Goal: Task Accomplishment & Management: Use online tool/utility

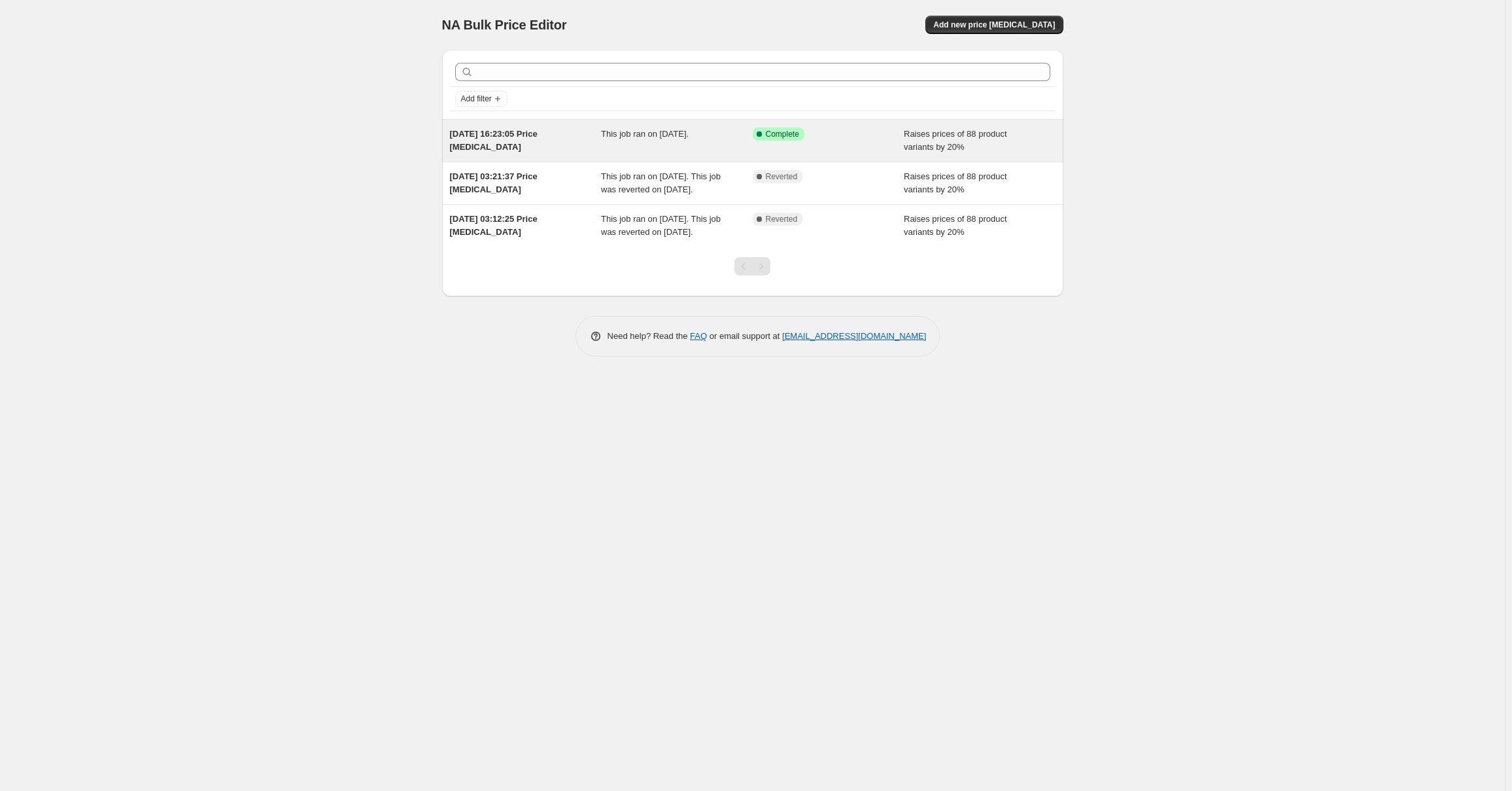
click at [857, 148] on div "Success Complete Complete" at bounding box center [829, 141] width 152 height 26
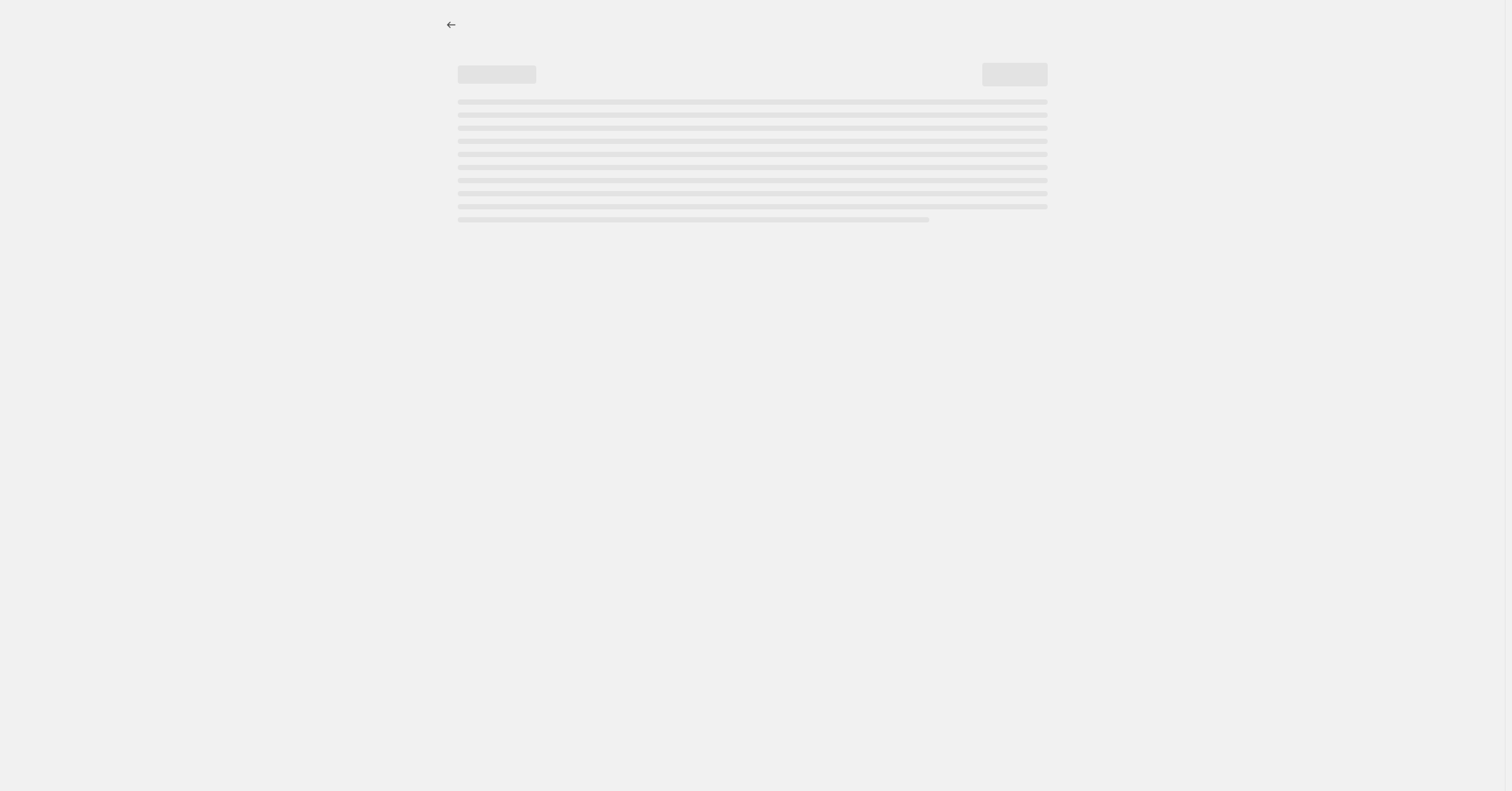
select select "percentage"
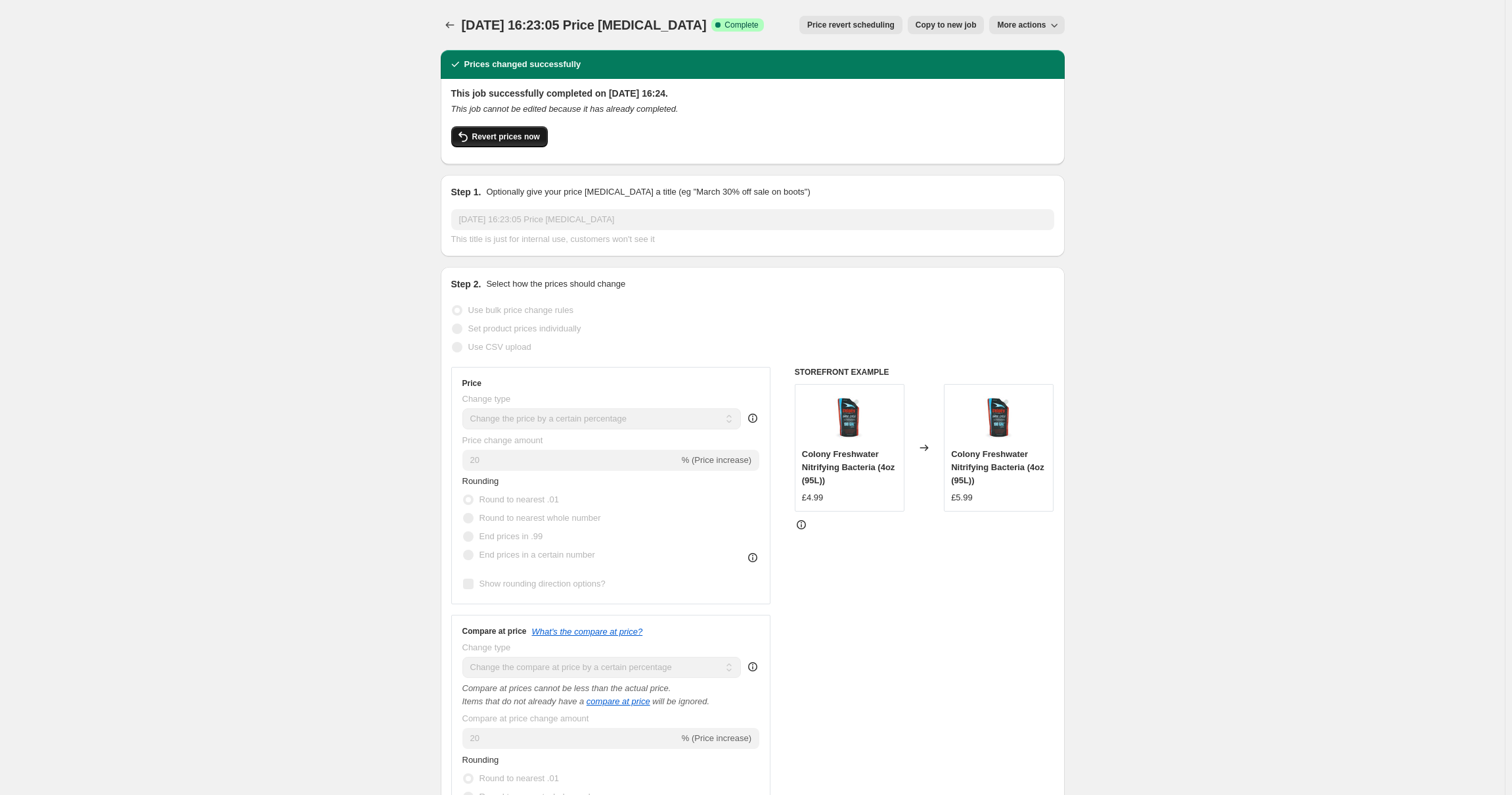
click at [508, 137] on span "Revert prices now" at bounding box center [506, 136] width 68 height 10
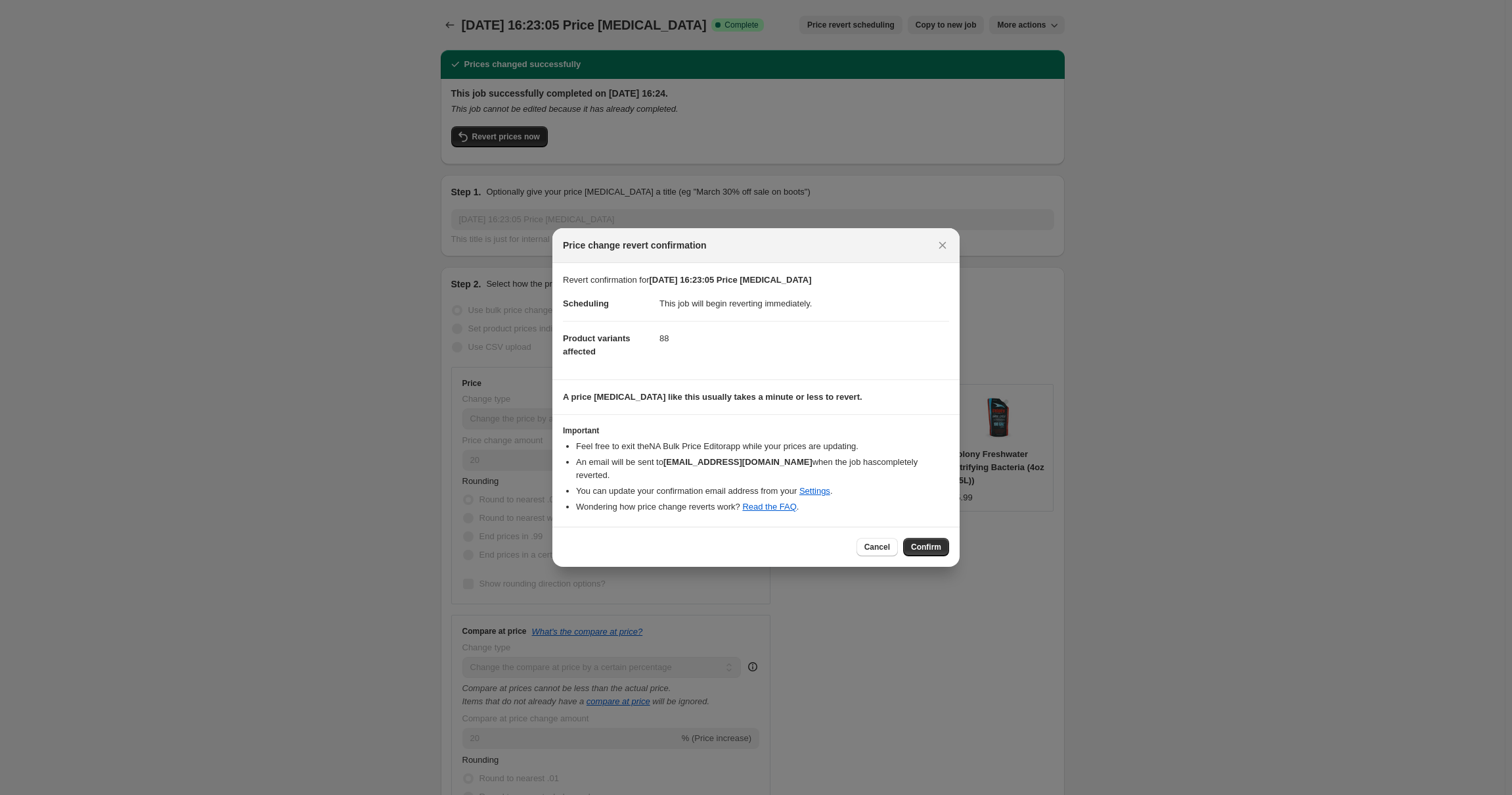
click at [926, 542] on span "Confirm" at bounding box center [926, 546] width 30 height 10
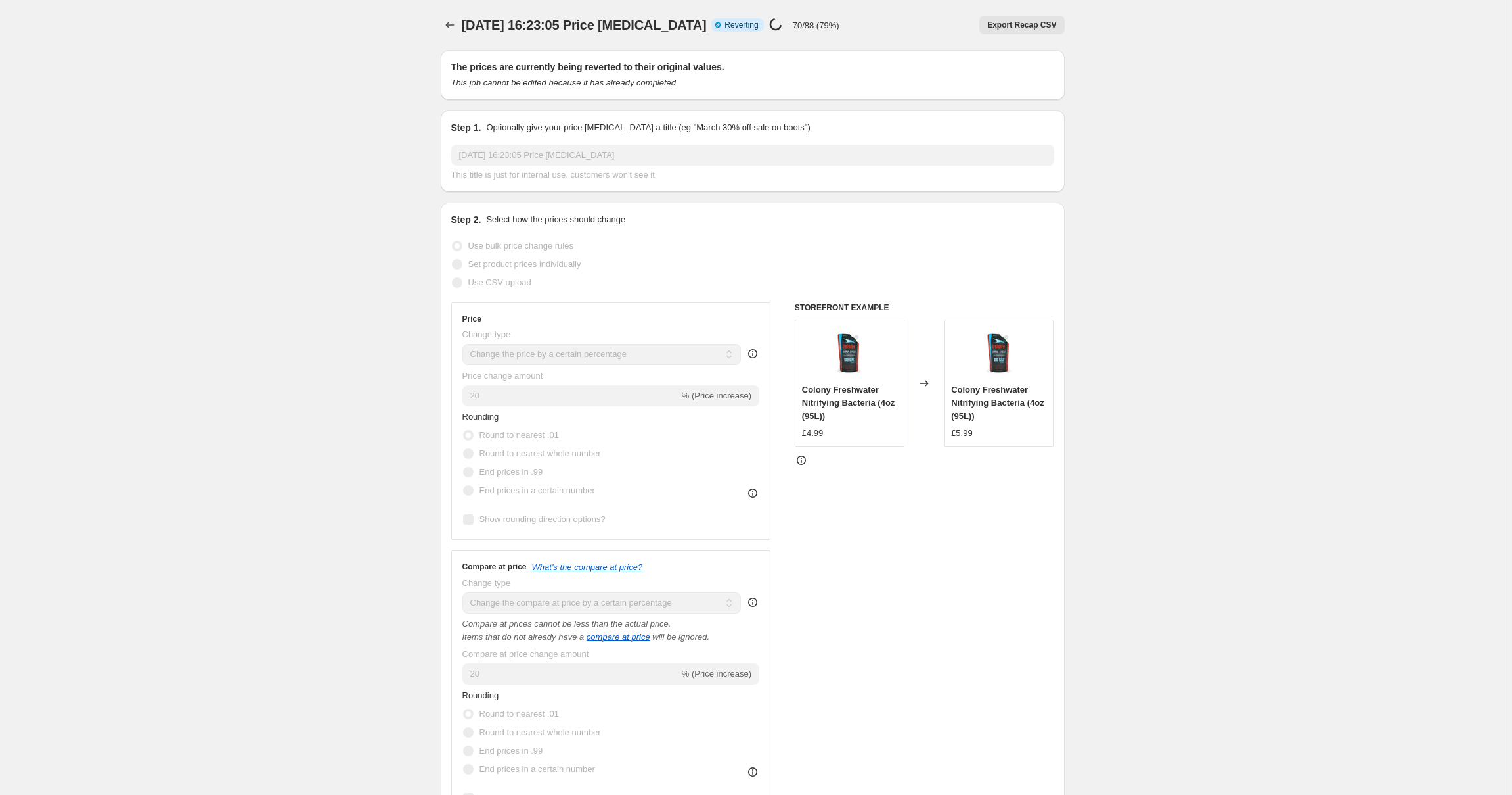
select select "percentage"
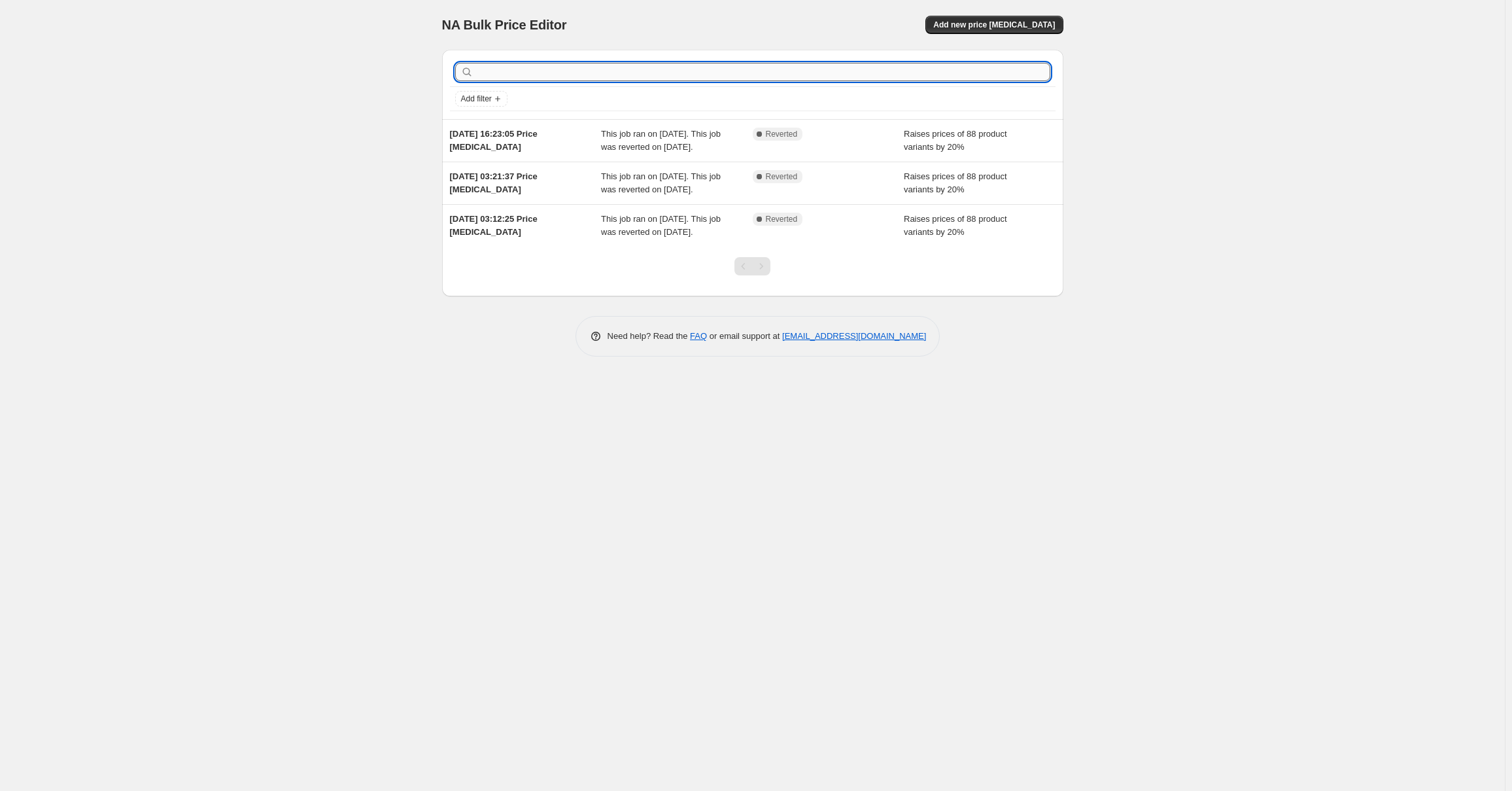
click at [526, 78] on input "text" at bounding box center [763, 72] width 574 height 19
click at [526, 72] on input "text" at bounding box center [763, 72] width 574 height 19
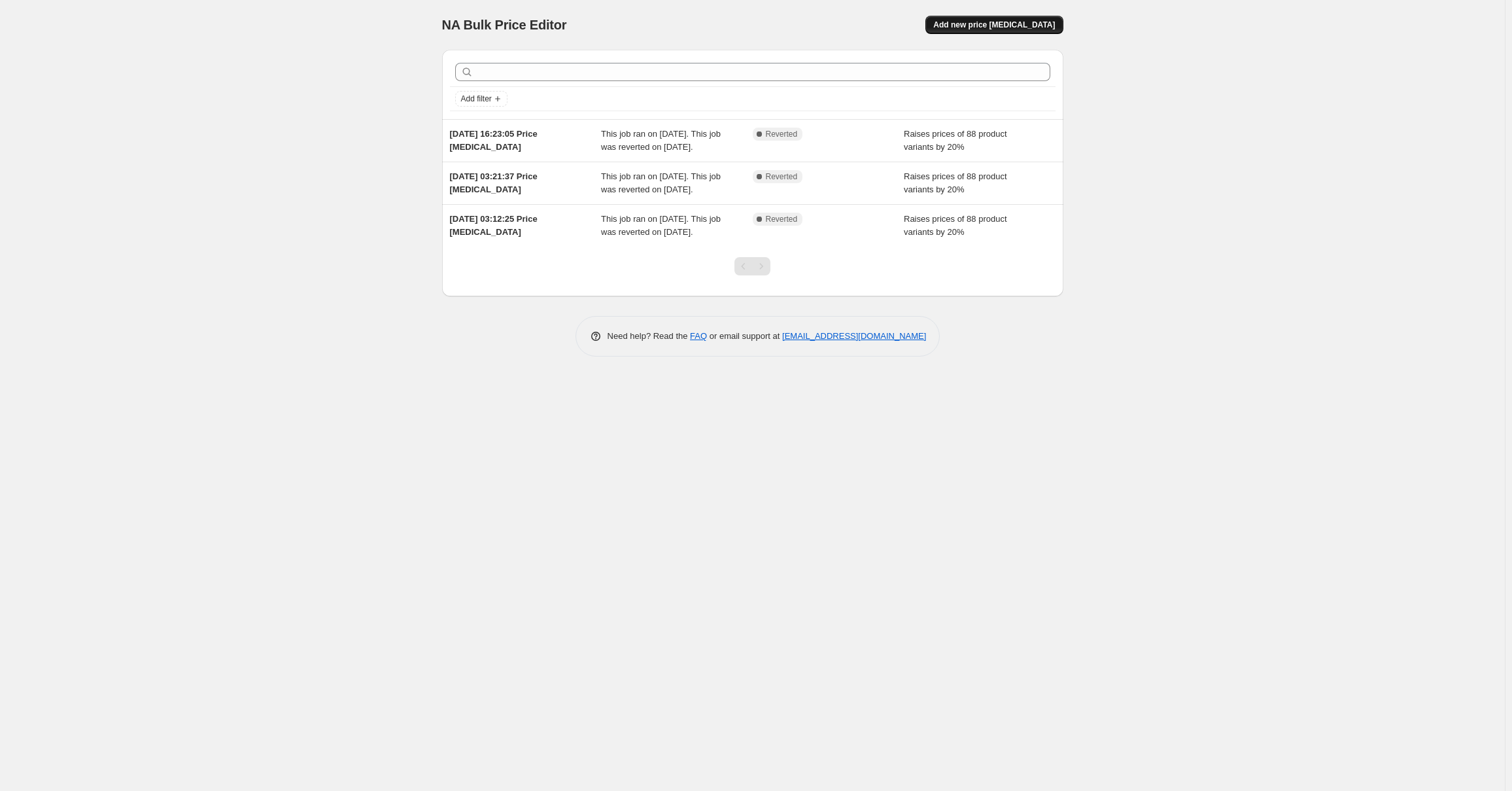
click at [1007, 32] on button "Add new price [MEDICAL_DATA]" at bounding box center [994, 25] width 137 height 19
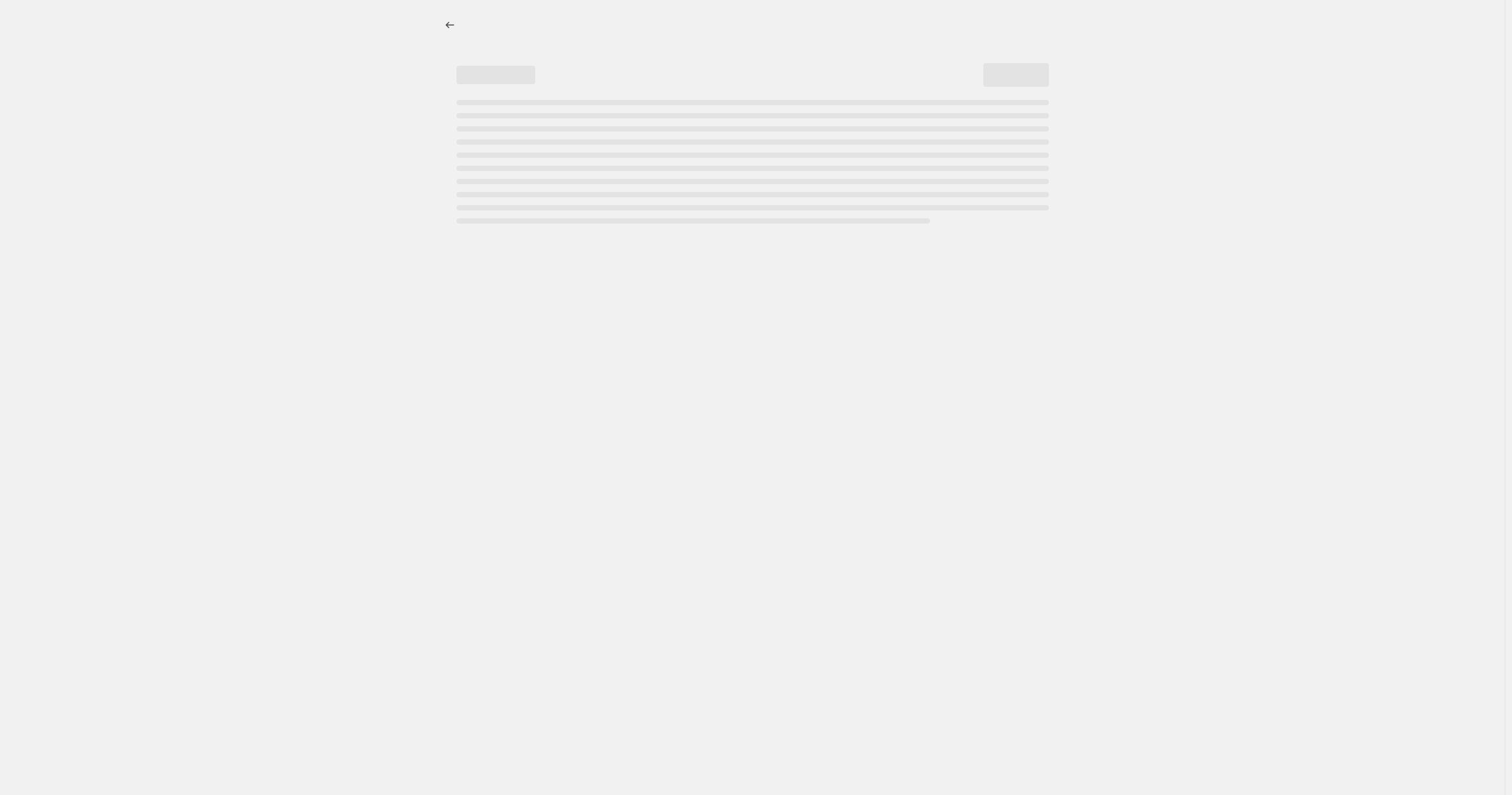
select select "percentage"
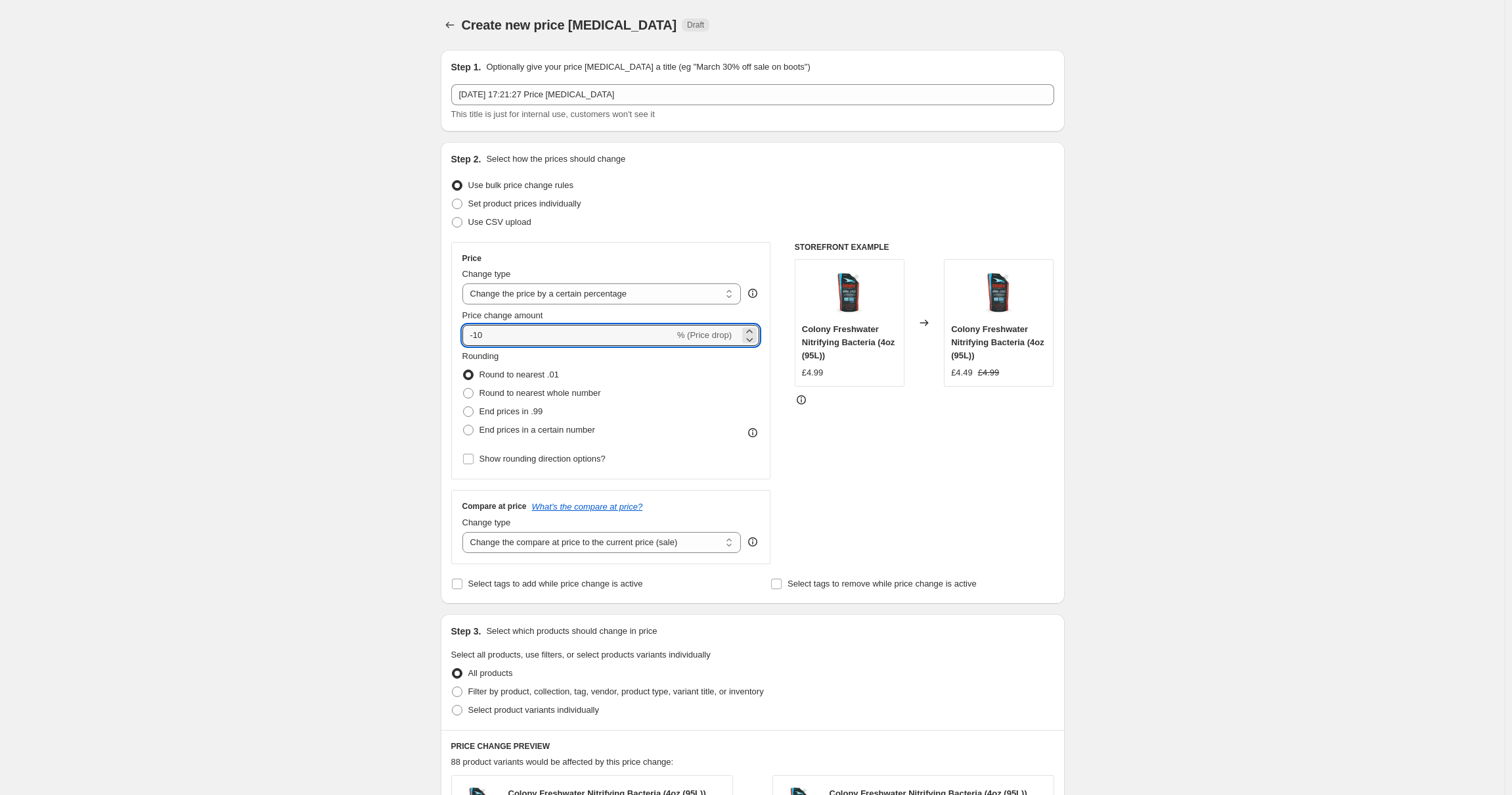
drag, startPoint x: 508, startPoint y: 334, endPoint x: 423, endPoint y: 325, distance: 85.5
click at [417, 332] on div "Create new price change job. This page is ready Create new price change job Dra…" at bounding box center [753, 656] width 1505 height 1314
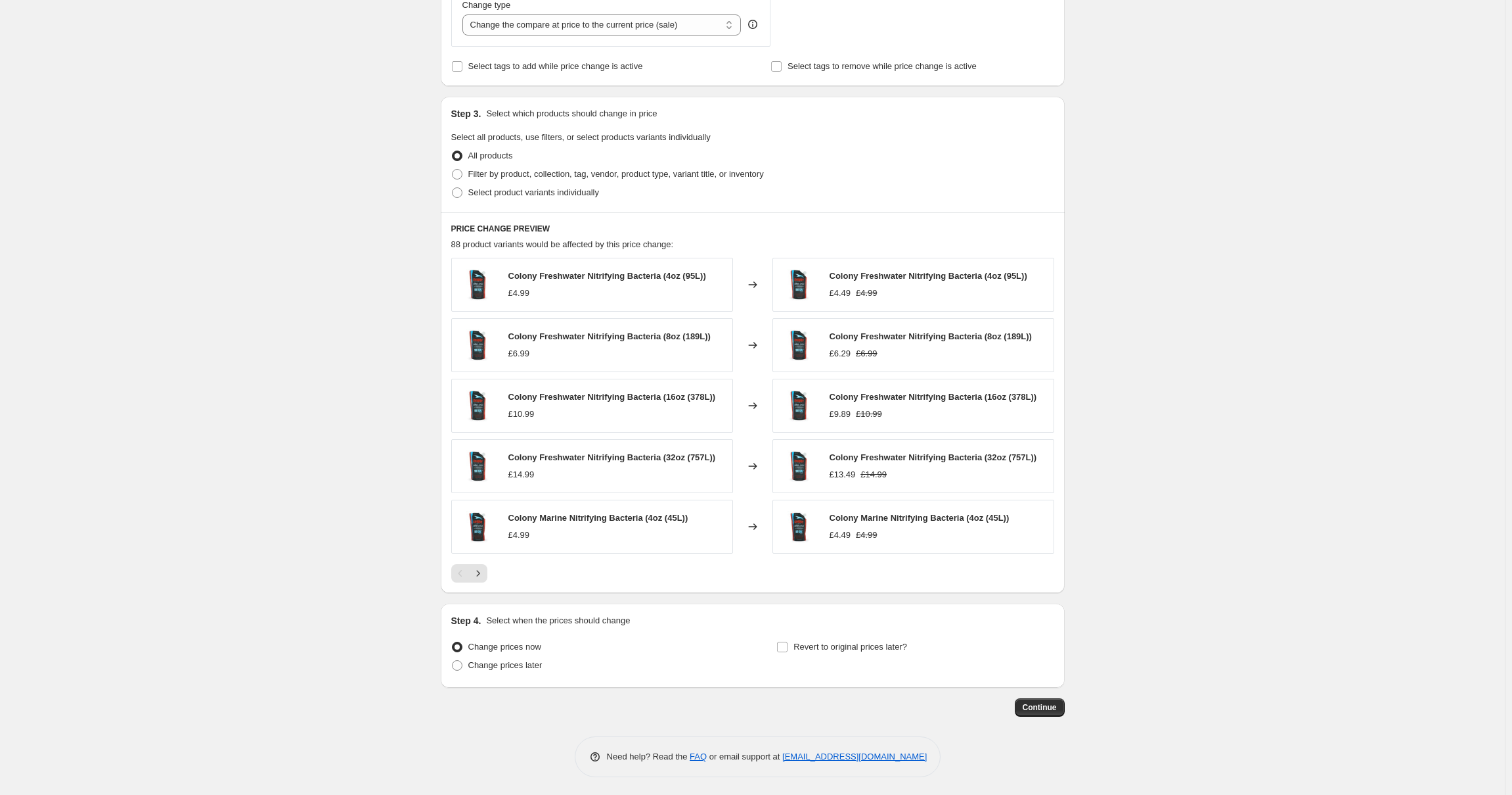
scroll to position [519, 0]
type input "20"
click at [1043, 703] on span "Continue" at bounding box center [1039, 705] width 34 height 10
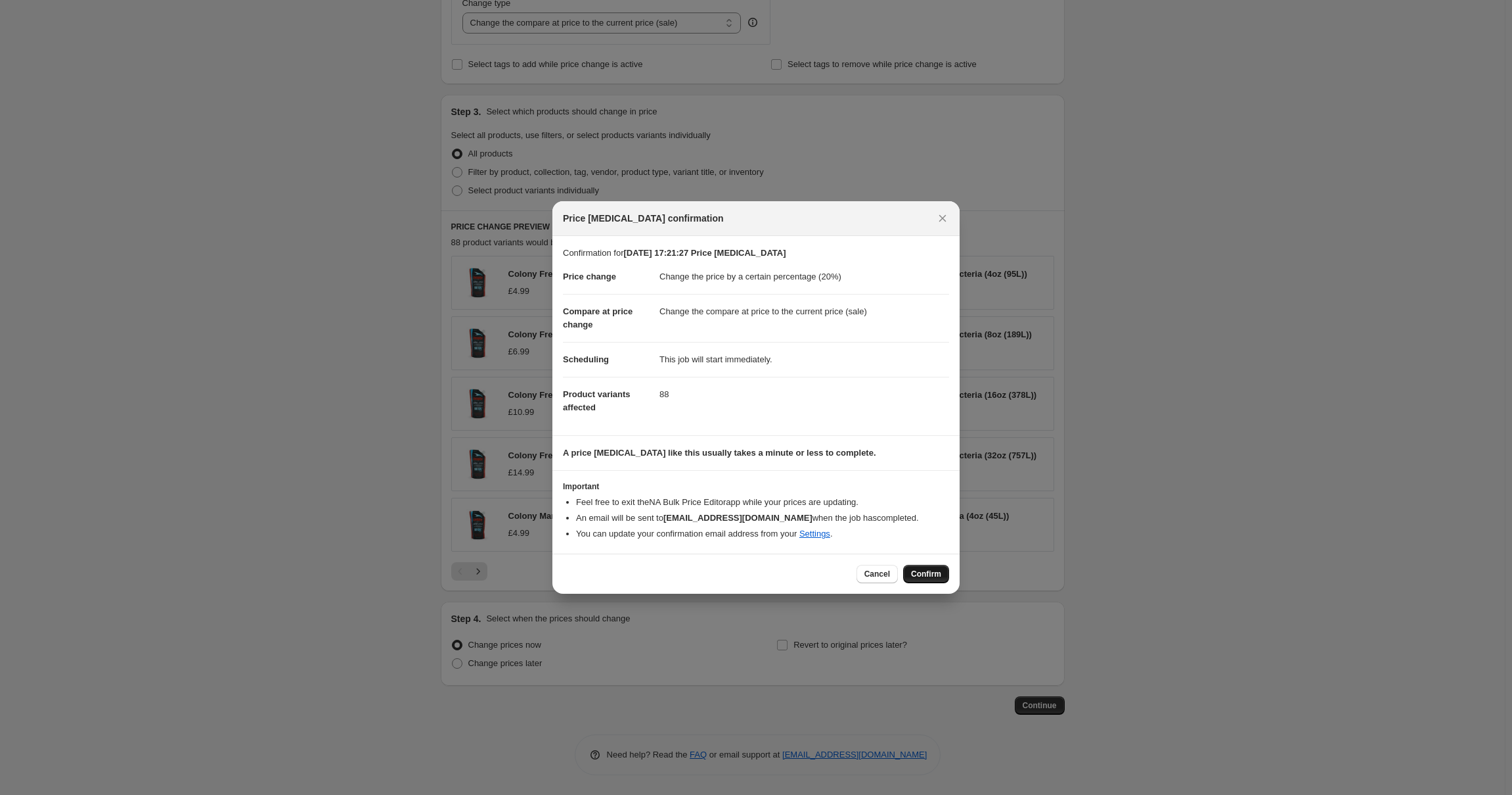
click at [930, 568] on button "Confirm" at bounding box center [926, 573] width 46 height 19
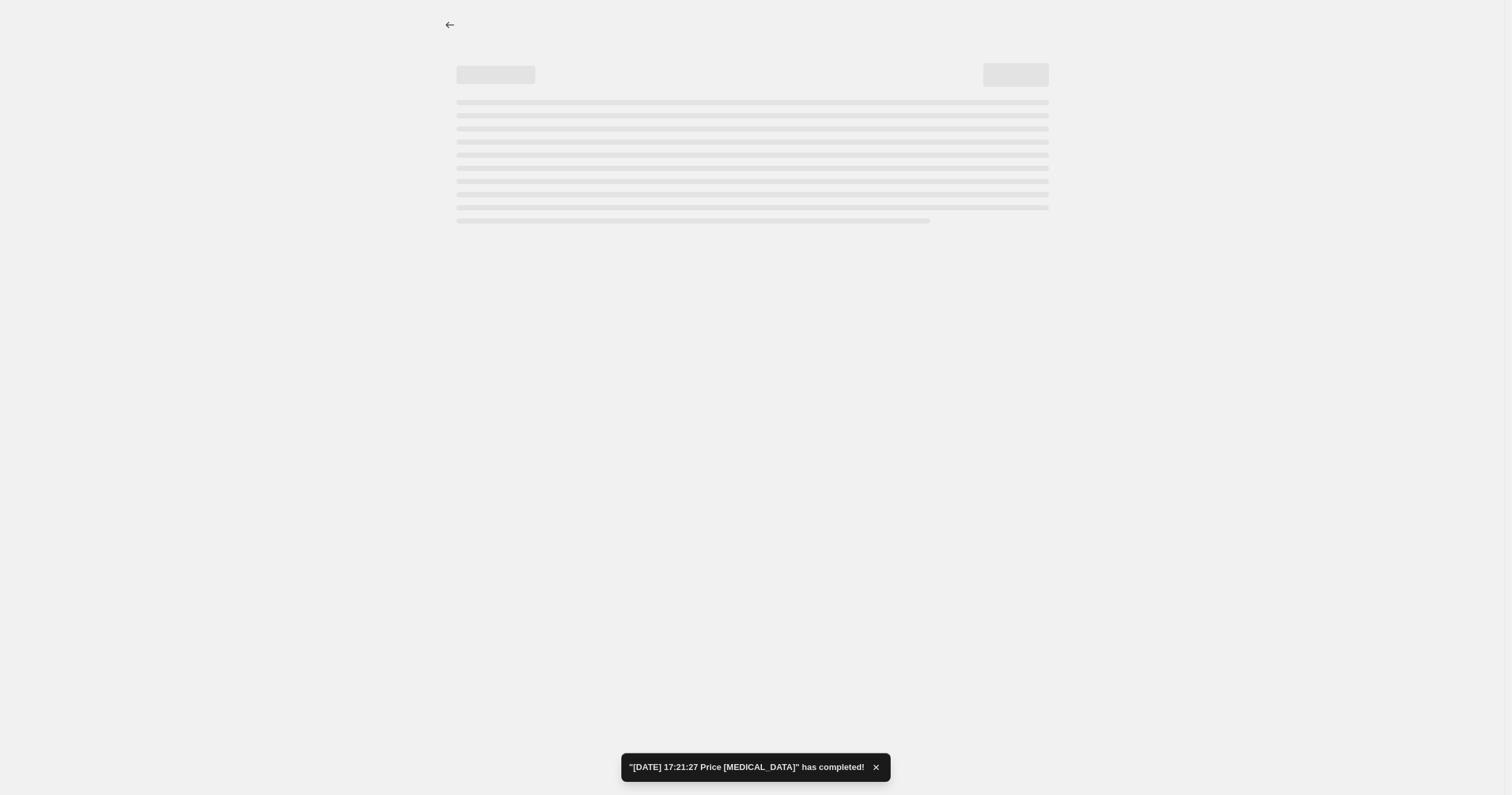
select select "percentage"
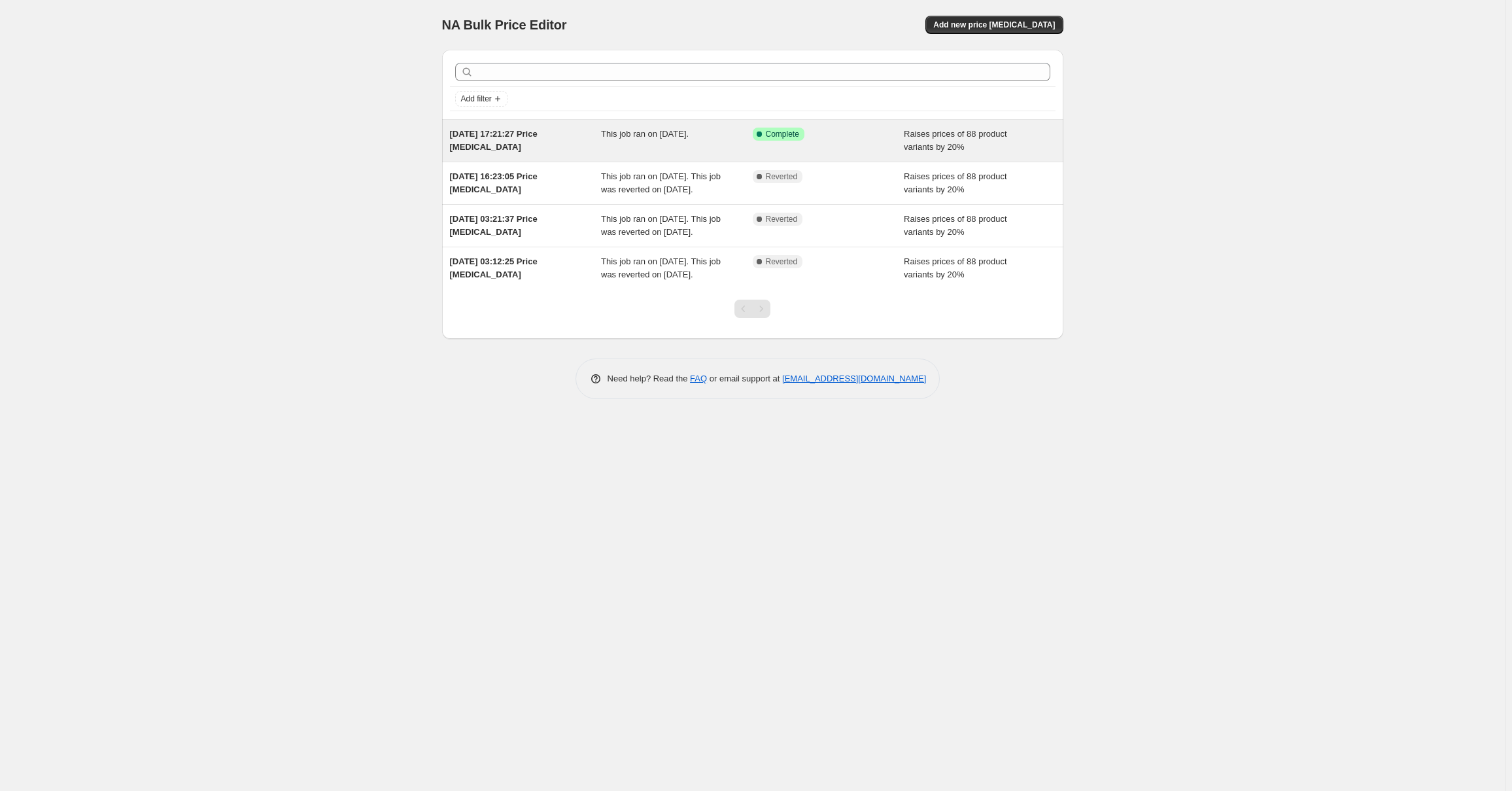
click at [880, 140] on div "Success Complete Complete" at bounding box center [819, 134] width 132 height 13
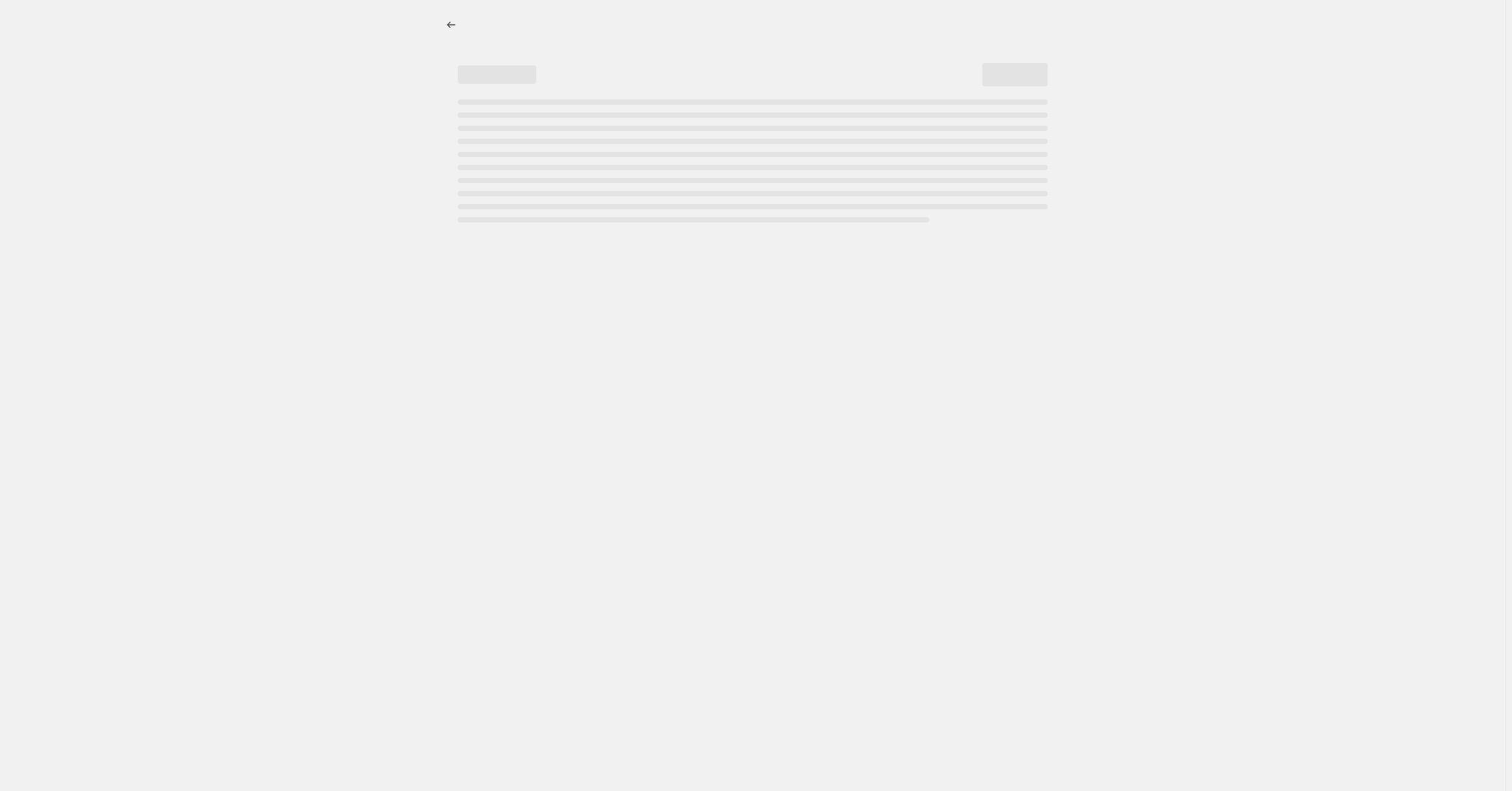
select select "percentage"
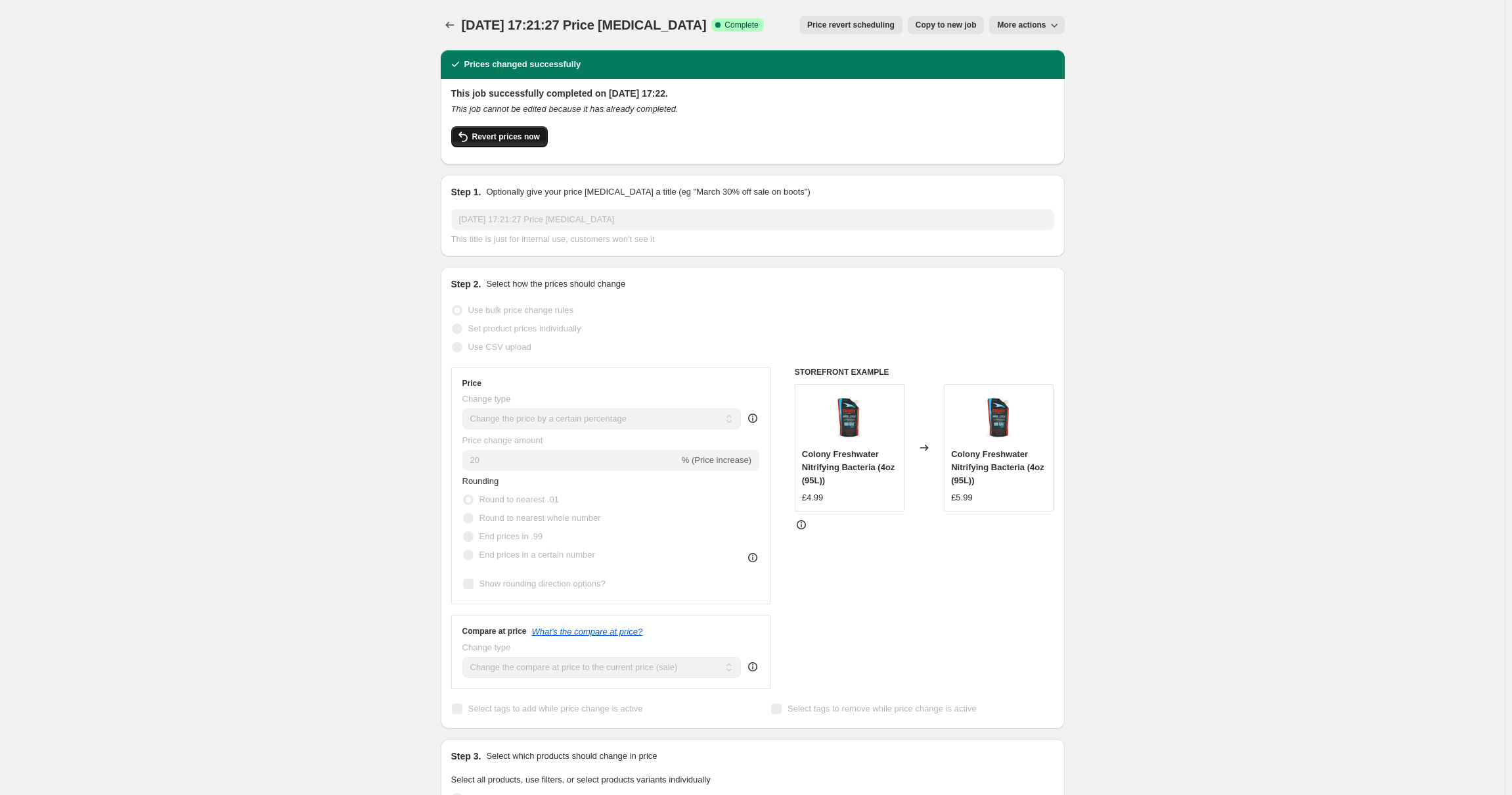
click at [520, 140] on span "Revert prices now" at bounding box center [506, 136] width 68 height 10
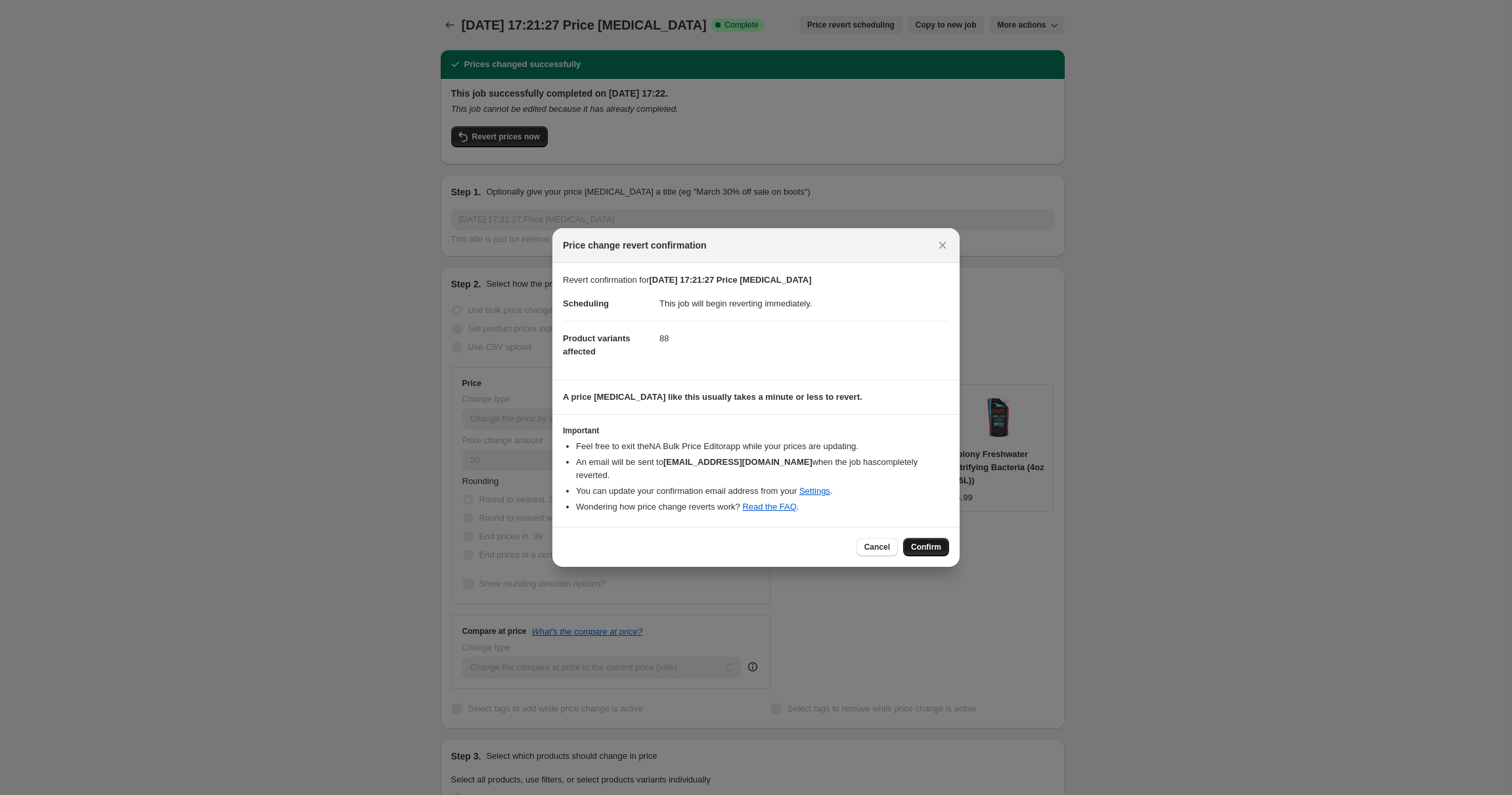
click at [923, 542] on span "Confirm" at bounding box center [926, 546] width 30 height 10
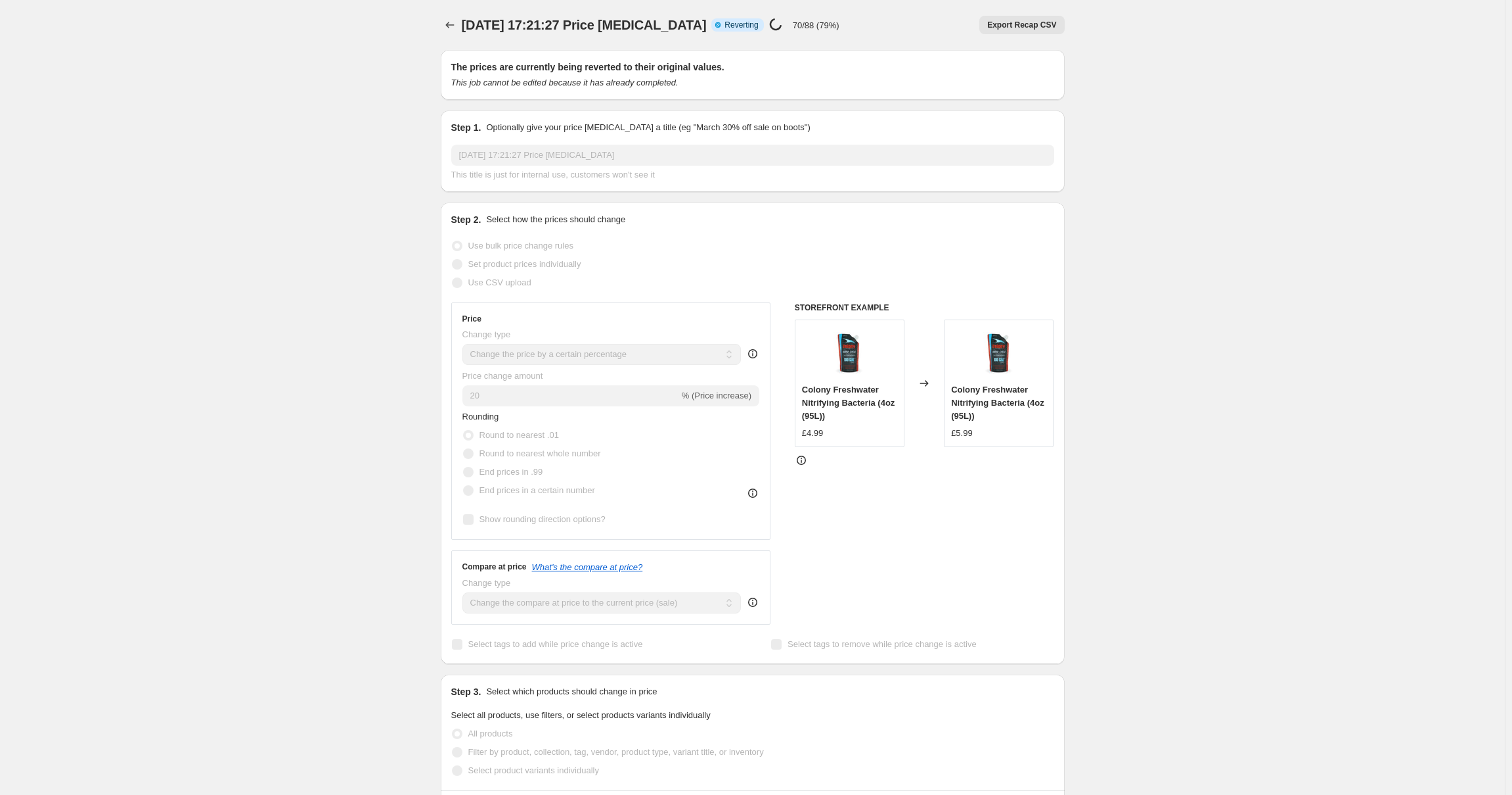
select select "percentage"
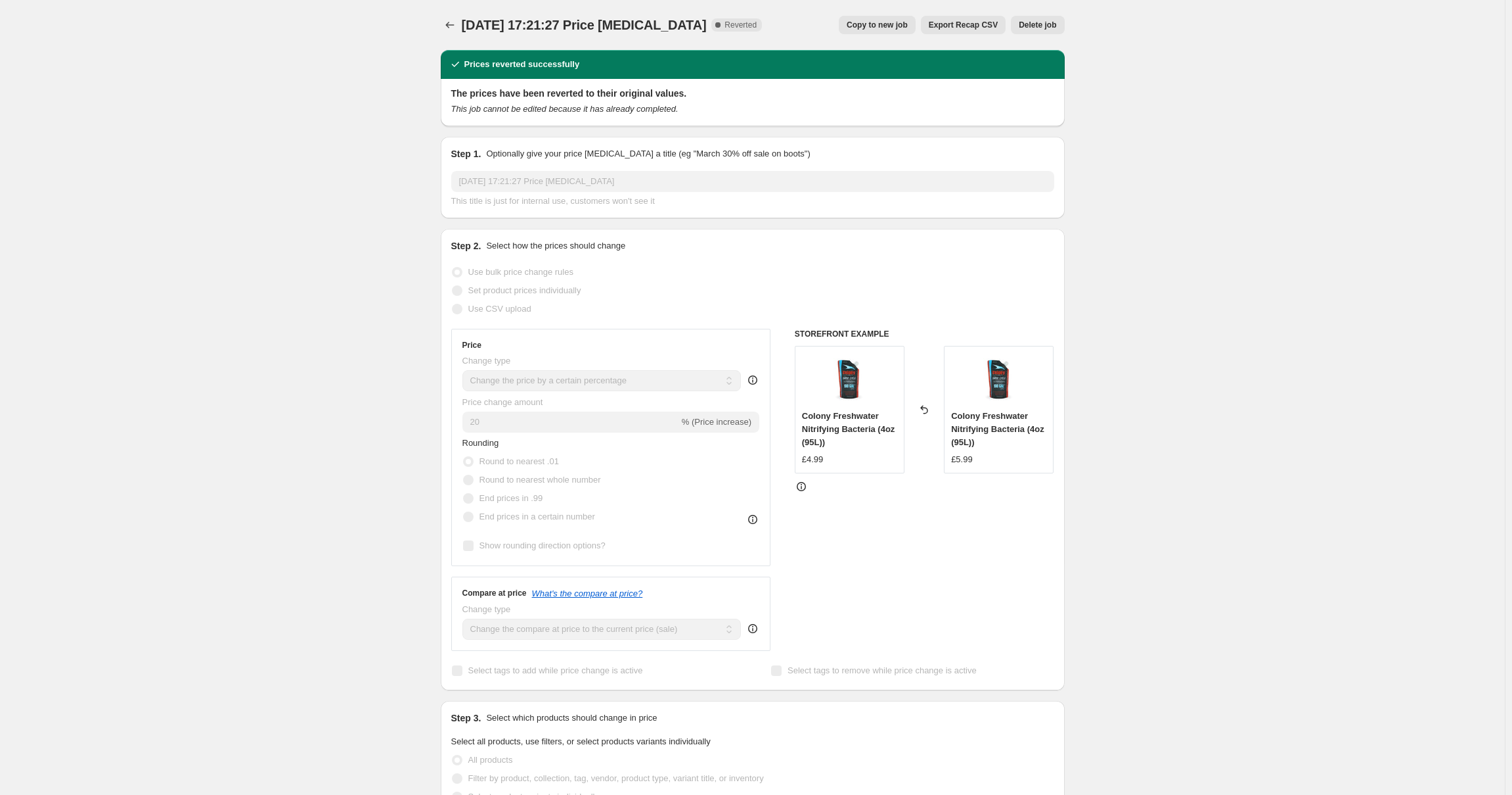
click at [103, 155] on div "19 Aug 2025, 17:21:27 Price change job. This page is ready 19 Aug 2025, 17:21:2…" at bounding box center [753, 686] width 1505 height 1372
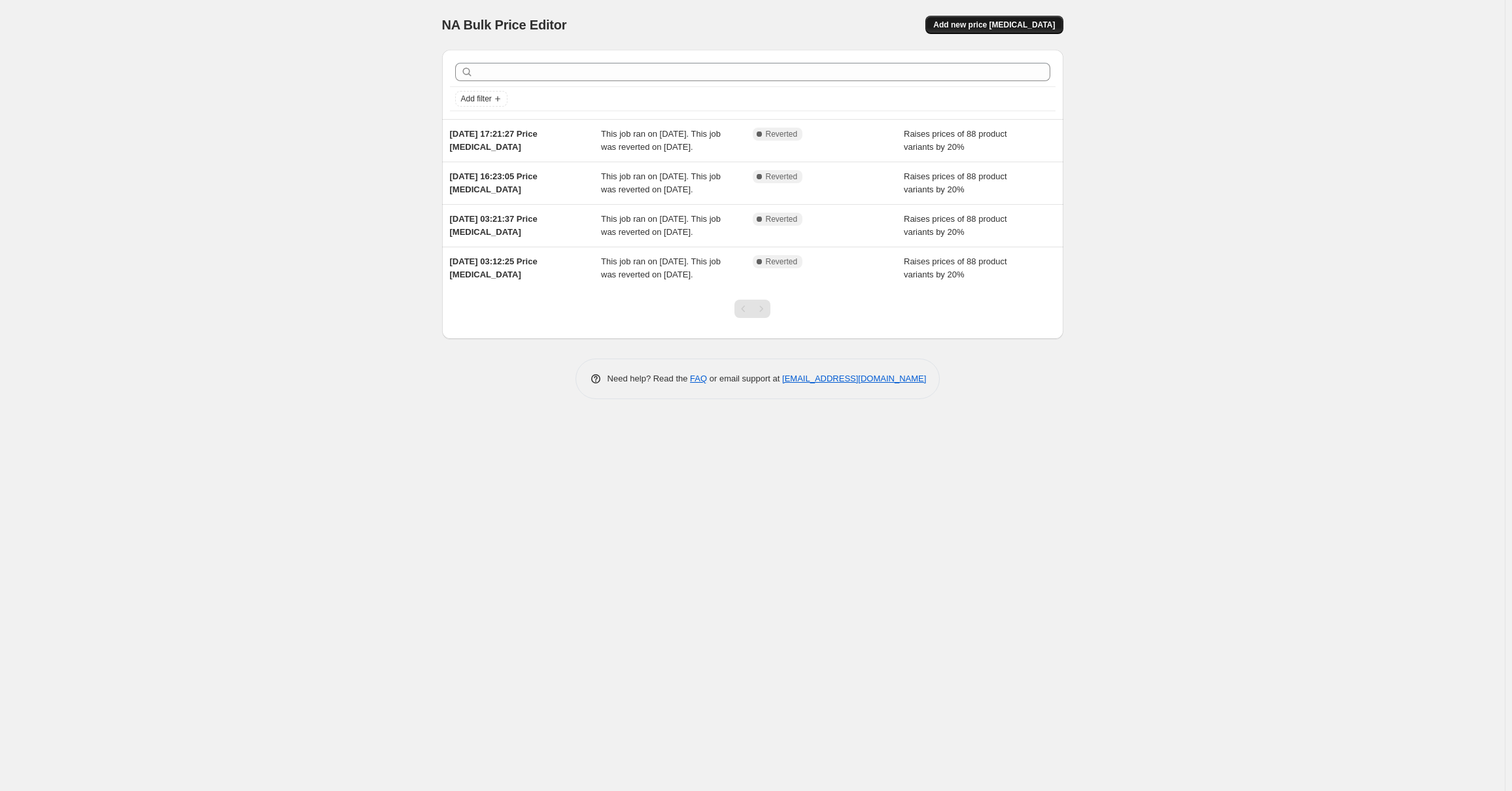
click at [1004, 25] on span "Add new price [MEDICAL_DATA]" at bounding box center [994, 24] width 121 height 10
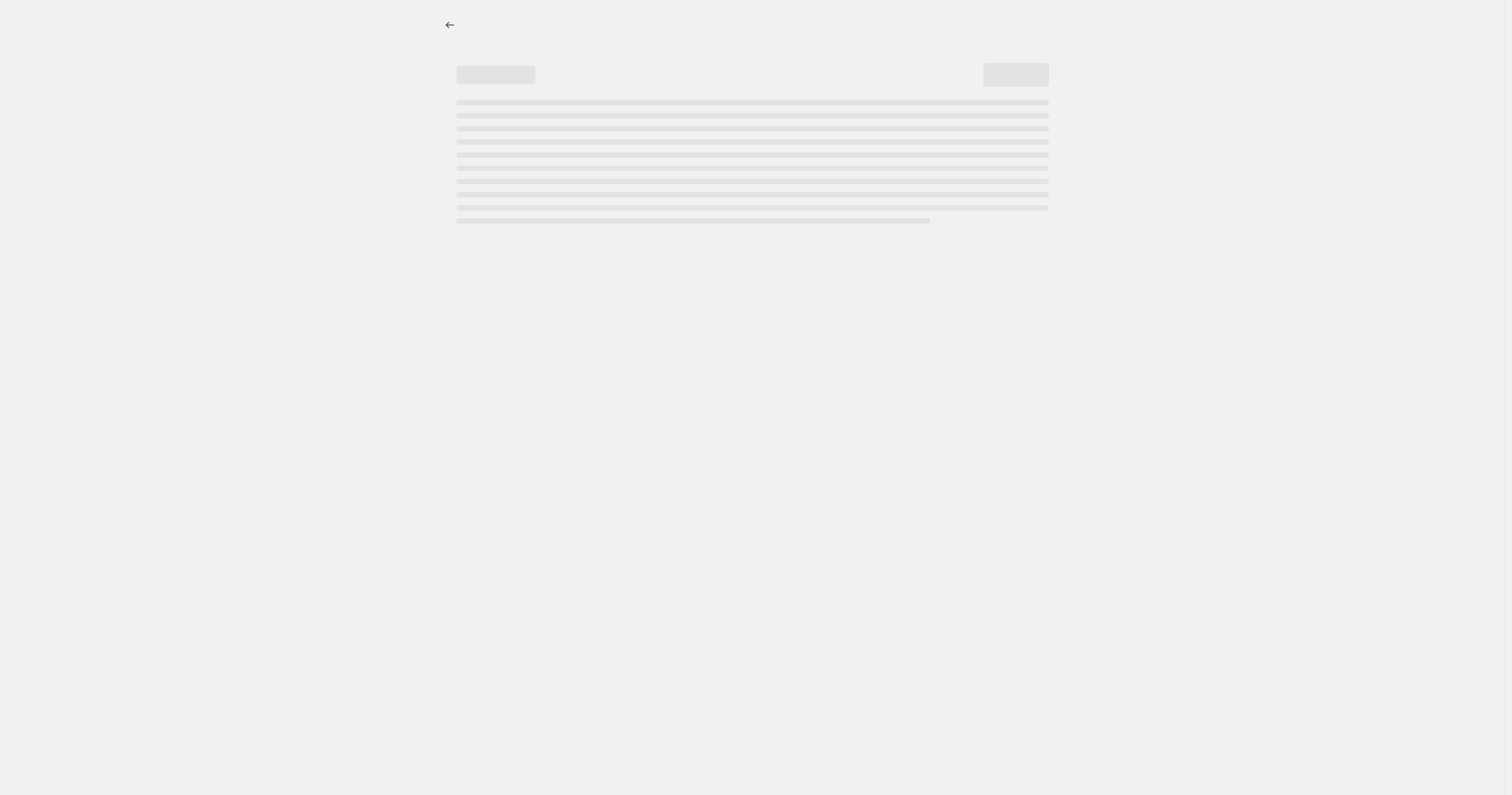
select select "percentage"
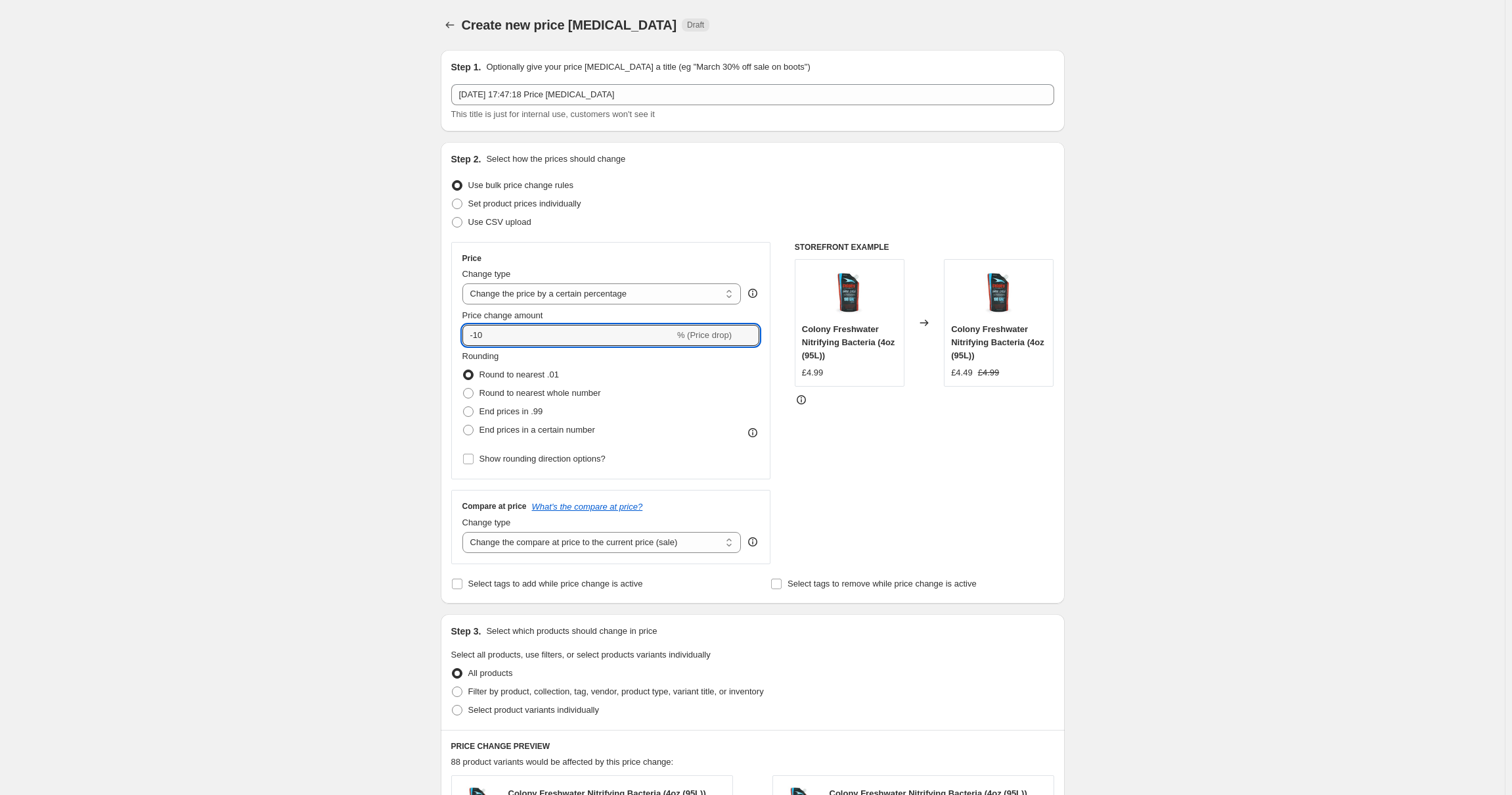
drag, startPoint x: 513, startPoint y: 333, endPoint x: 392, endPoint y: 333, distance: 121.0
click at [395, 335] on div "Create new price change job. This page is ready Create new price change job Dra…" at bounding box center [753, 656] width 1505 height 1314
type input "20"
click at [551, 541] on select "Change the compare at price to the current price (sale) Change the compare at p…" at bounding box center [602, 542] width 279 height 21
click at [465, 532] on select "Change the compare at price to the current price (sale) Change the compare at p…" at bounding box center [602, 542] width 279 height 21
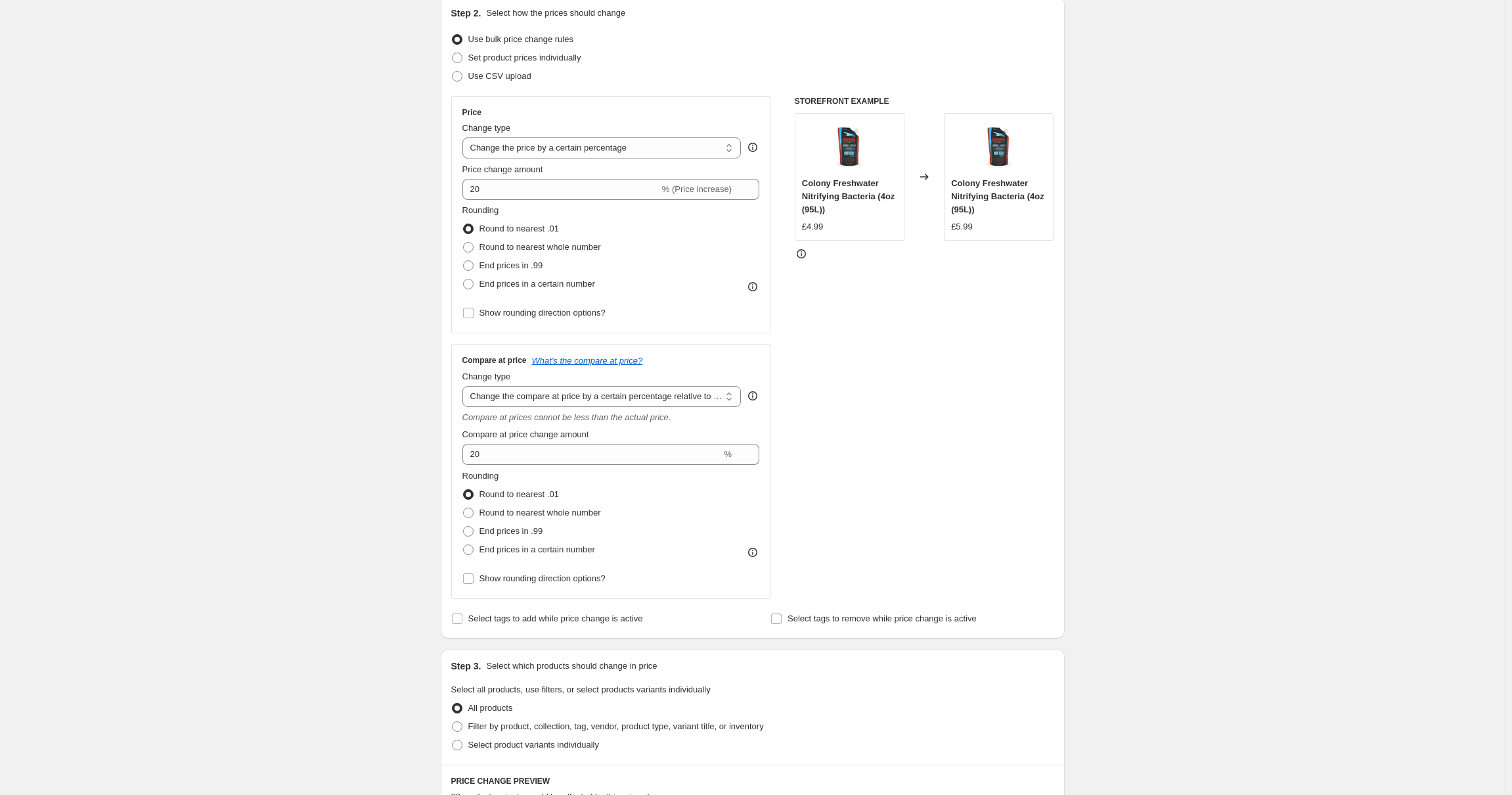
scroll to position [197, 0]
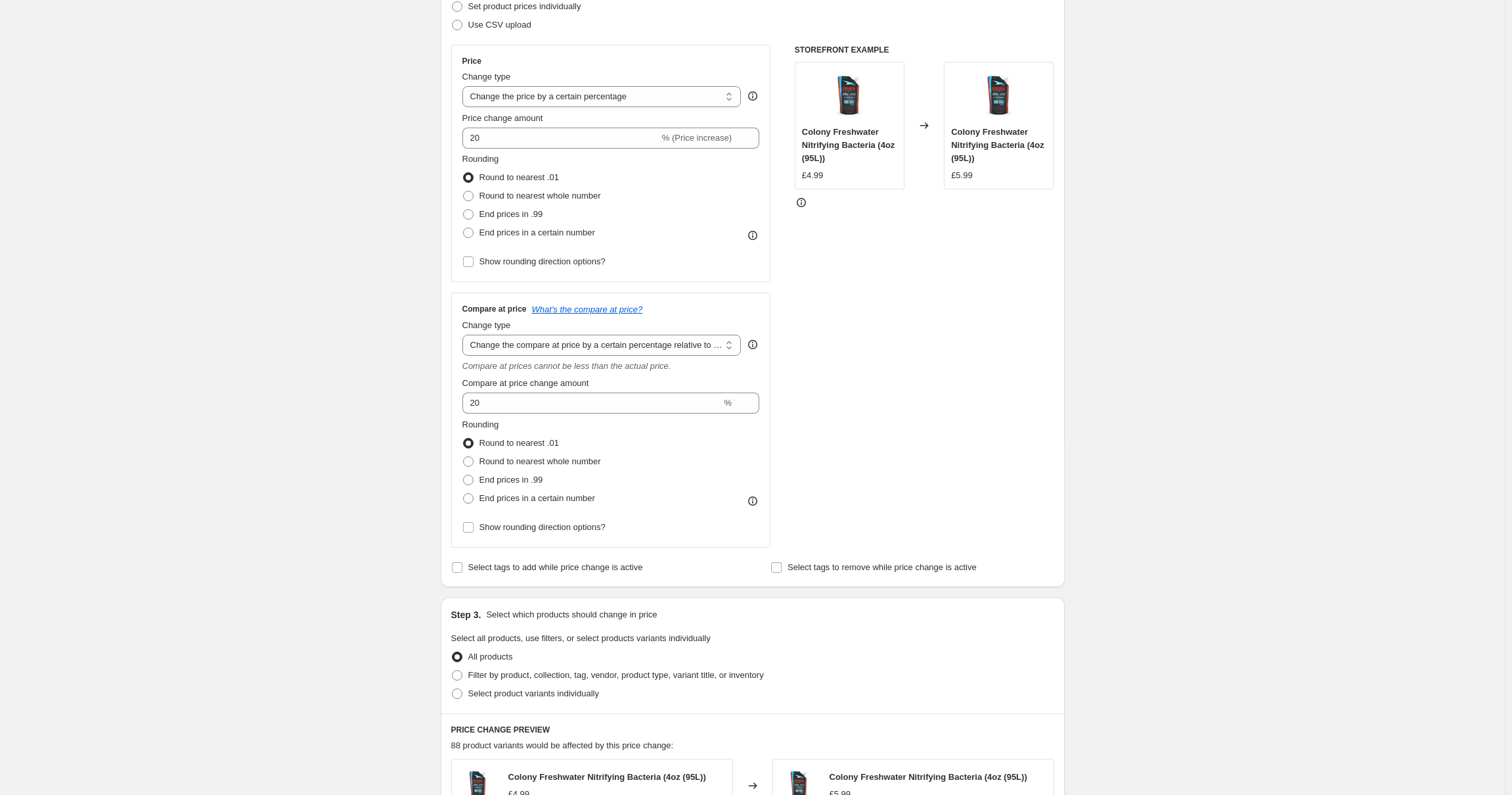
click at [756, 349] on icon at bounding box center [753, 344] width 9 height 9
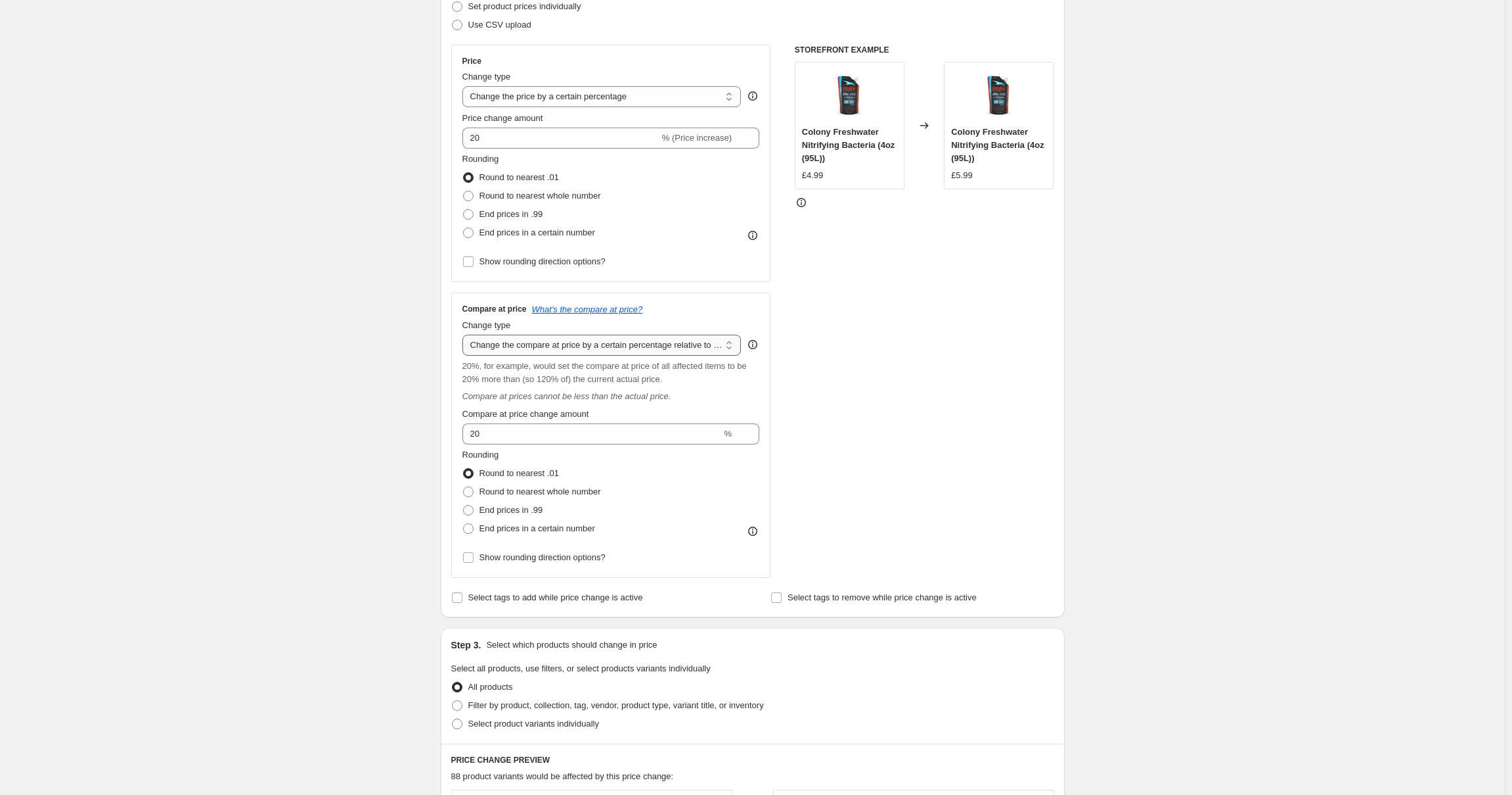
click at [659, 349] on select "Change the compare at price to the current price (sale) Change the compare at p…" at bounding box center [602, 344] width 279 height 21
select select "bp"
click at [465, 334] on select "Change the compare at price to the current price (sale) Change the compare at p…" at bounding box center [602, 344] width 279 height 21
type input "12.00"
click at [674, 351] on select "Change the compare at price to the current price (sale) Change the compare at p…" at bounding box center [602, 344] width 279 height 21
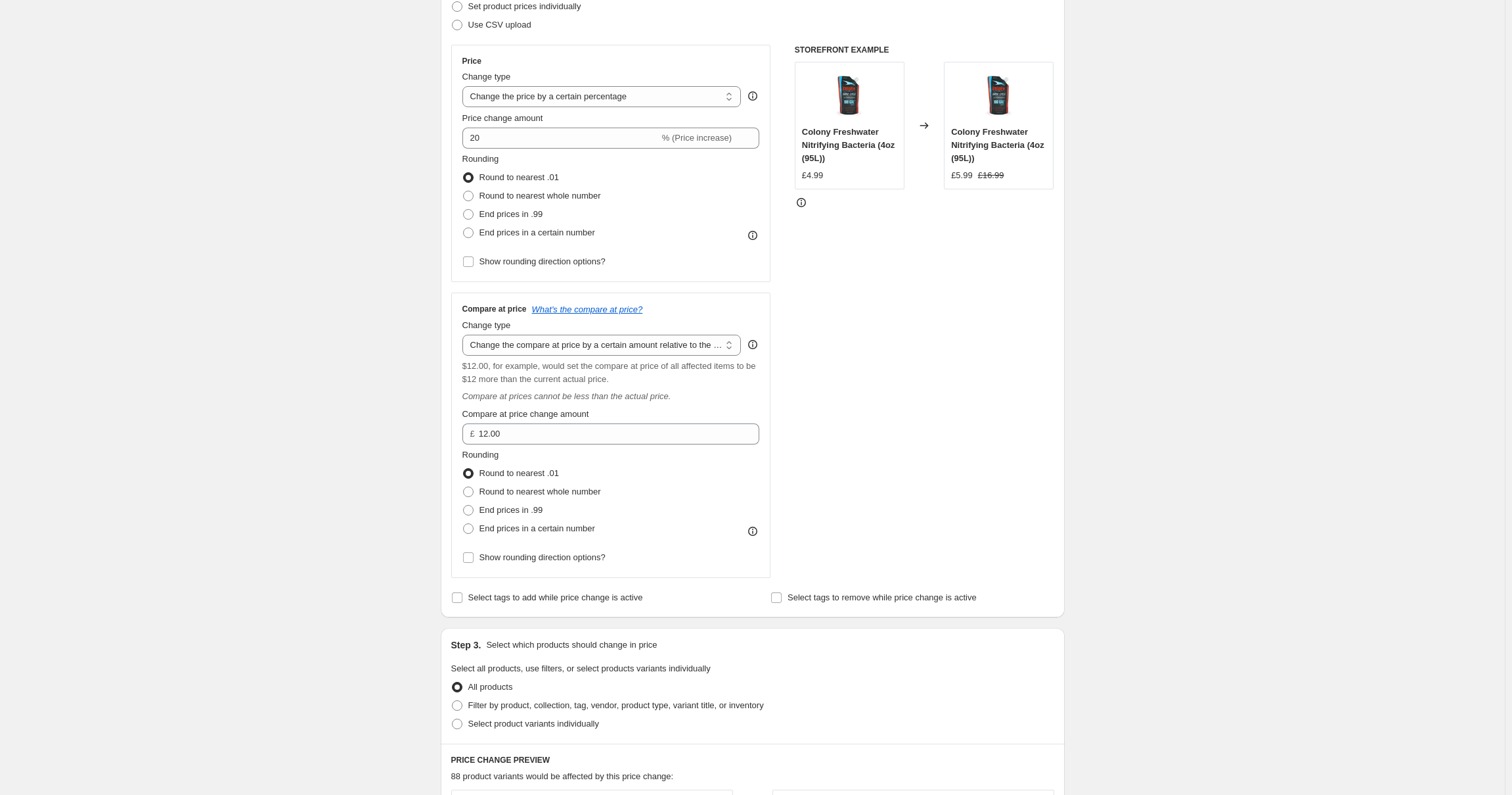
select select "percentage"
click at [465, 334] on select "Change the compare at price to the current price (sale) Change the compare at p…" at bounding box center [602, 344] width 279 height 21
type input "-15"
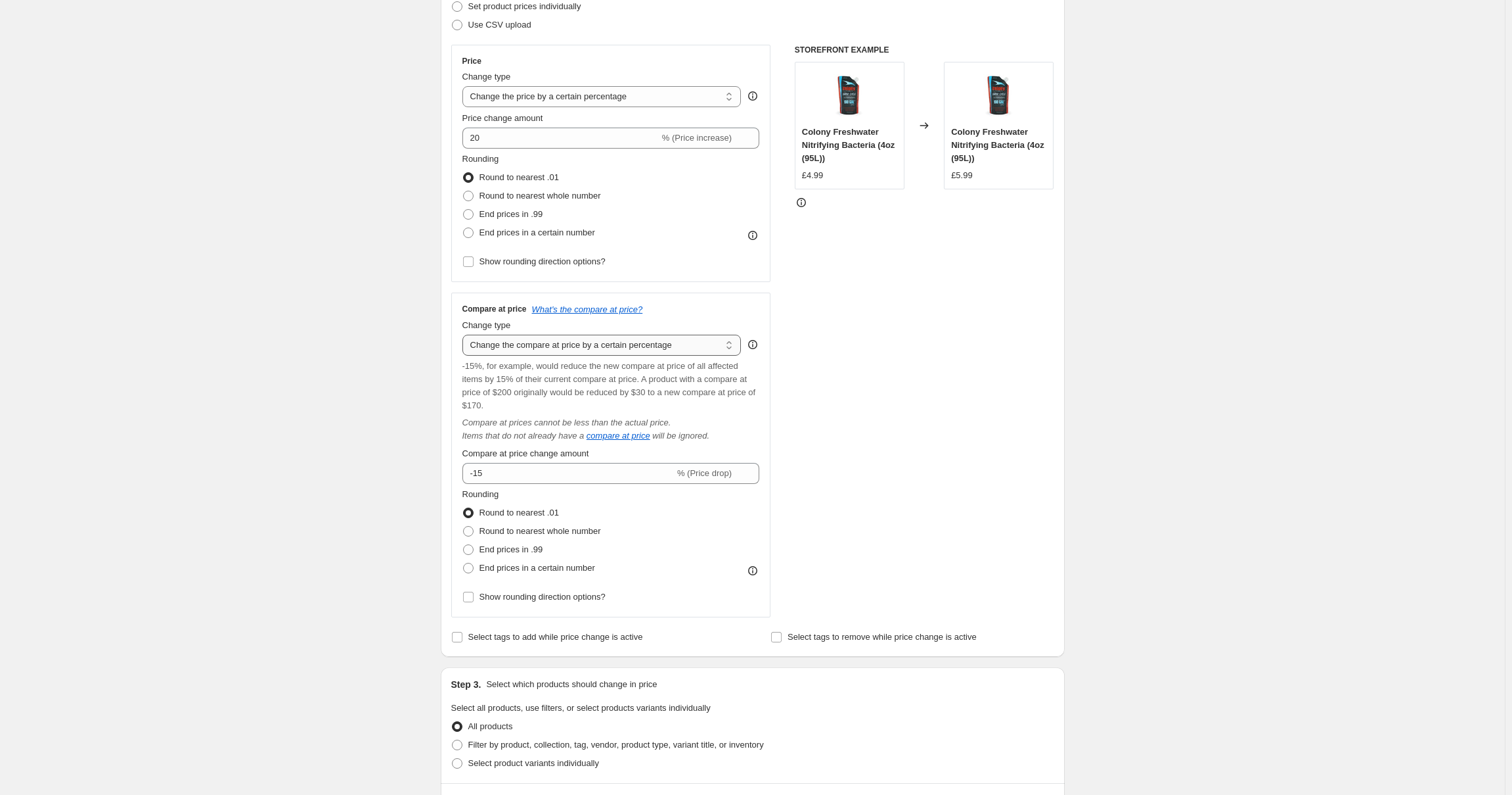
click at [616, 338] on select "Change the compare at price to the current price (sale) Change the compare at p…" at bounding box center [602, 344] width 279 height 21
select select "pp"
click at [465, 334] on select "Change the compare at price to the current price (sale) Change the compare at p…" at bounding box center [602, 344] width 279 height 21
type input "20"
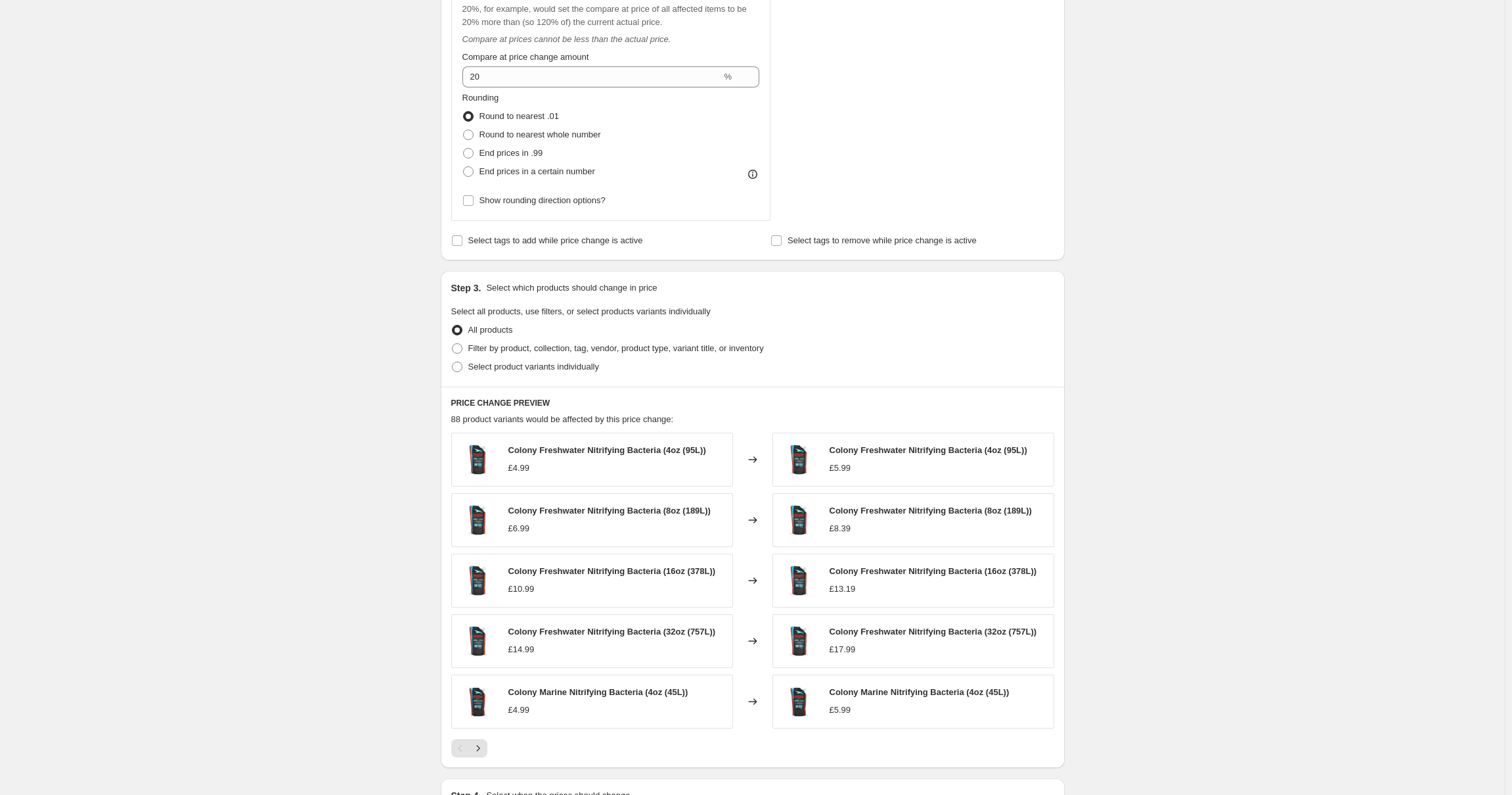
scroll to position [732, 0]
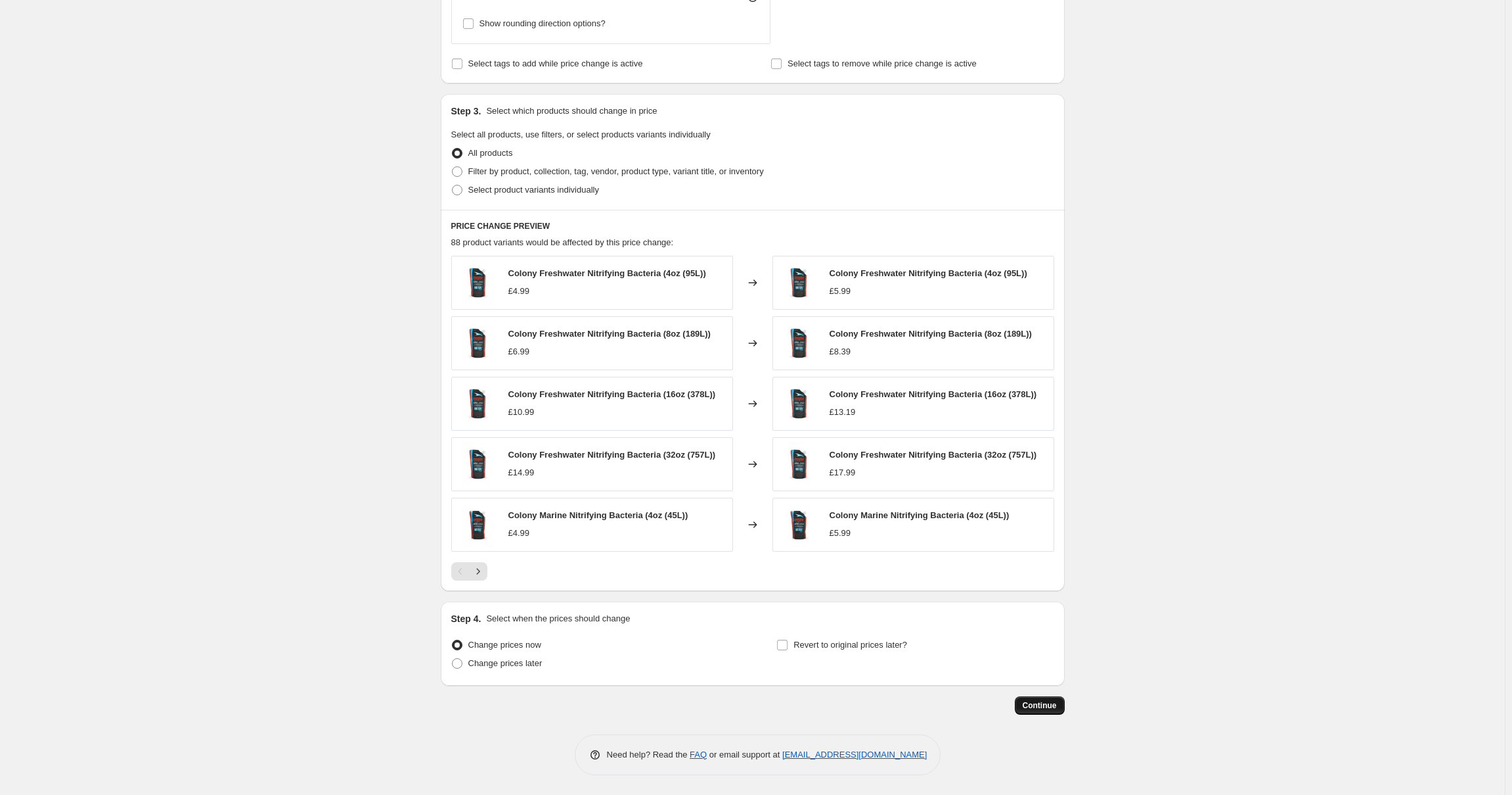
click at [1061, 707] on button "Continue" at bounding box center [1040, 706] width 50 height 19
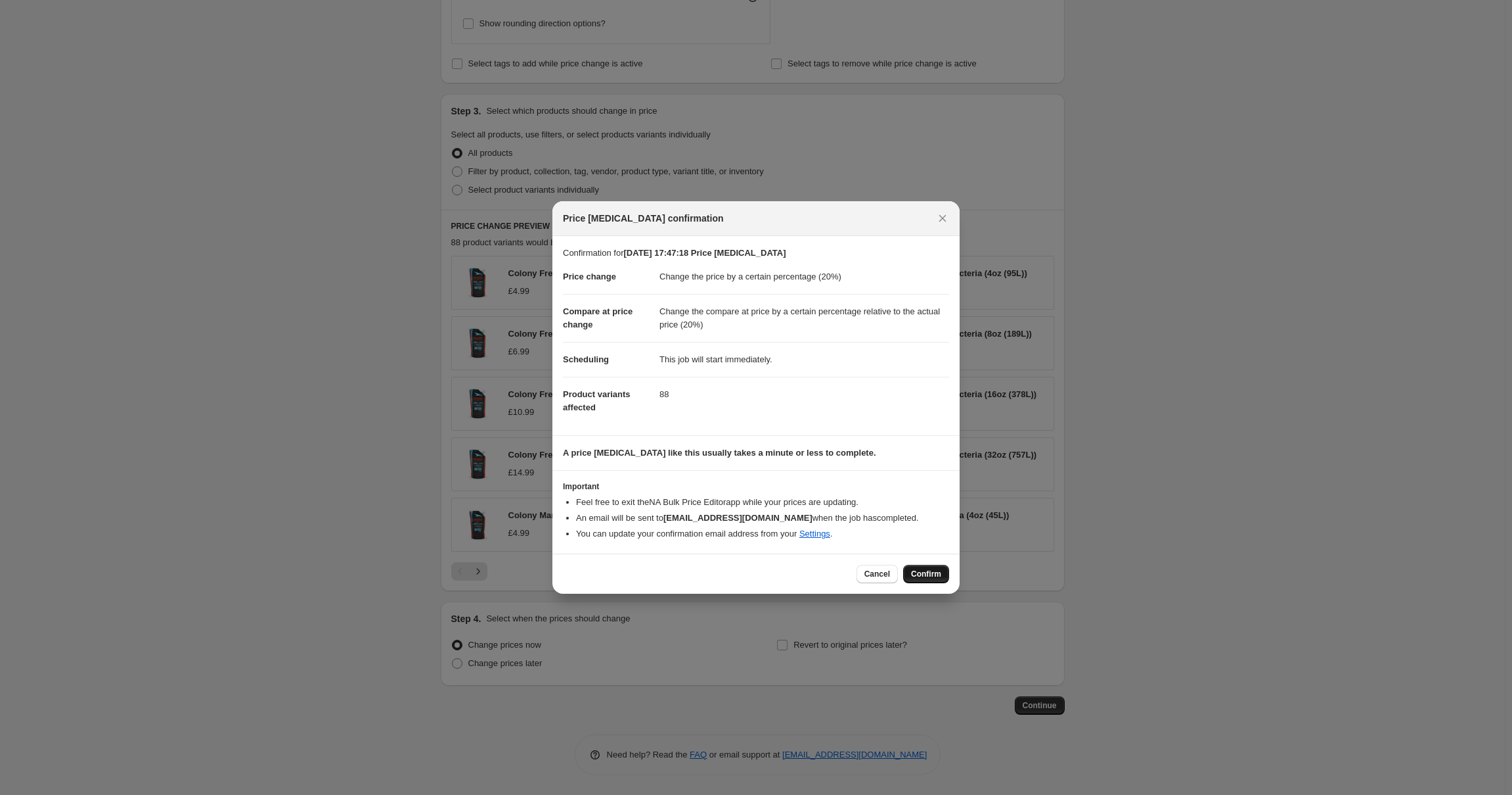
click at [928, 570] on span "Confirm" at bounding box center [926, 573] width 30 height 10
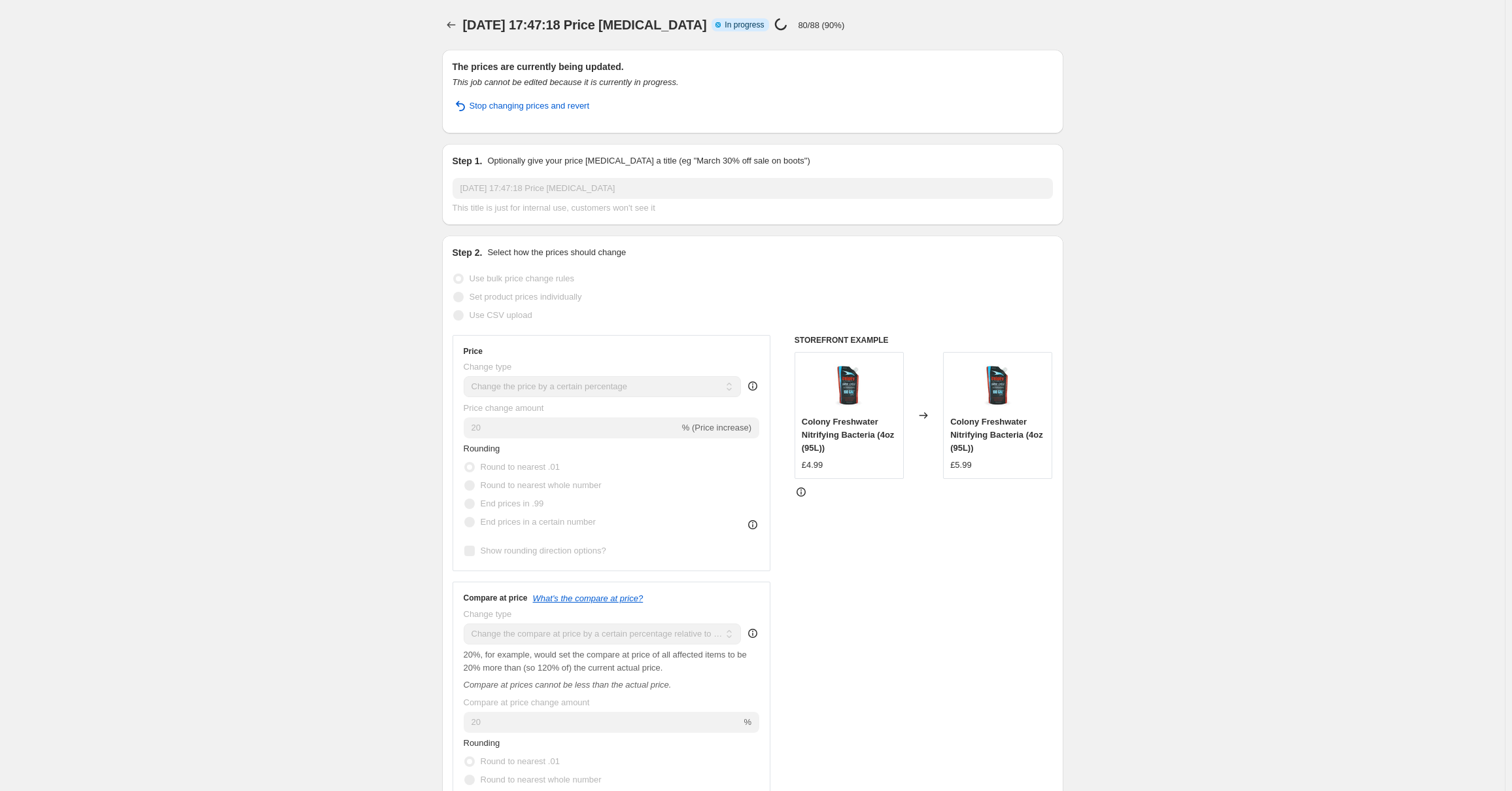
select select "percentage"
select select "pp"
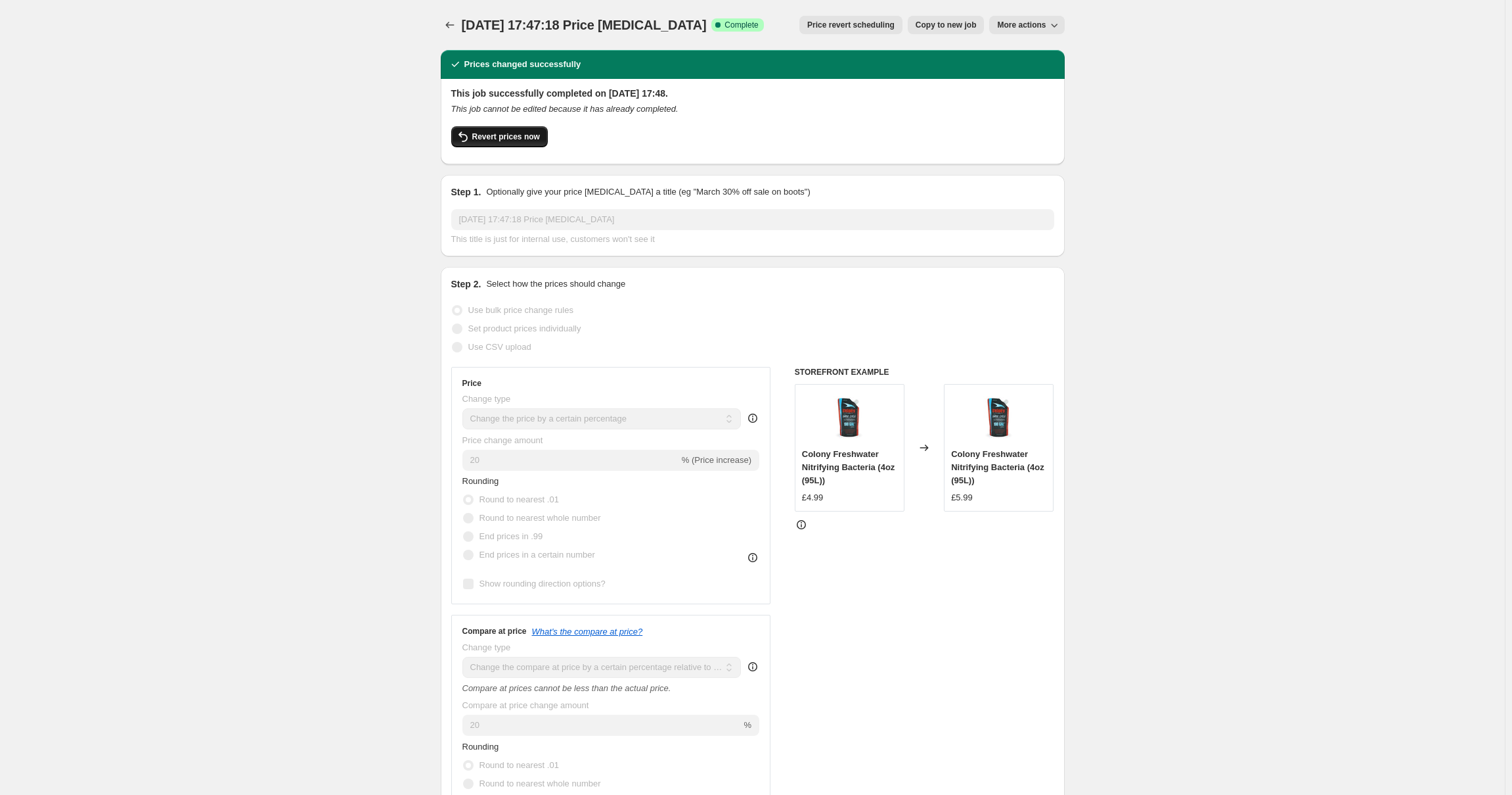
click at [502, 141] on span "Revert prices now" at bounding box center [506, 136] width 68 height 10
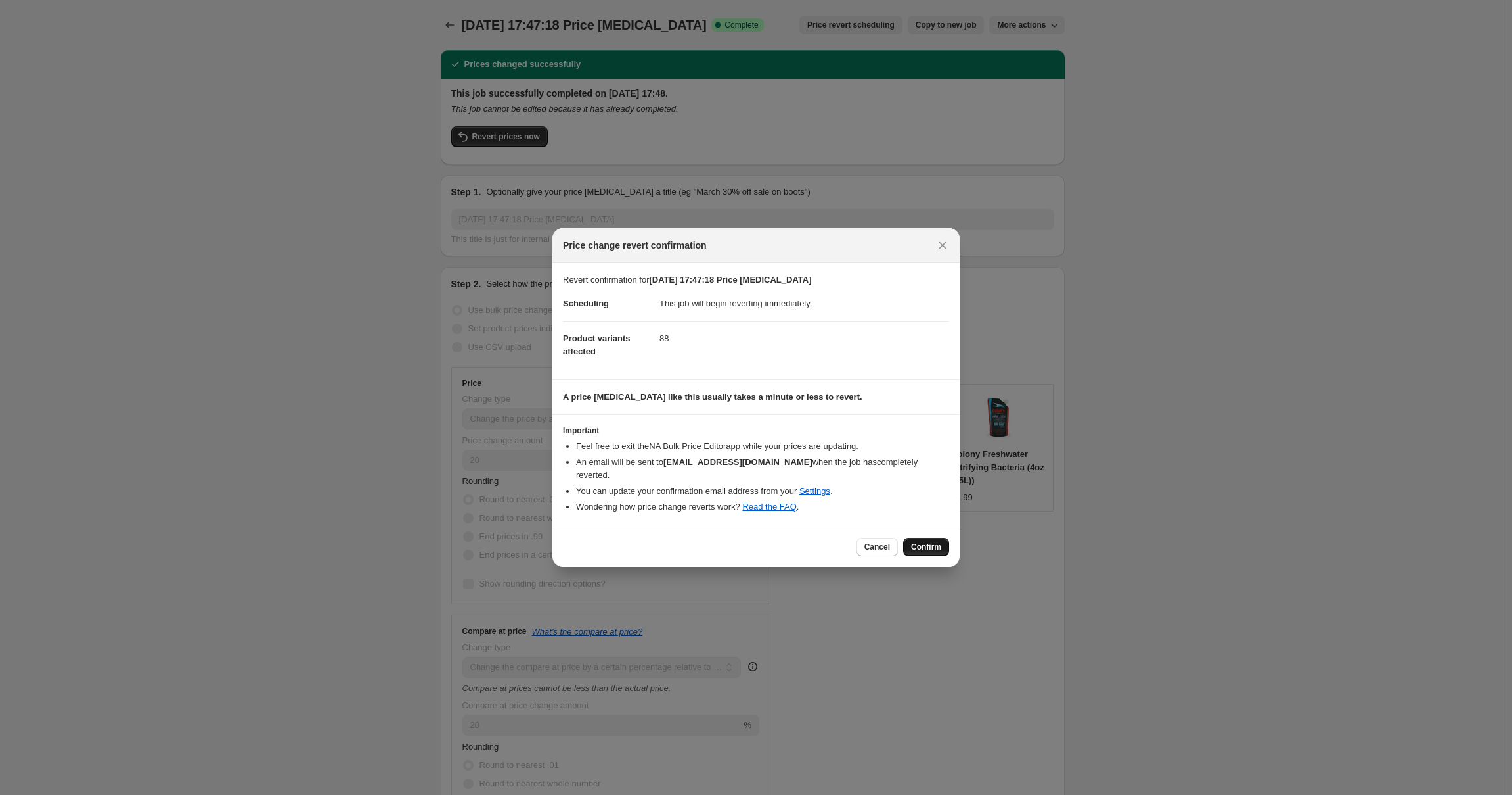
click at [927, 542] on span "Confirm" at bounding box center [926, 546] width 30 height 10
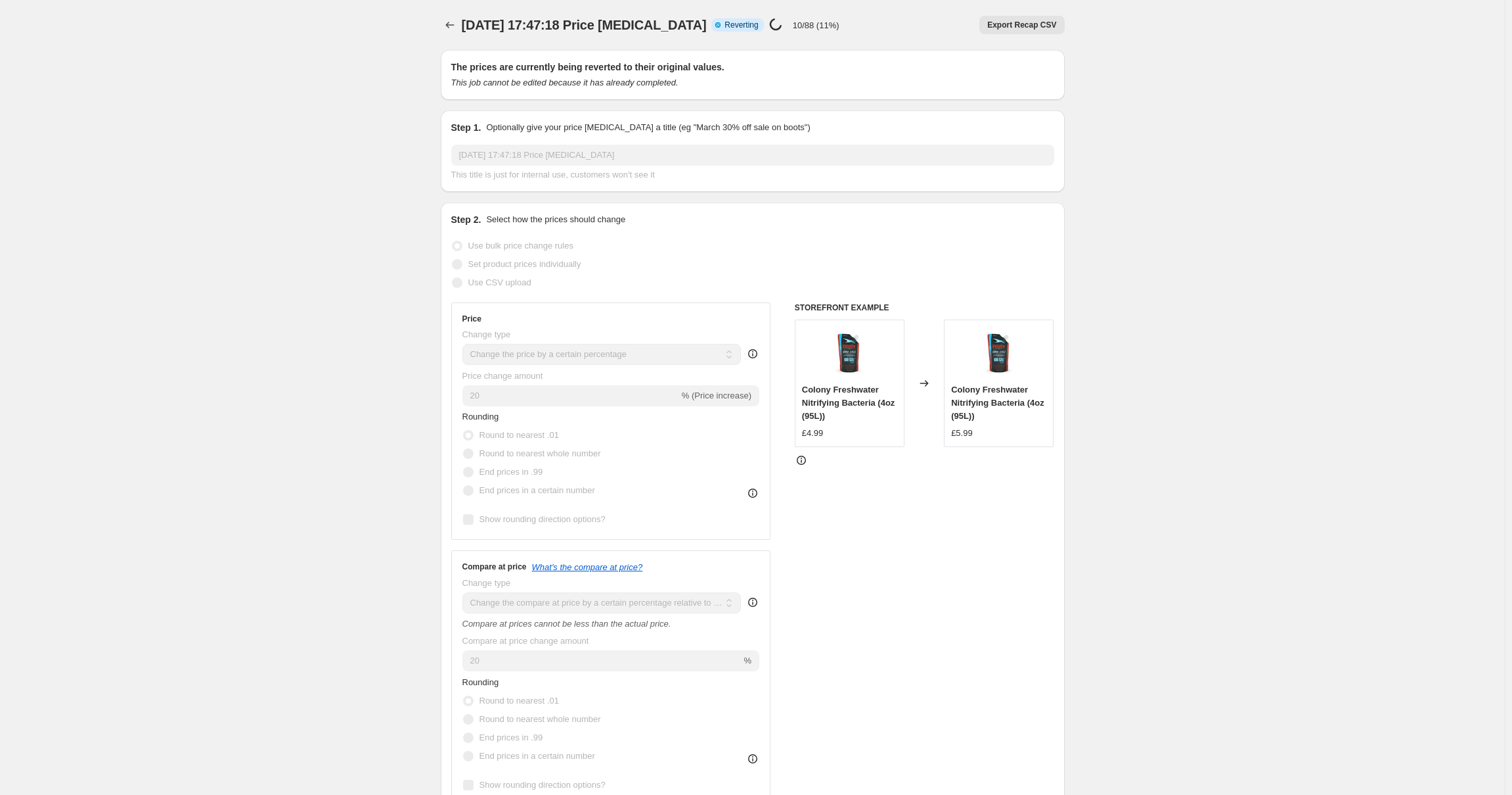
click at [1177, 313] on div "19 Aug 2025, 17:47:18 Price change job. This page is ready 19 Aug 2025, 17:47:1…" at bounding box center [753, 762] width 1505 height 1526
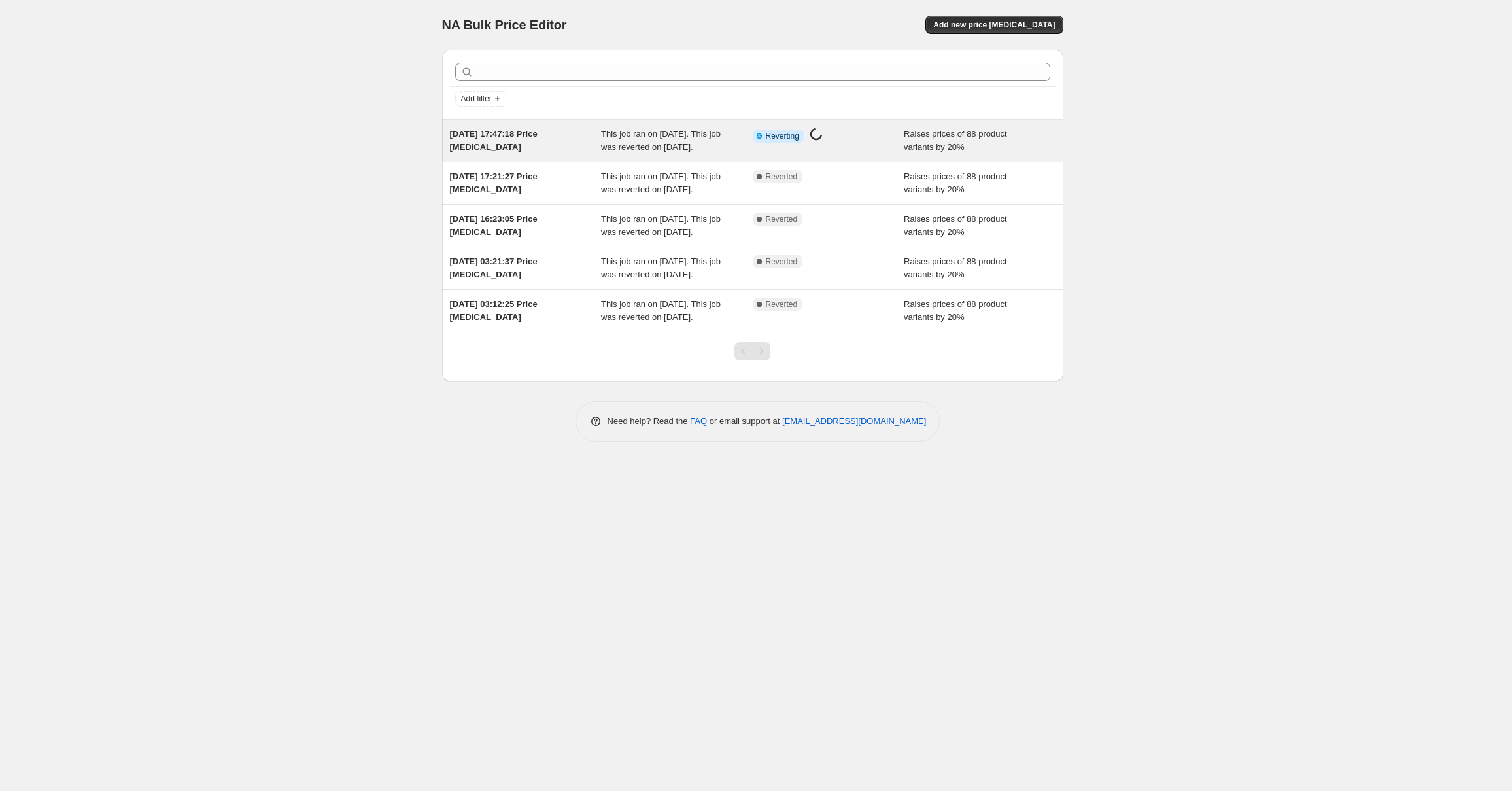
click at [864, 154] on div "Info Partially complete Reverting Price [MEDICAL_DATA] in progress..." at bounding box center [829, 141] width 152 height 26
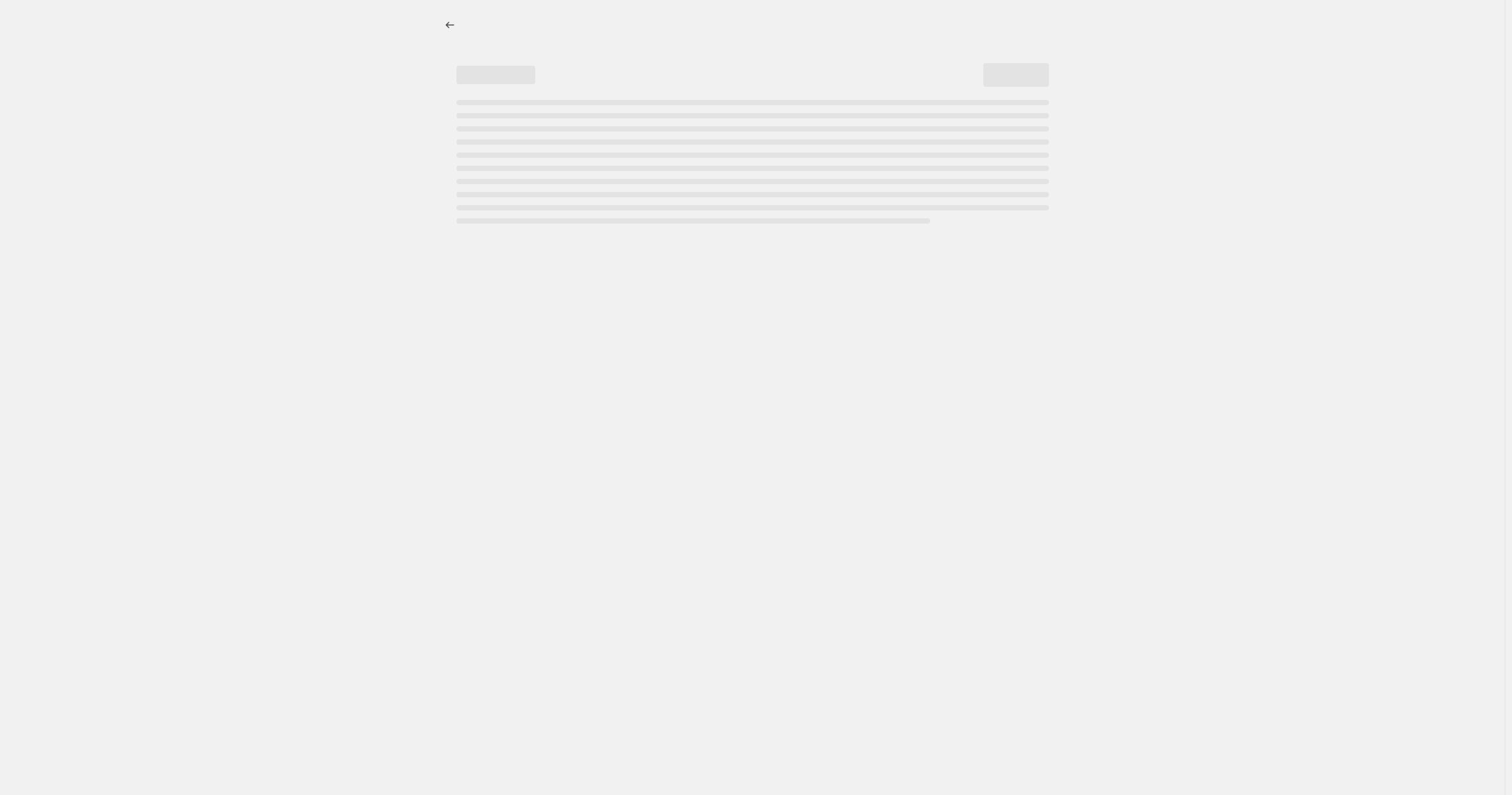
select select "percentage"
select select "pp"
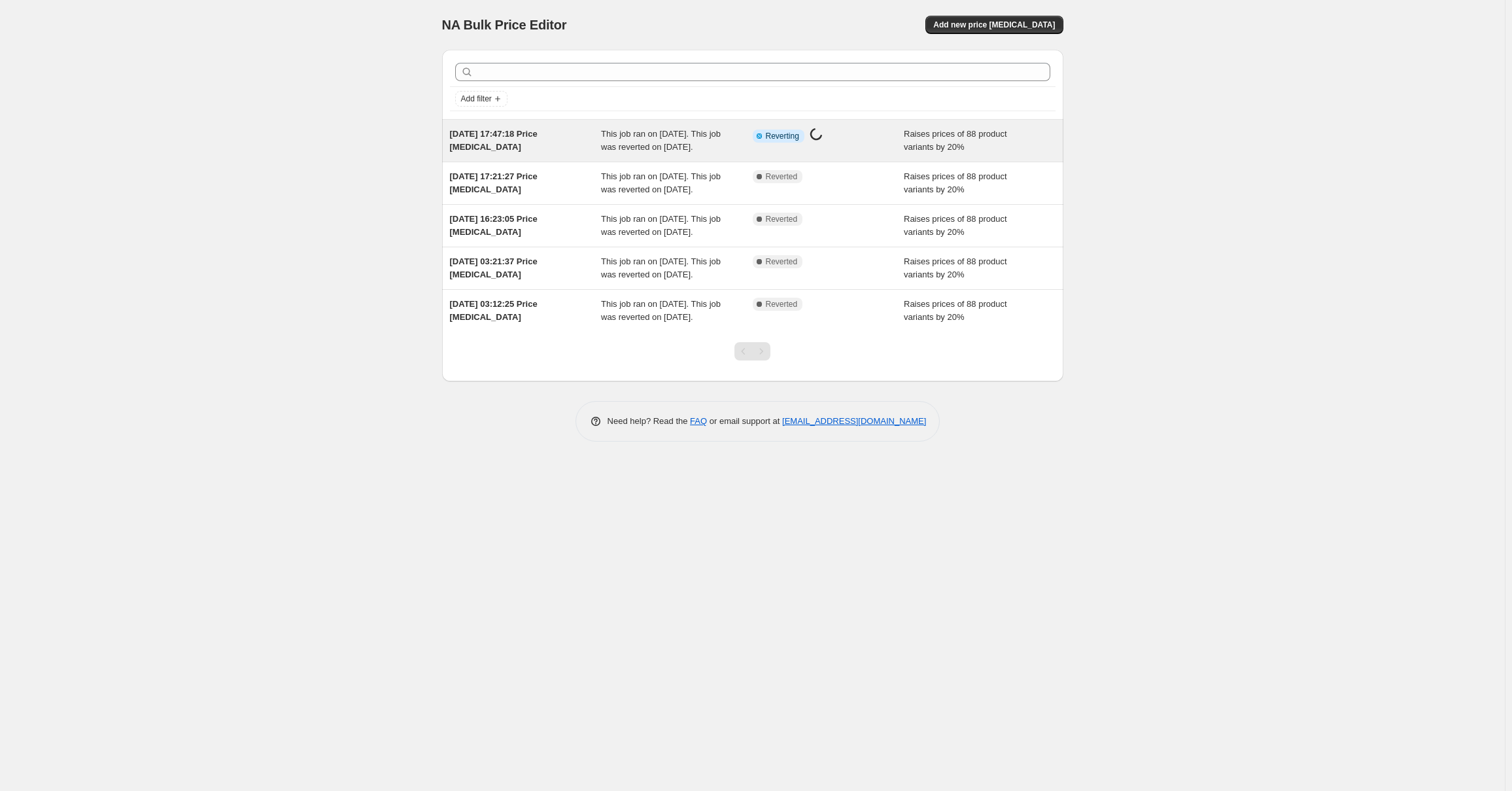
click at [536, 154] on div "[DATE] 17:47:18 Price [MEDICAL_DATA]" at bounding box center [526, 141] width 152 height 26
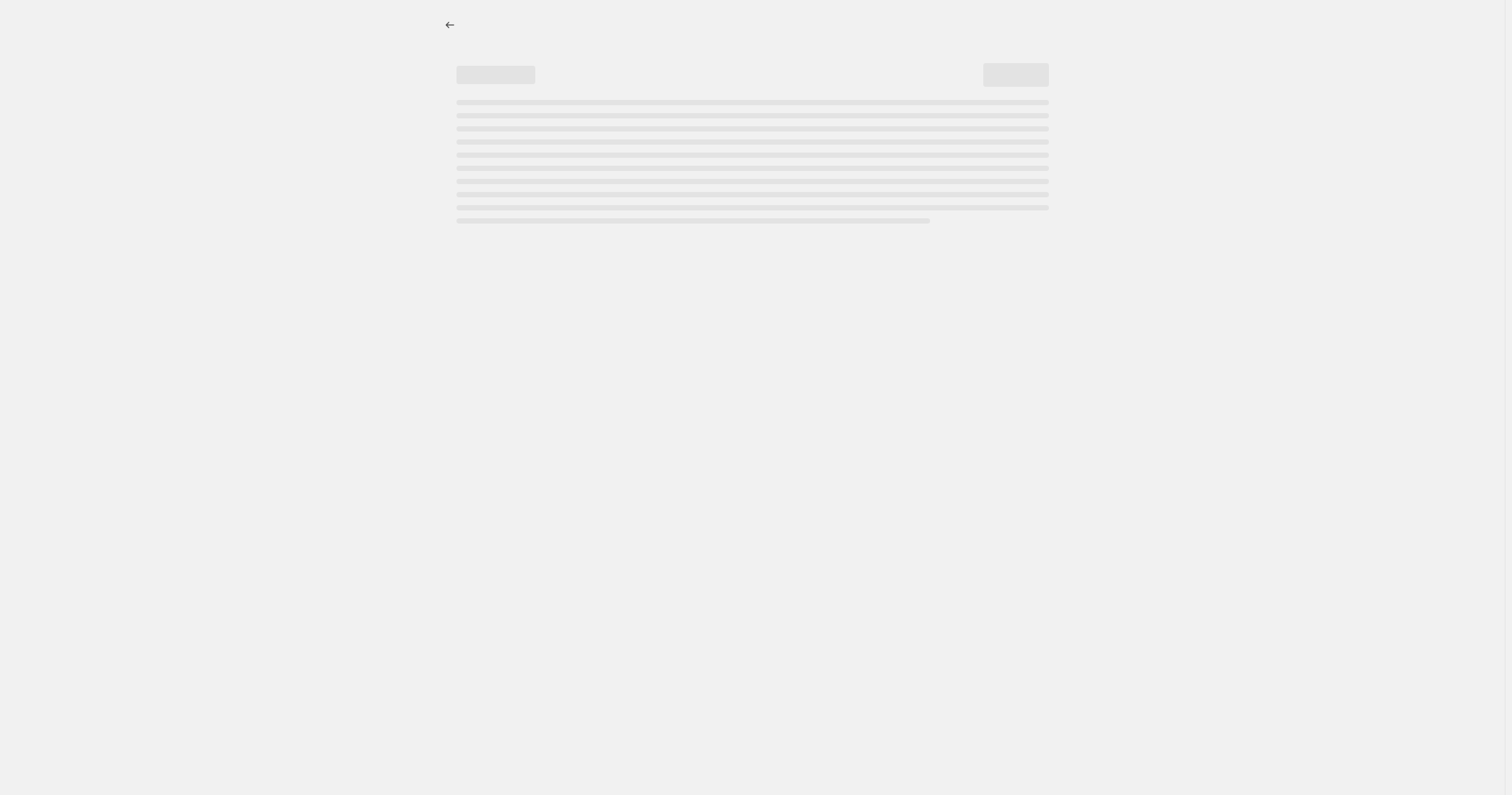
select select "percentage"
select select "pp"
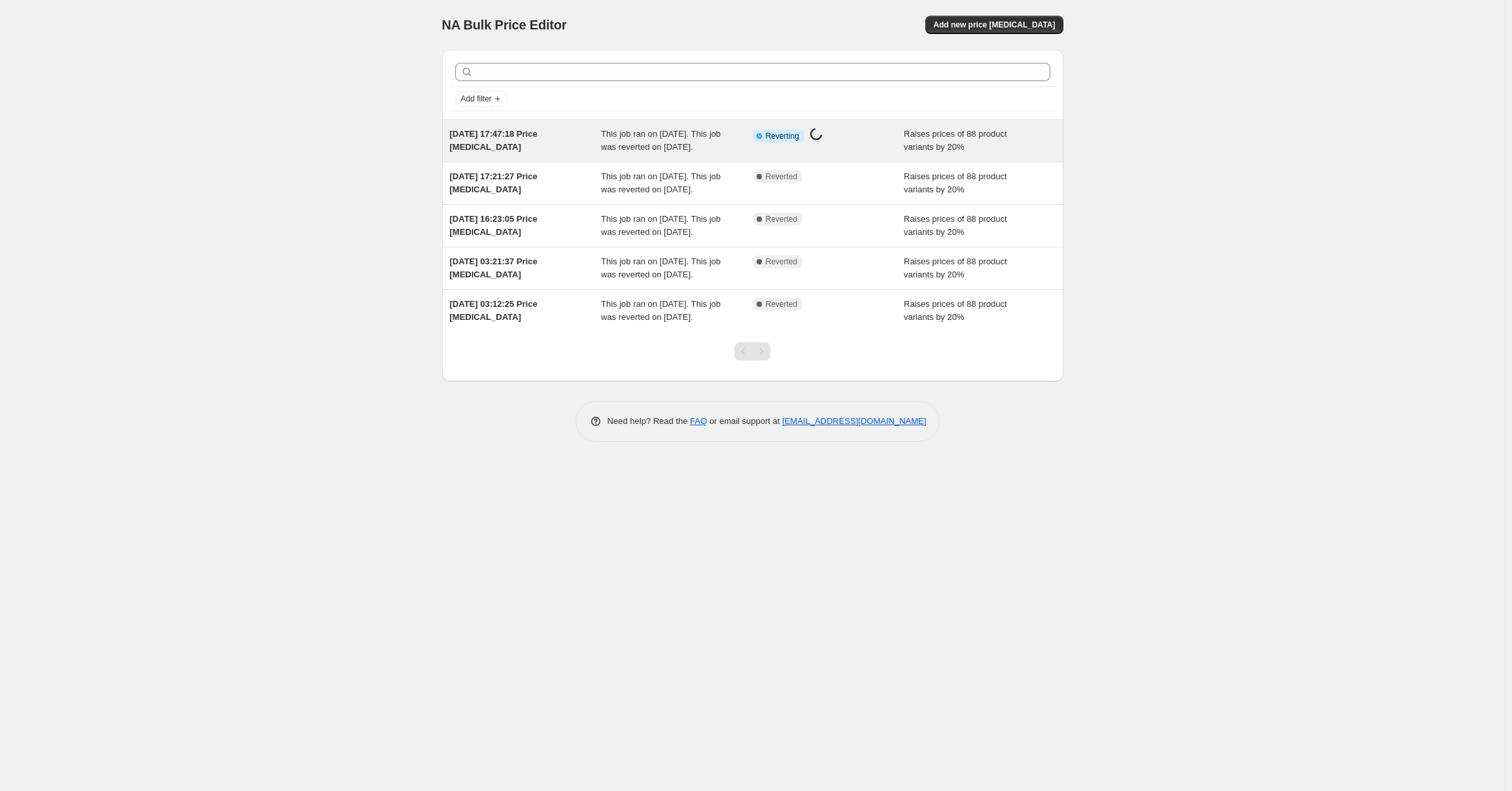
click at [900, 150] on div "Info Partially complete Reverting Price [MEDICAL_DATA] in progress..." at bounding box center [829, 141] width 152 height 26
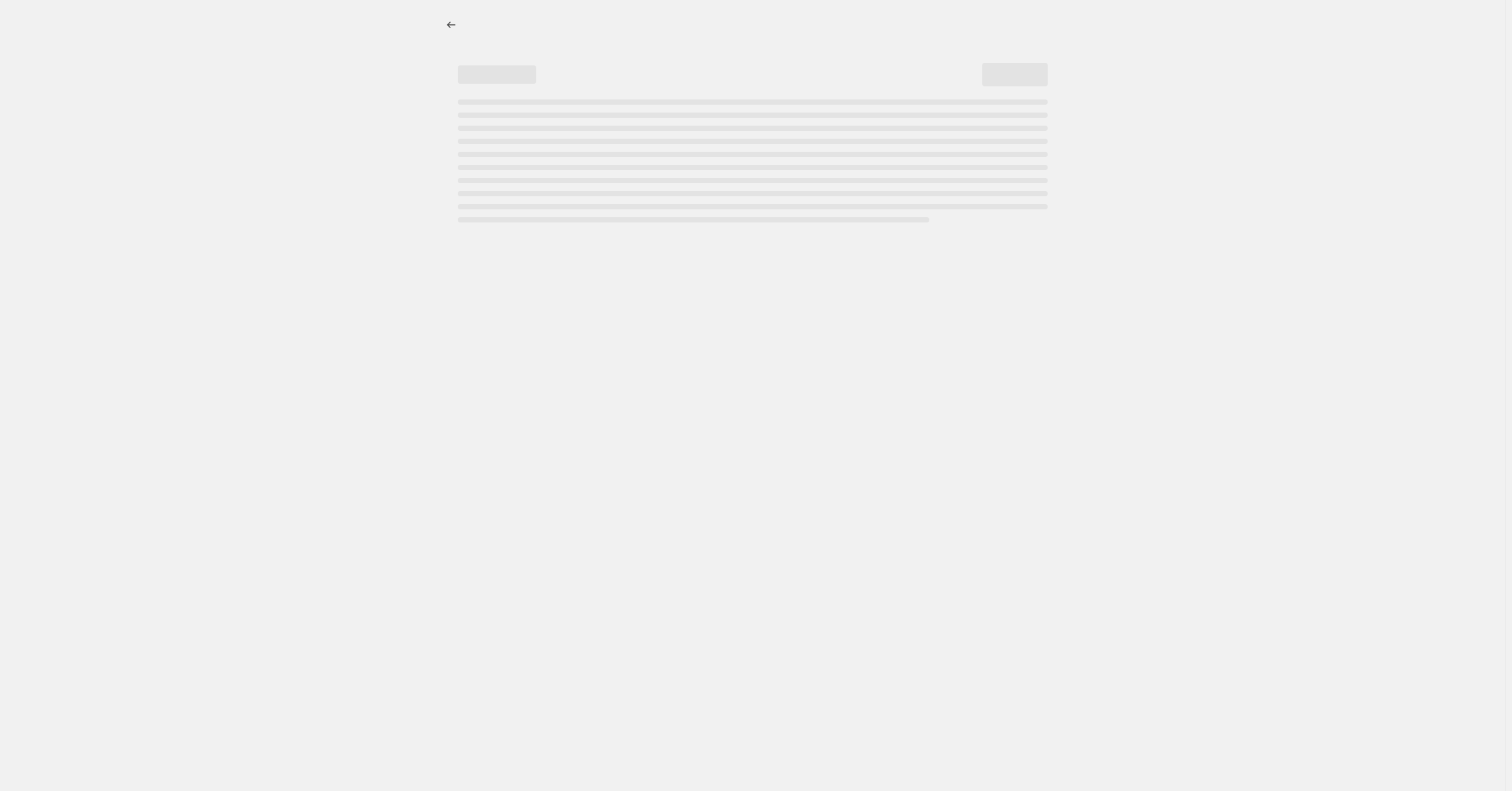
select select "percentage"
select select "pp"
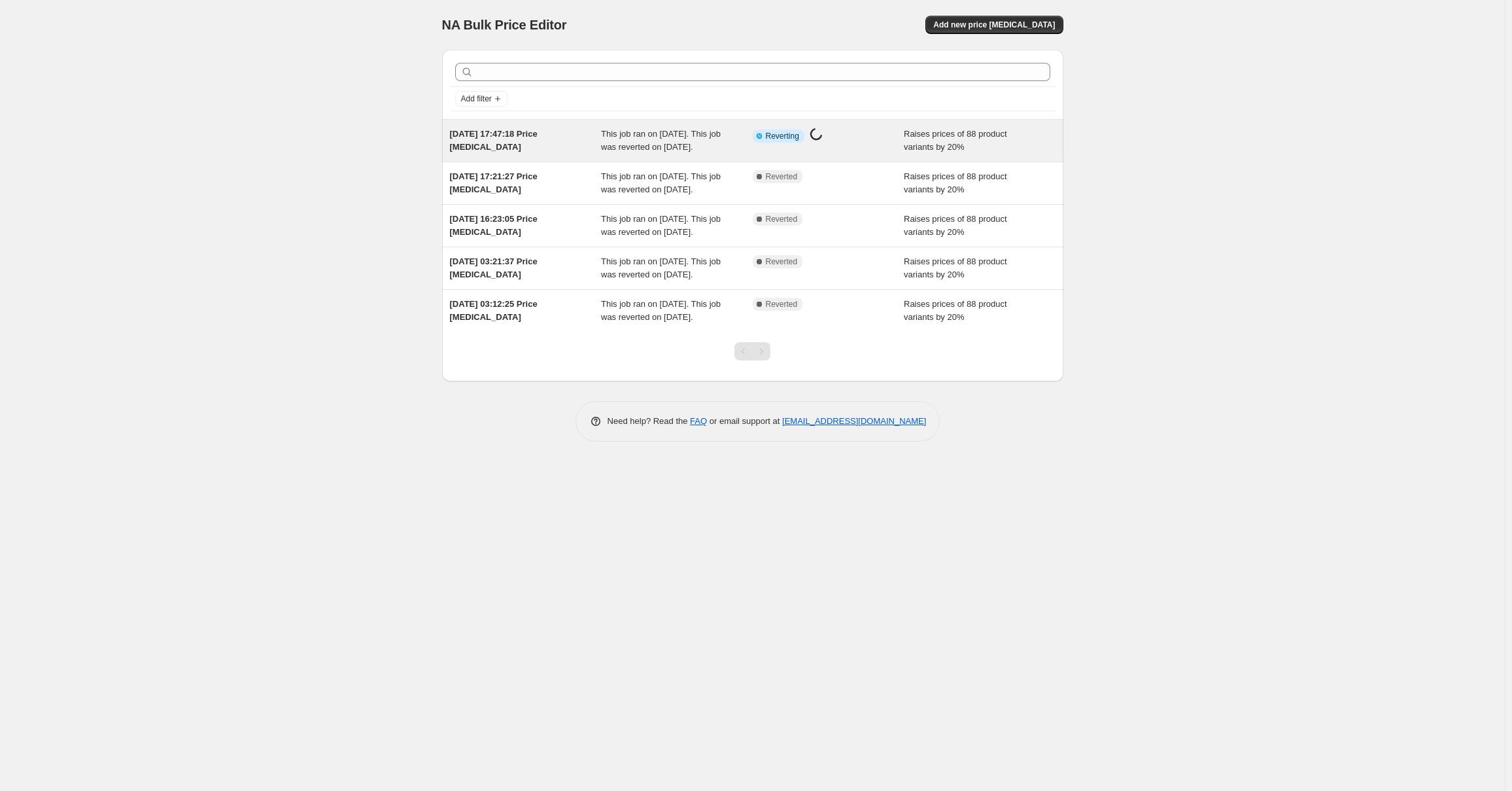
click at [878, 143] on div "Info Partially complete Reverting Price [MEDICAL_DATA] in progress..." at bounding box center [819, 136] width 132 height 17
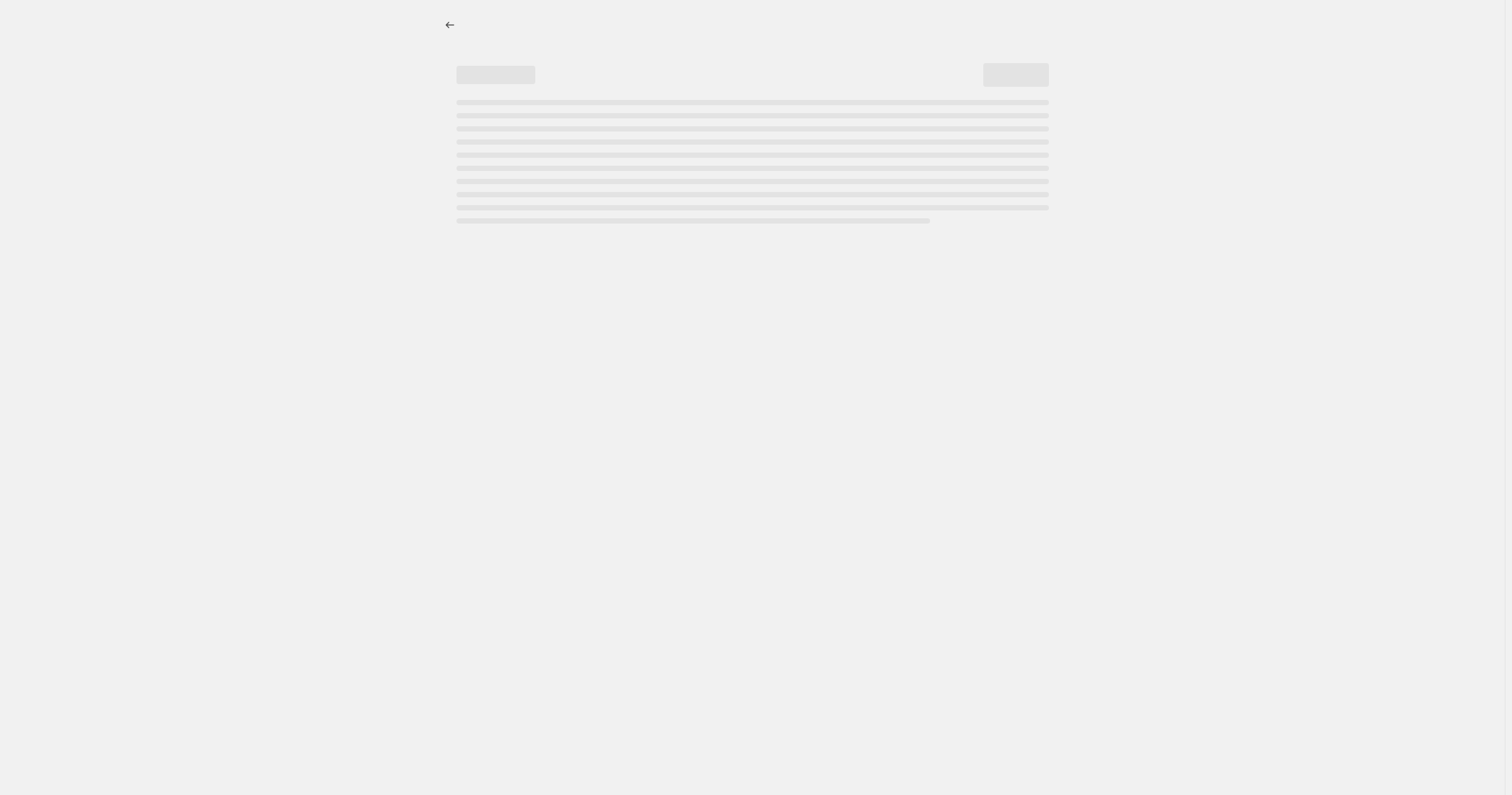
select select "percentage"
select select "pp"
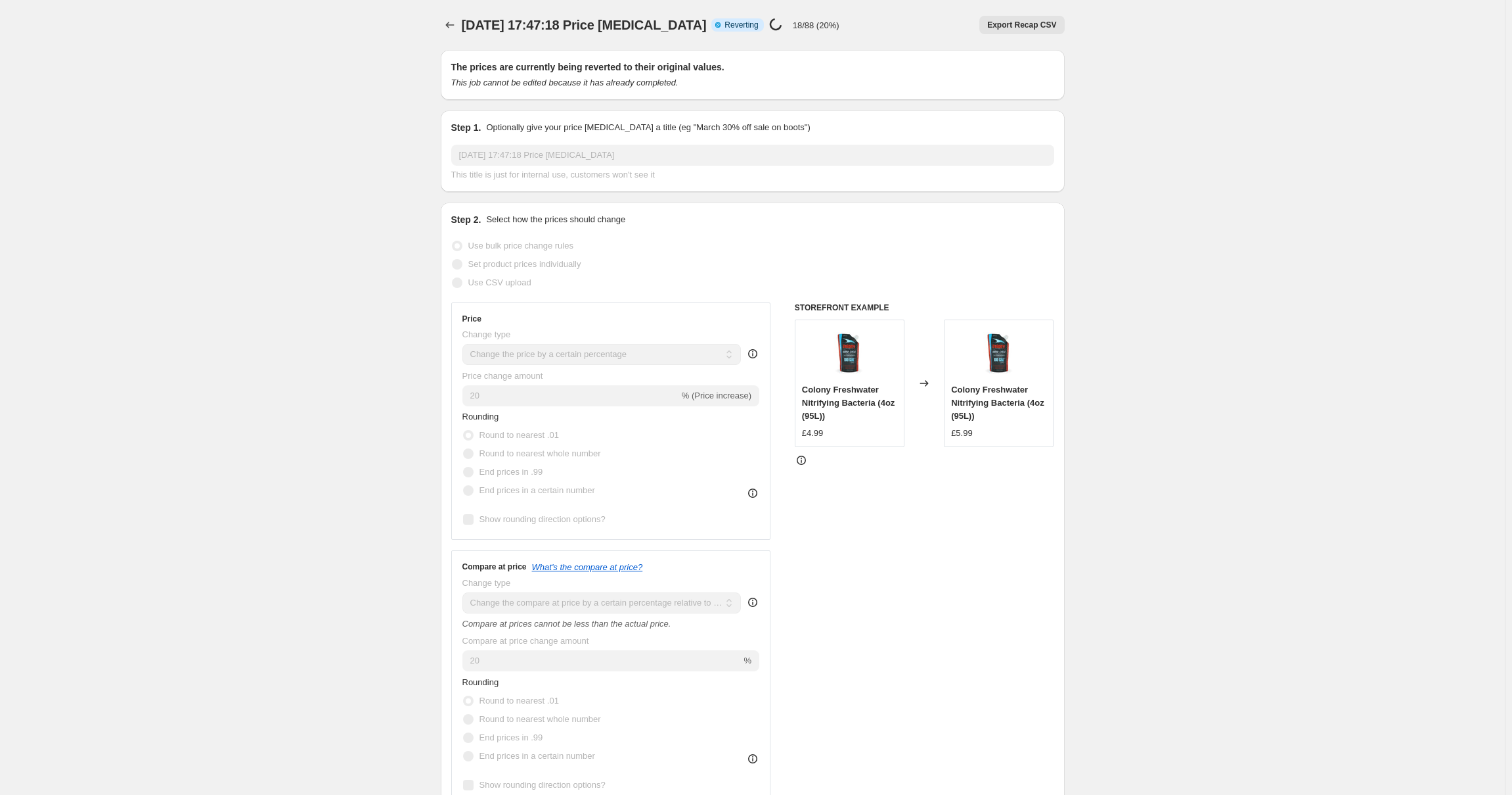
click at [734, 28] on span "Reverting" at bounding box center [742, 24] width 33 height 10
click at [564, 142] on div "Step 1. Optionally give your price [MEDICAL_DATA] a title (eg "March 30% off sa…" at bounding box center [753, 151] width 603 height 61
click at [649, 128] on p "Optionally give your price [MEDICAL_DATA] a title (eg "March 30% off sale on bo…" at bounding box center [648, 128] width 324 height 13
click at [573, 84] on icon "This job cannot be edited because it has already completed." at bounding box center [565, 82] width 227 height 10
click at [640, 84] on icon "This job cannot be edited because it has already completed." at bounding box center [565, 82] width 227 height 10
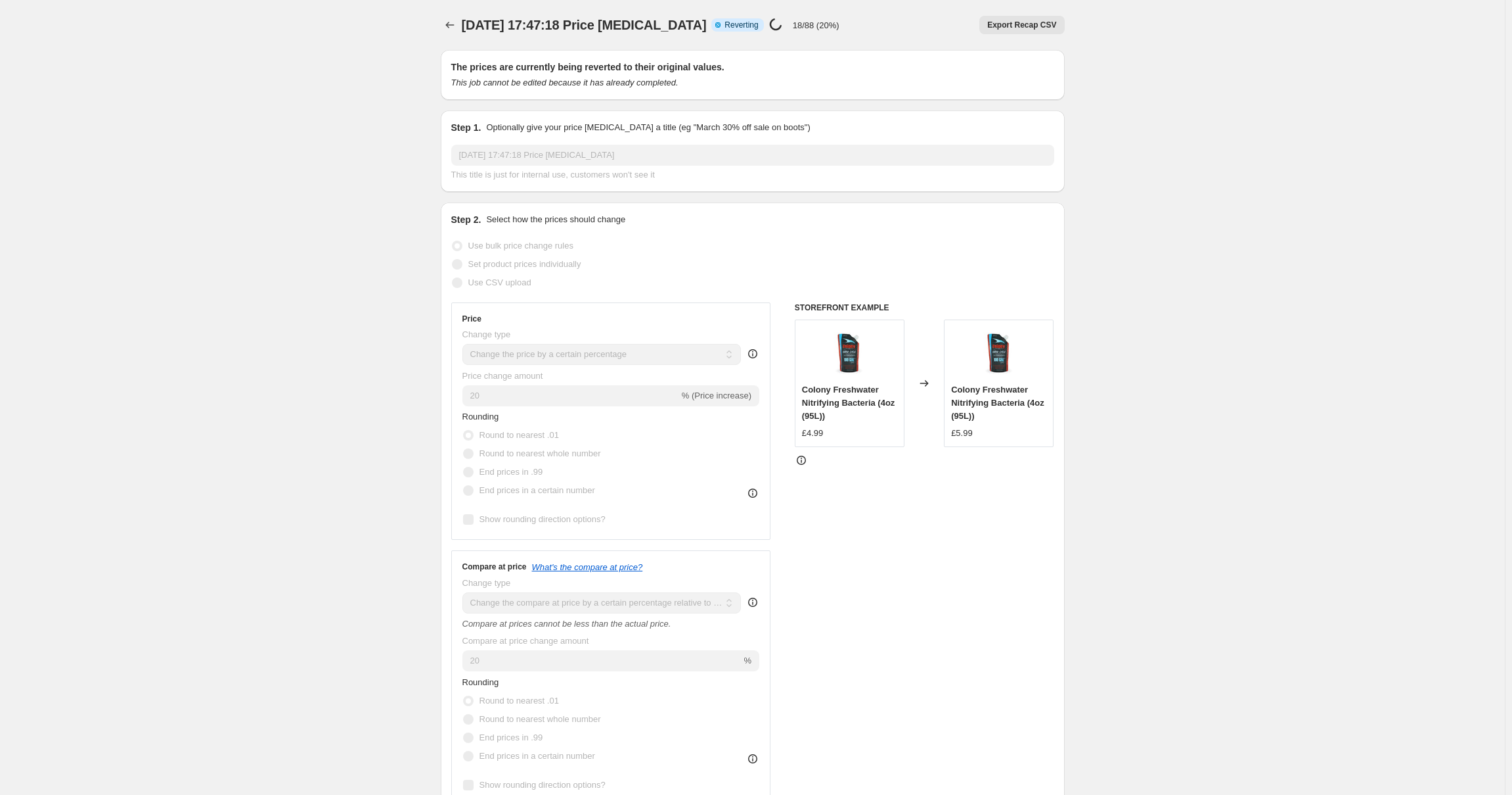
click at [820, 16] on div "[DATE] 17:47:18 Price [MEDICAL_DATA] Info Partially complete Reverting Price [M…" at bounding box center [650, 25] width 378 height 19
click at [802, 25] on p "18/88 (20%)" at bounding box center [816, 25] width 47 height 10
click at [755, 26] on div "Info Partially complete Reverting Price [MEDICAL_DATA] in progress... 18/88 (20…" at bounding box center [775, 25] width 127 height 15
click at [745, 24] on span "Reverting" at bounding box center [742, 24] width 33 height 10
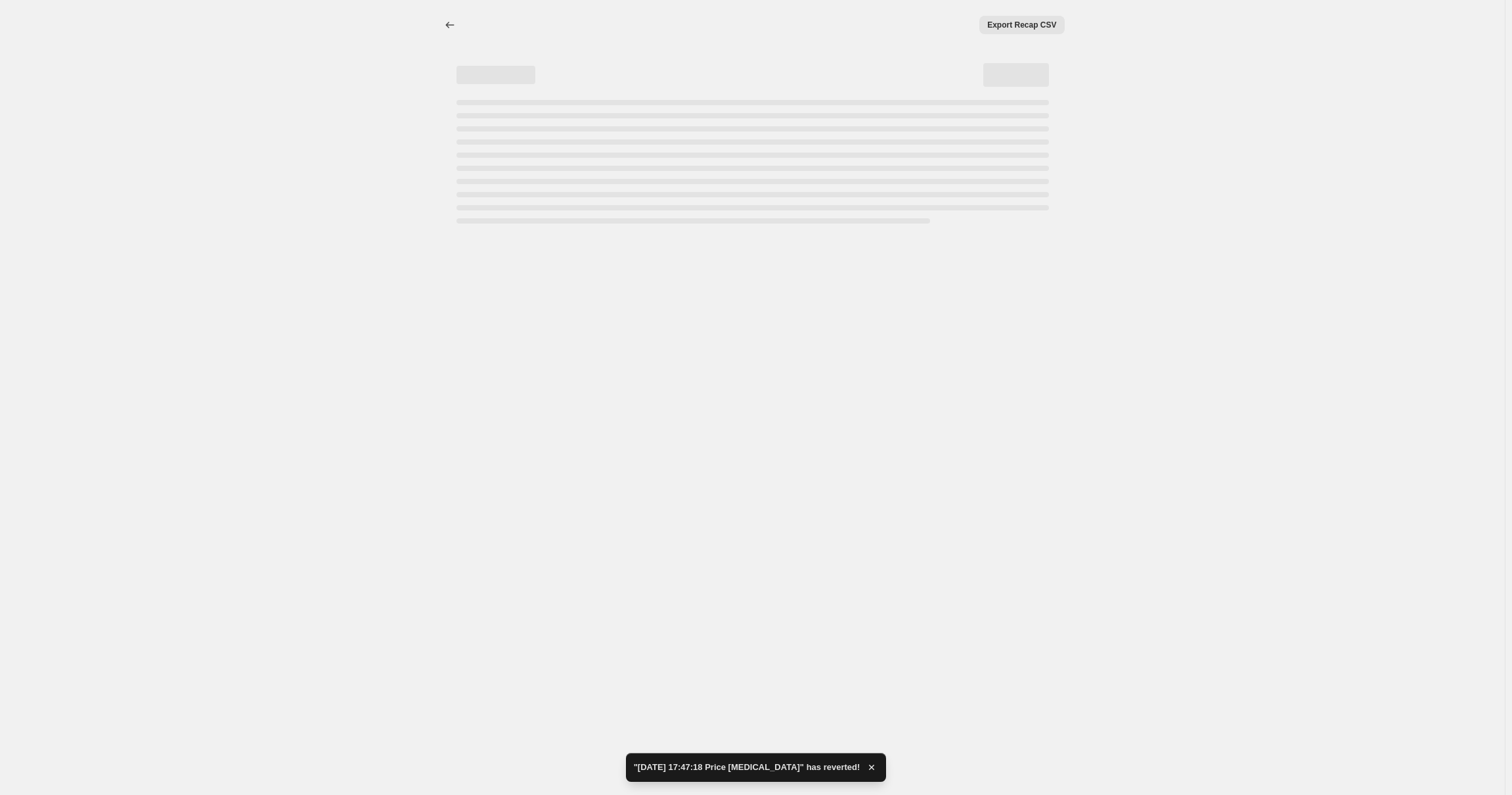
select select "percentage"
select select "pp"
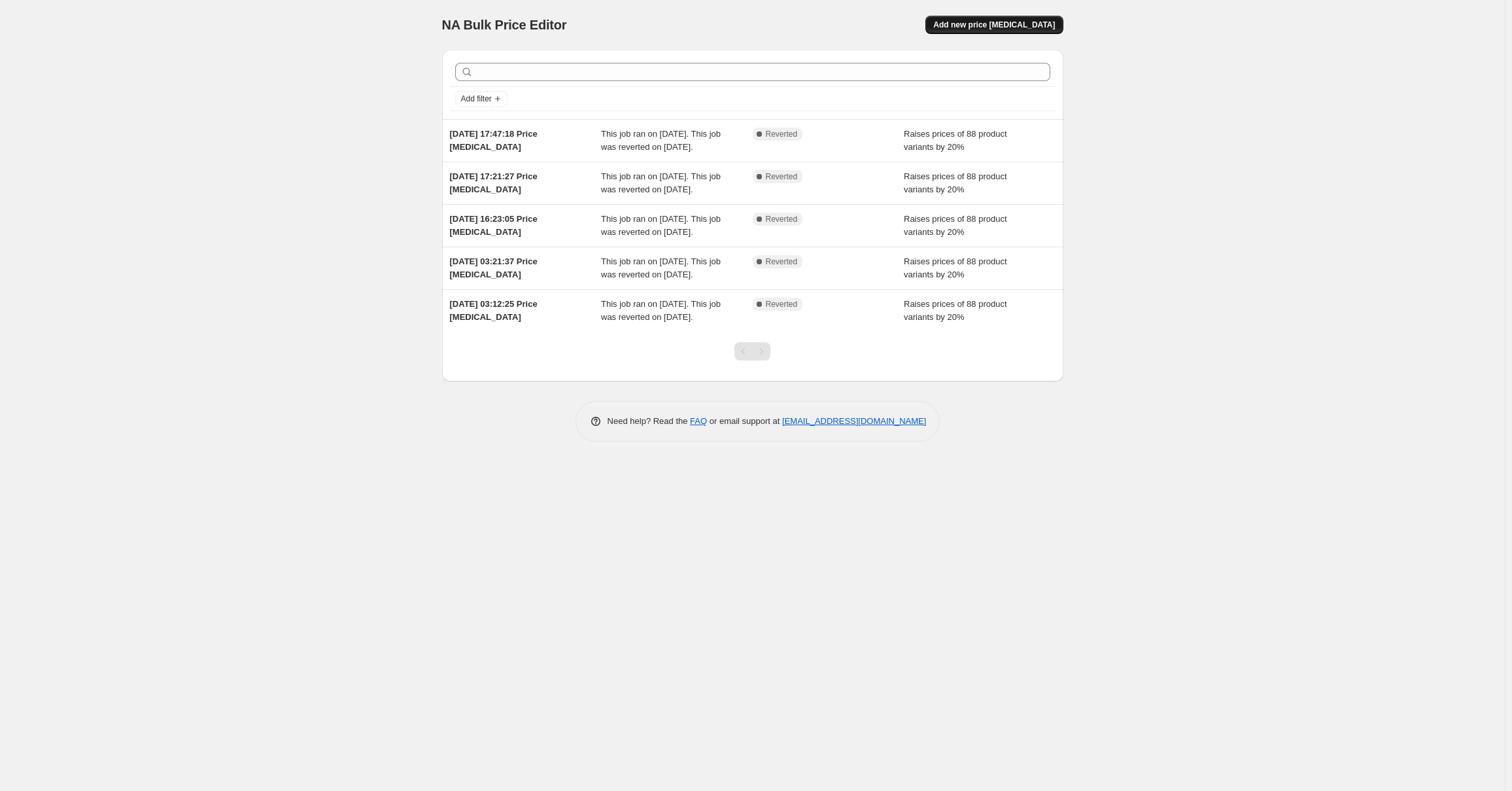
click at [1031, 30] on span "Add new price [MEDICAL_DATA]" at bounding box center [994, 24] width 121 height 10
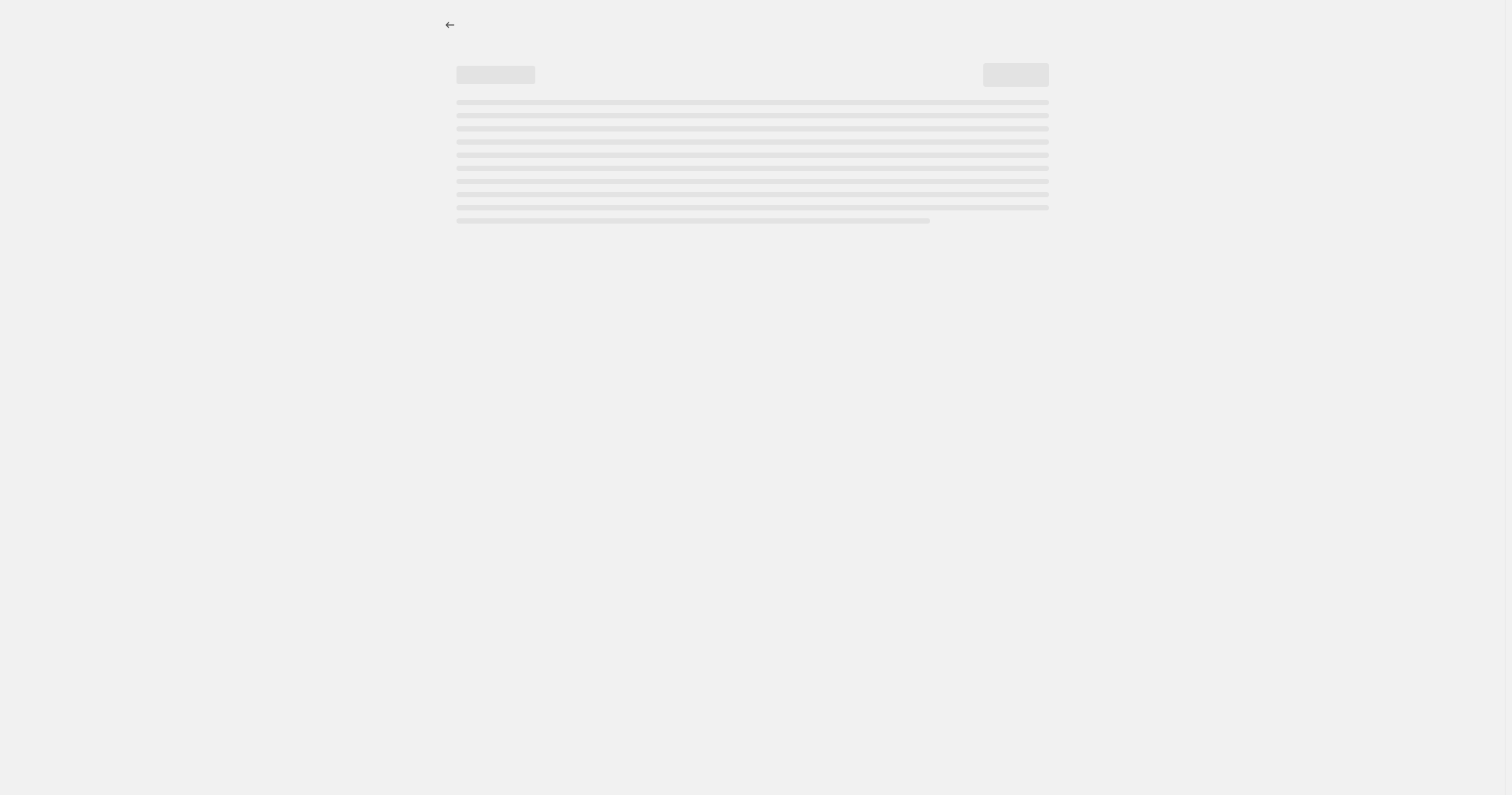
select select "percentage"
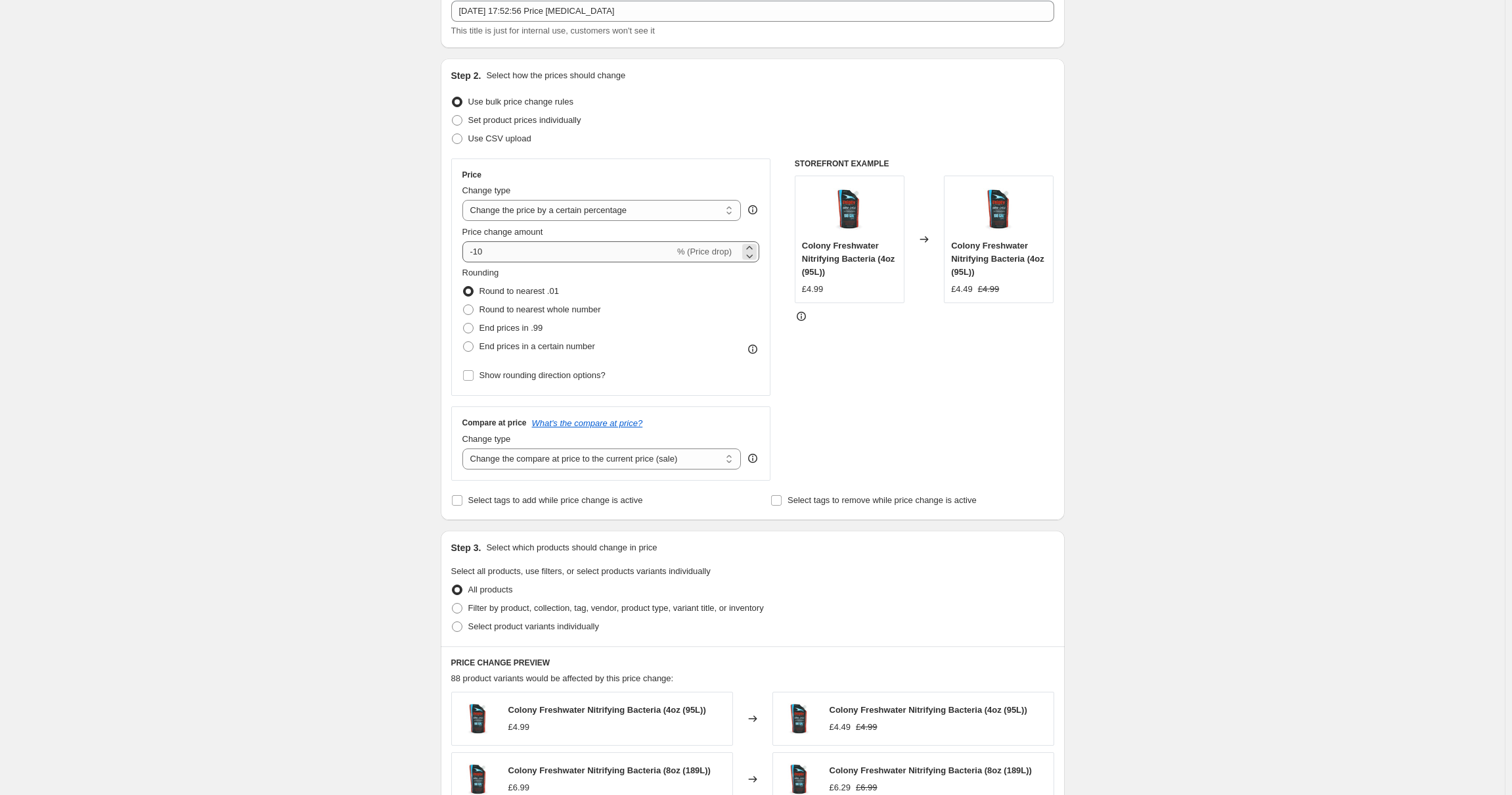
scroll to position [66, 0]
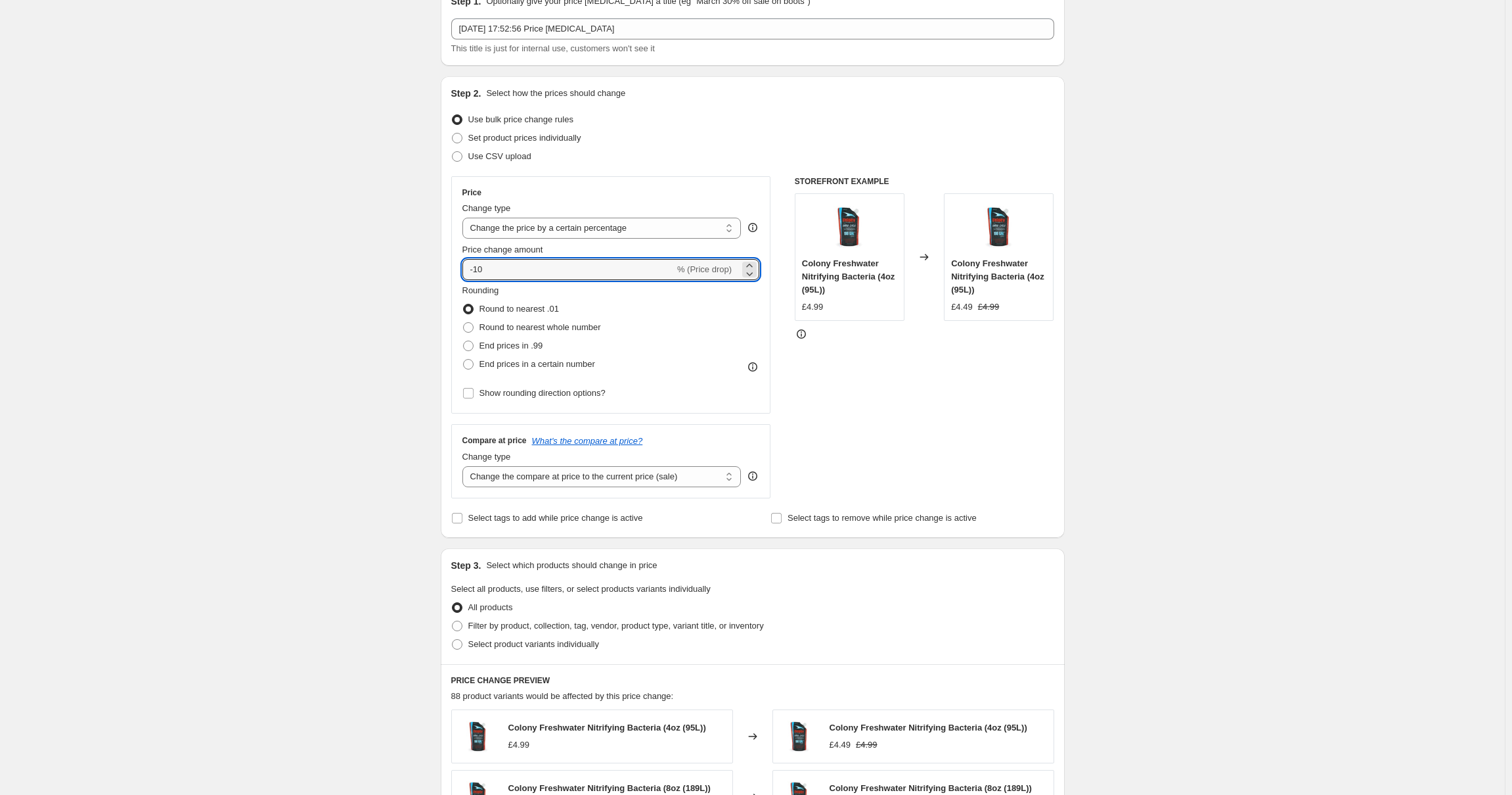
drag, startPoint x: 546, startPoint y: 278, endPoint x: 381, endPoint y: 240, distance: 169.3
click at [381, 265] on div "Create new price [MEDICAL_DATA]. This page is ready Create new price [MEDICAL_D…" at bounding box center [753, 590] width 1505 height 1314
type input "20"
click at [857, 423] on div "STOREFRONT EXAMPLE Colony Freshwater Nitrifying Bacteria (4oz (95L)) £4.99 Chan…" at bounding box center [924, 337] width 260 height 322
click at [580, 487] on select "Change the compare at price to the current price (sale) Change the compare at p…" at bounding box center [602, 477] width 279 height 21
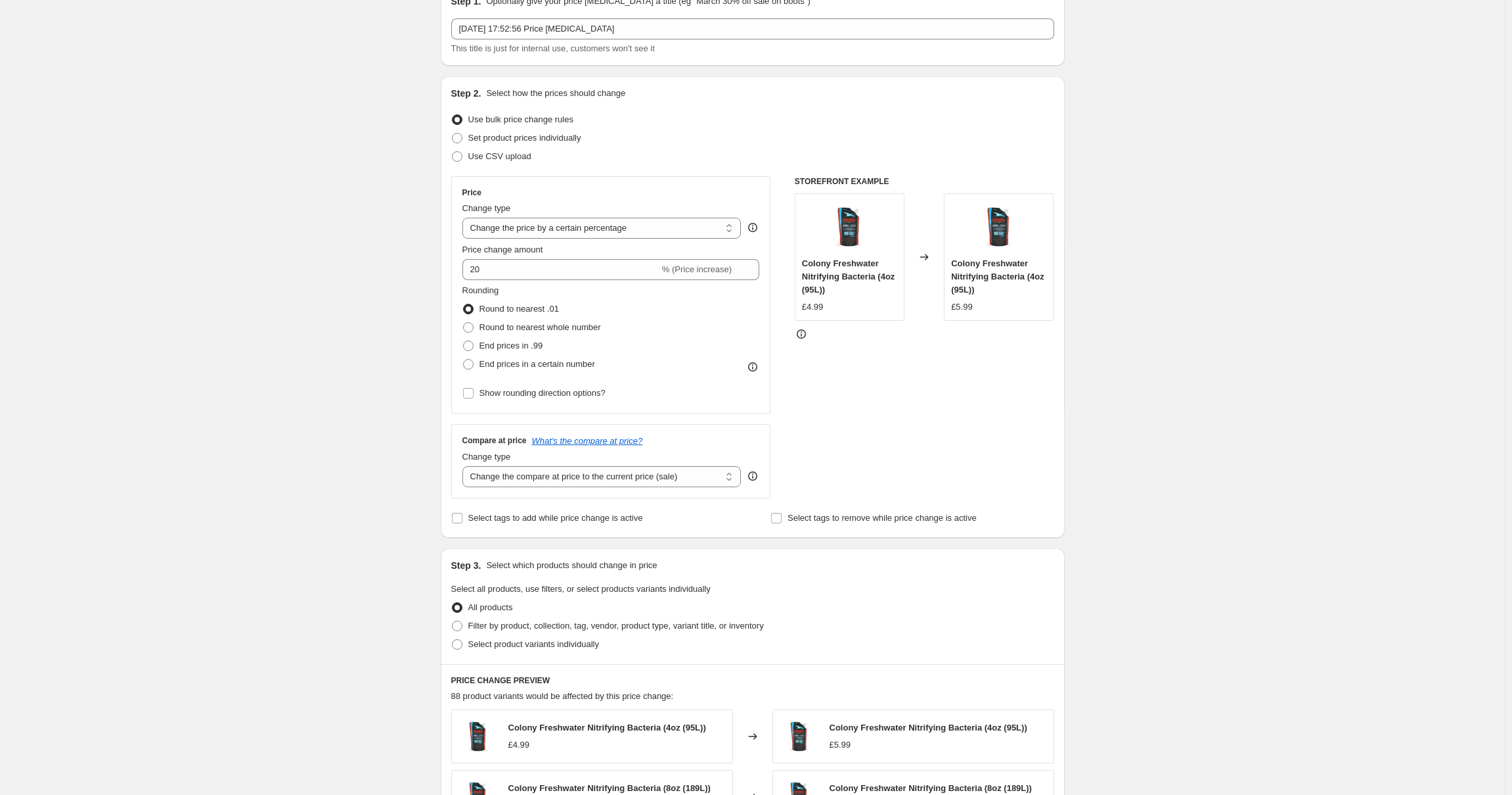
select select "percentage"
click at [465, 466] on select "Change the compare at price to the current price (sale) Change the compare at p…" at bounding box center [602, 477] width 279 height 21
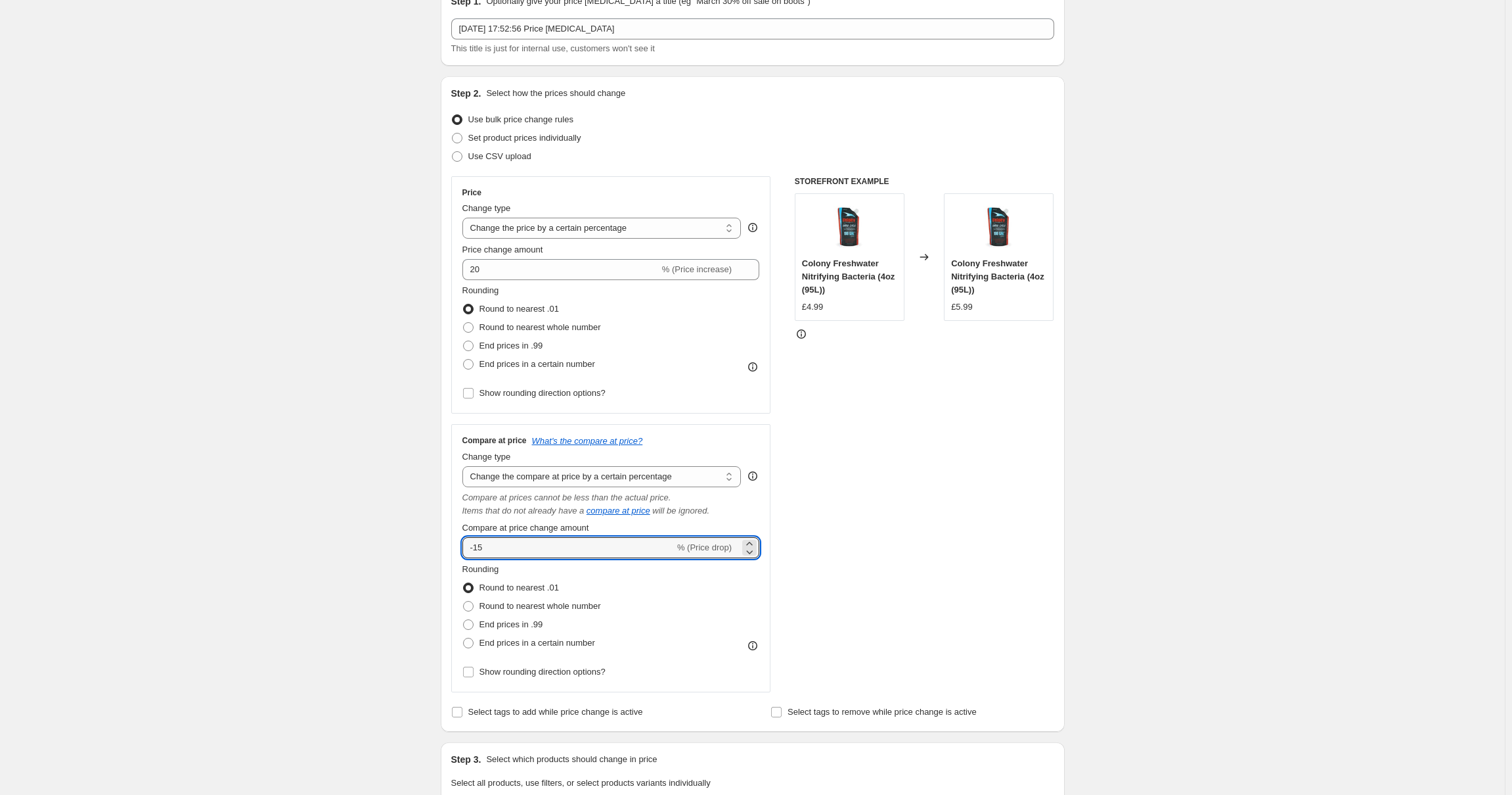
drag, startPoint x: 506, startPoint y: 546, endPoint x: 384, endPoint y: 540, distance: 122.1
click at [390, 542] on div "Create new price [MEDICAL_DATA]. This page is ready Create new price [MEDICAL_D…" at bounding box center [753, 688] width 1505 height 1508
type input "20"
click at [1002, 501] on div "STOREFRONT EXAMPLE Colony Freshwater Nitrifying Bacteria (4oz (95L)) £4.99 Chan…" at bounding box center [924, 434] width 260 height 516
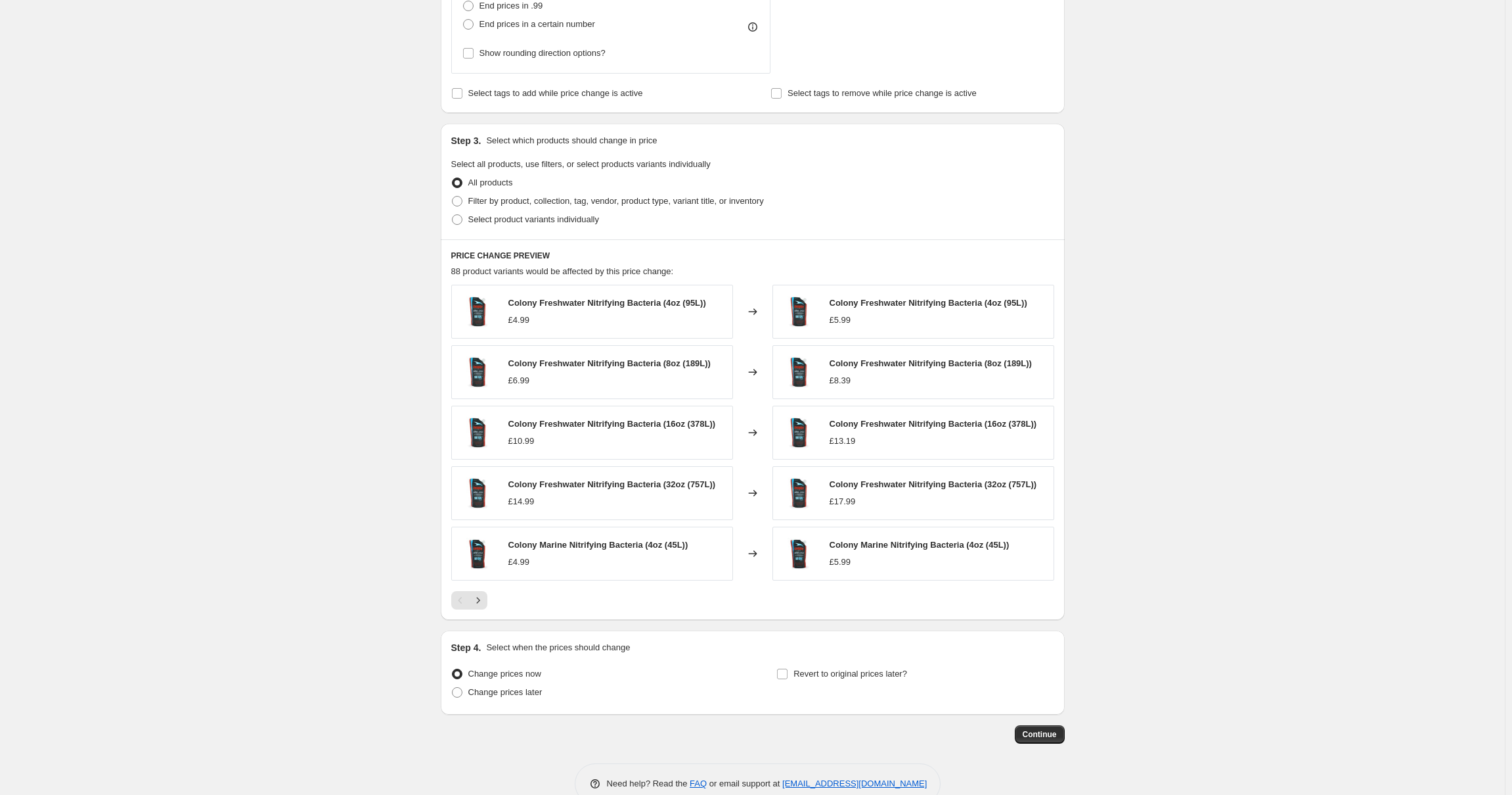
scroll to position [714, 0]
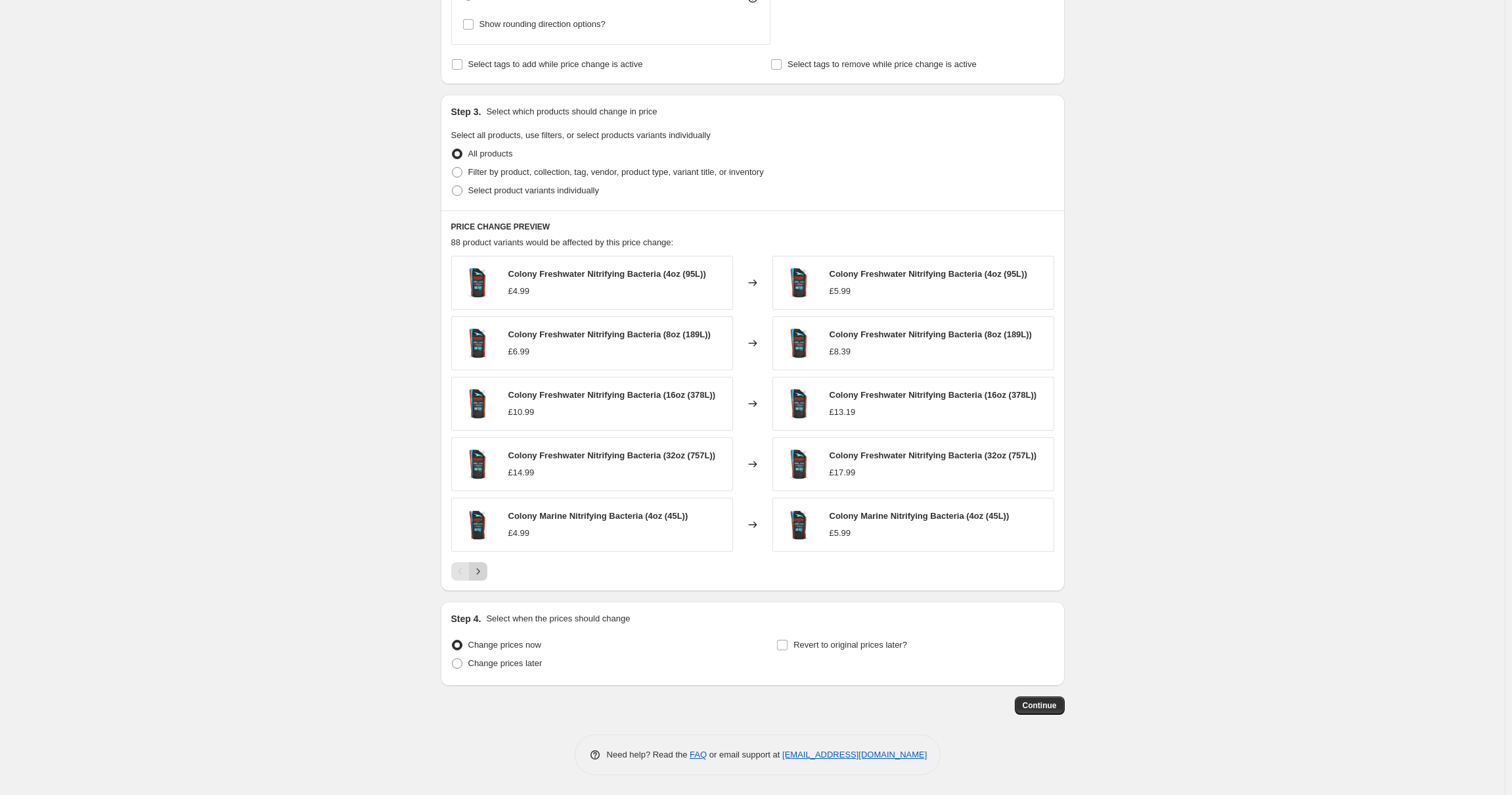
click at [479, 570] on icon "Next" at bounding box center [478, 571] width 13 height 13
click at [479, 573] on icon "Next" at bounding box center [478, 571] width 13 height 13
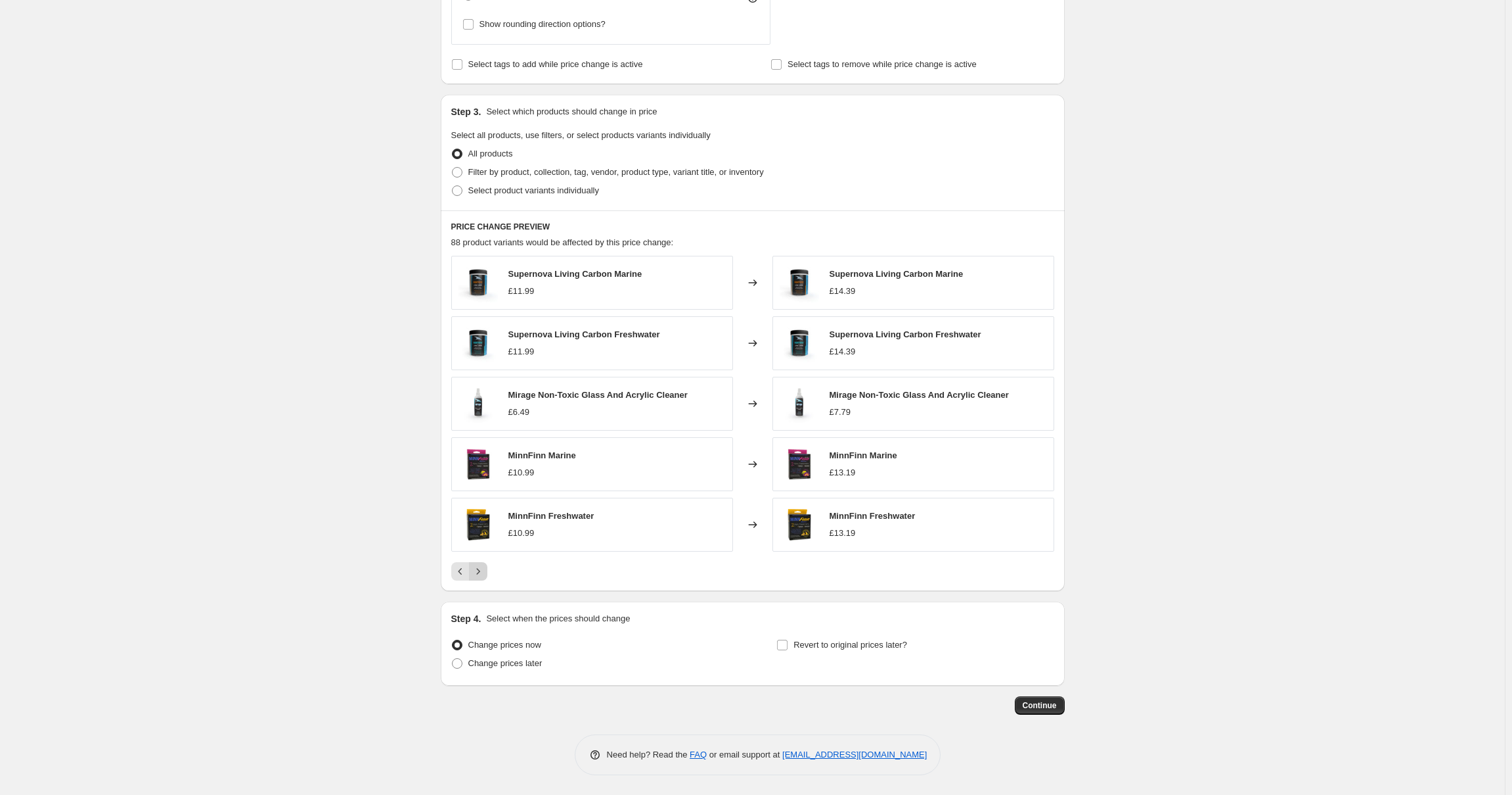
click at [479, 573] on icon "Next" at bounding box center [478, 571] width 13 height 13
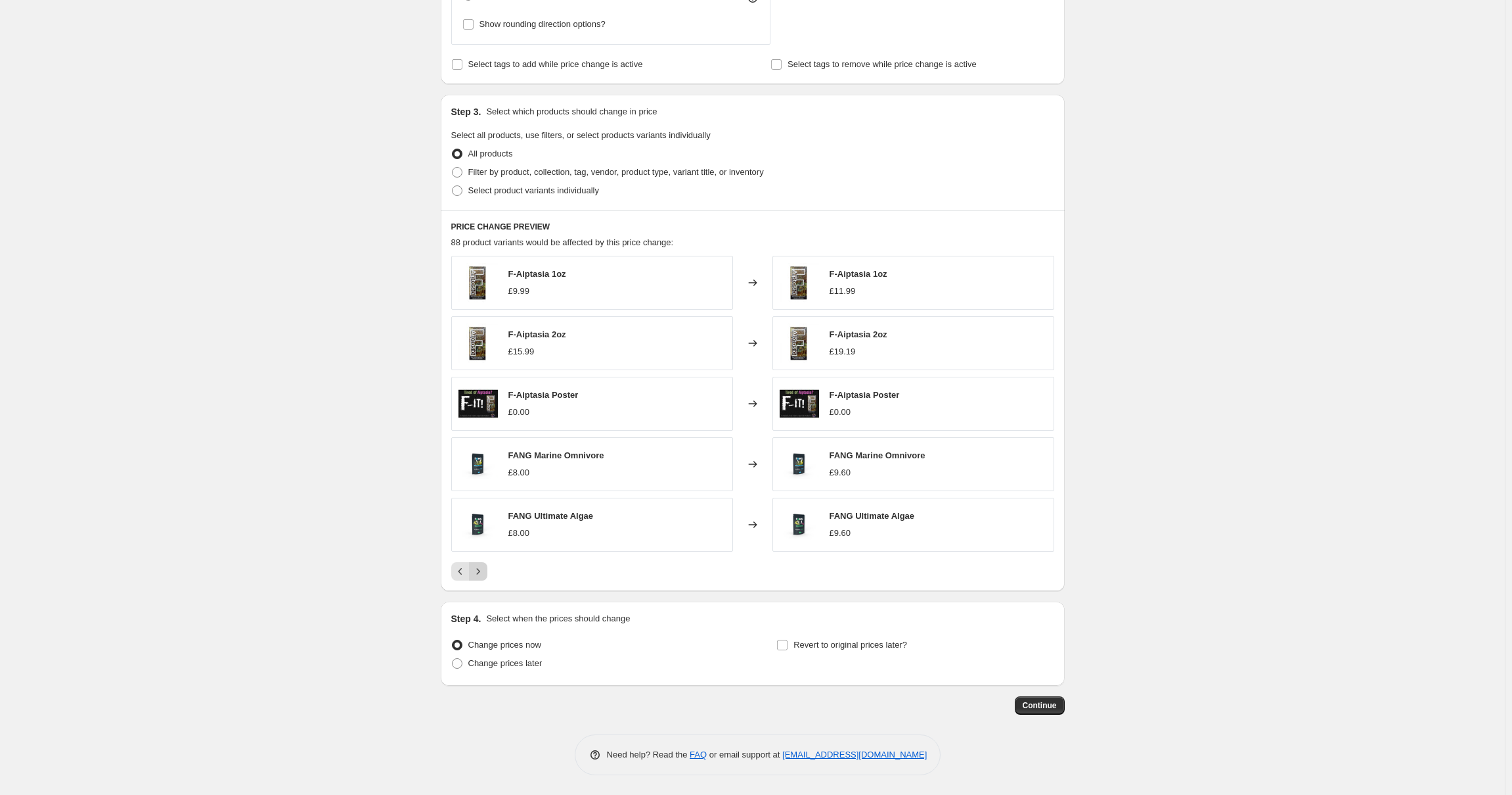
click at [479, 573] on icon "Next" at bounding box center [478, 571] width 13 height 13
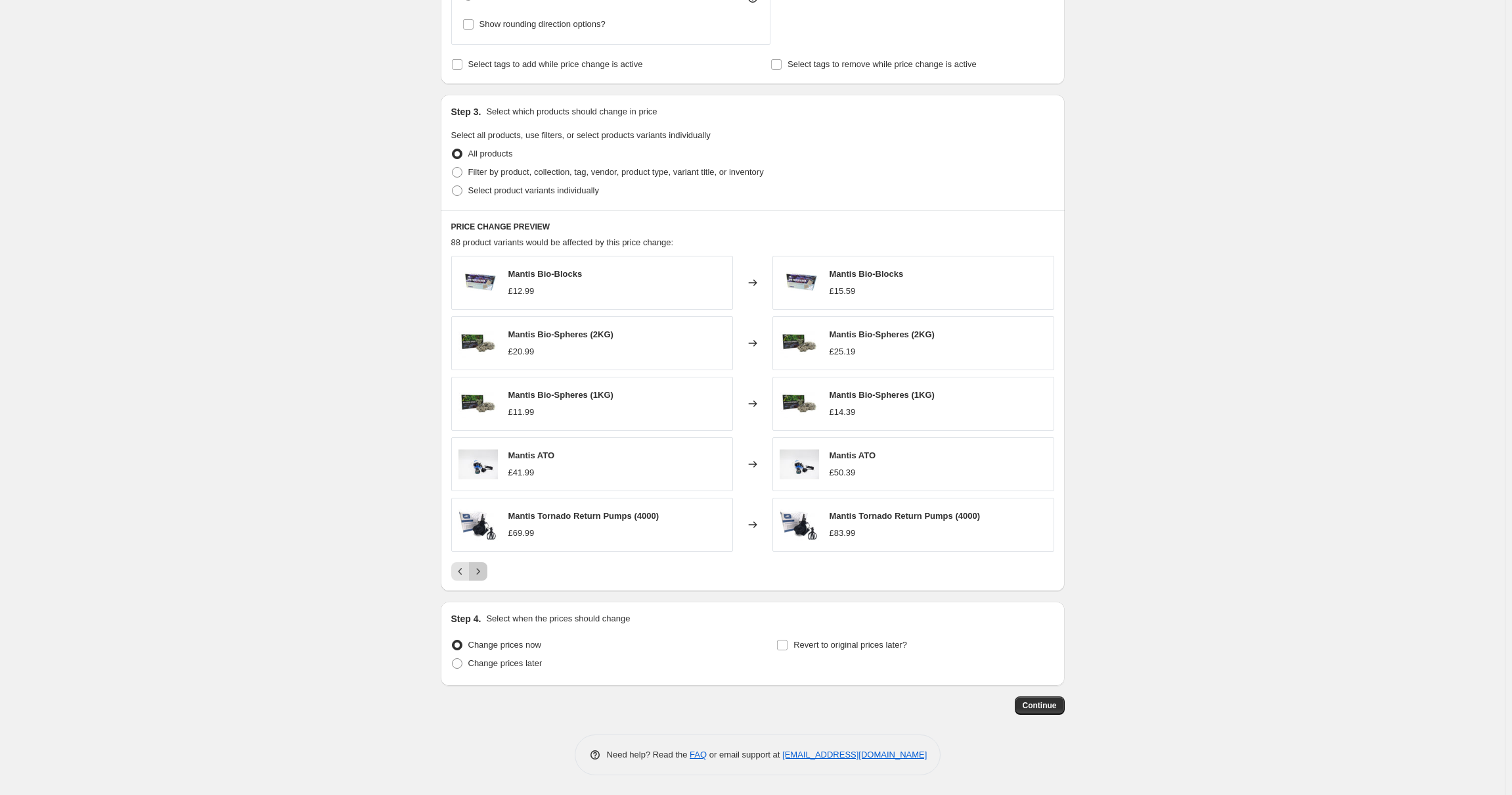
click at [479, 573] on icon "Next" at bounding box center [478, 571] width 13 height 13
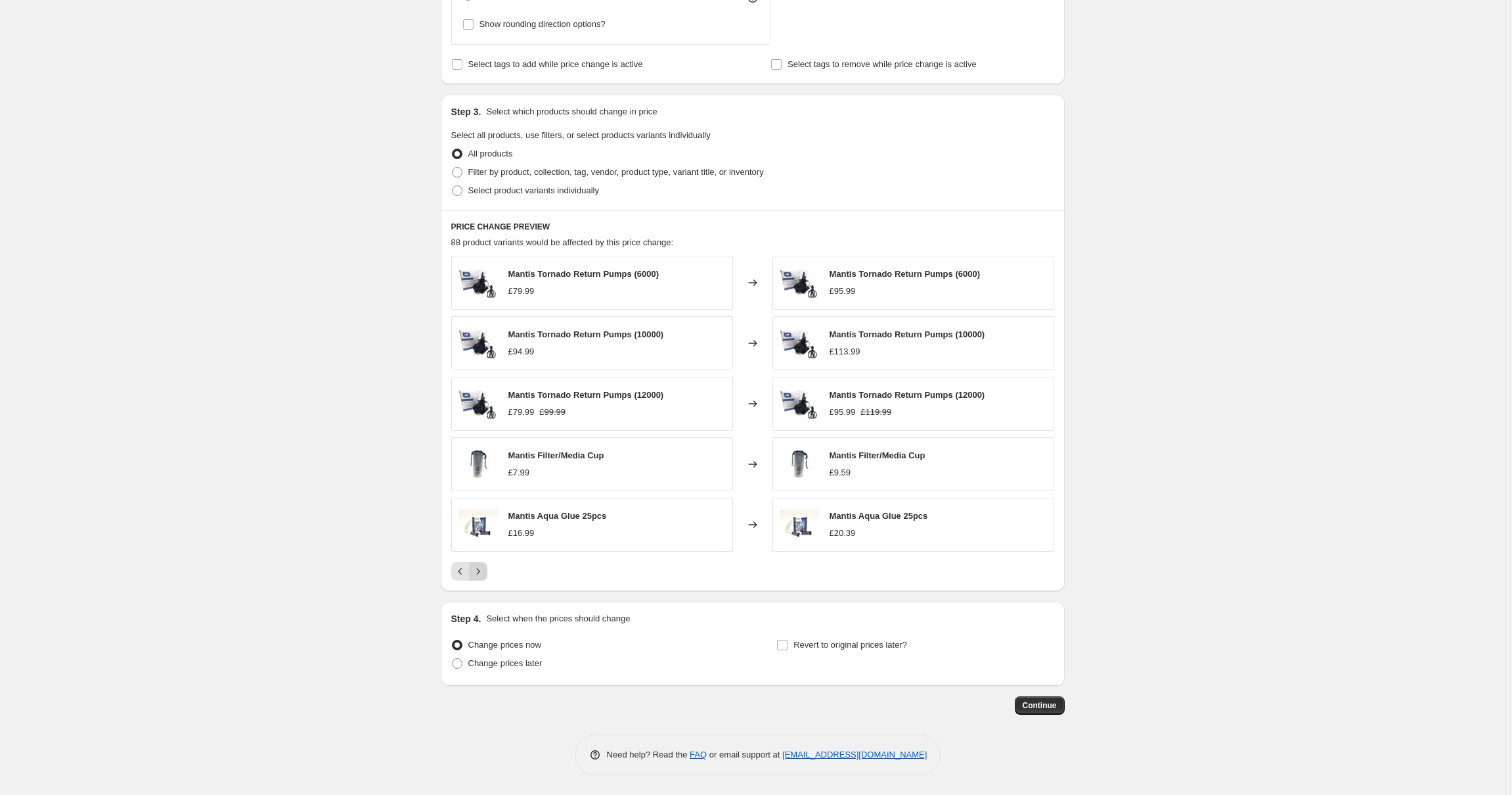
click at [479, 573] on icon "Next" at bounding box center [478, 571] width 13 height 13
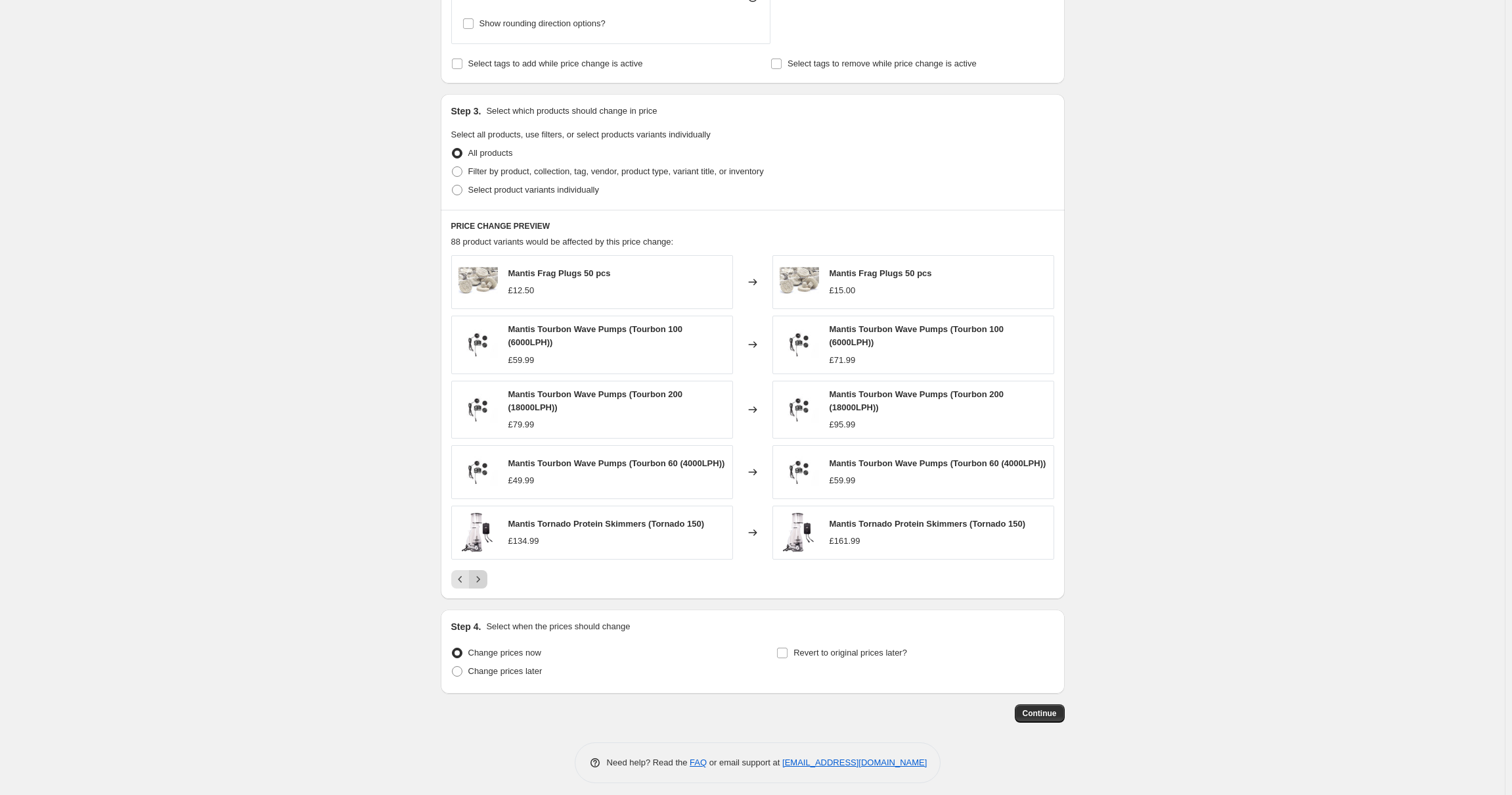
click at [479, 573] on icon "Next" at bounding box center [478, 579] width 13 height 13
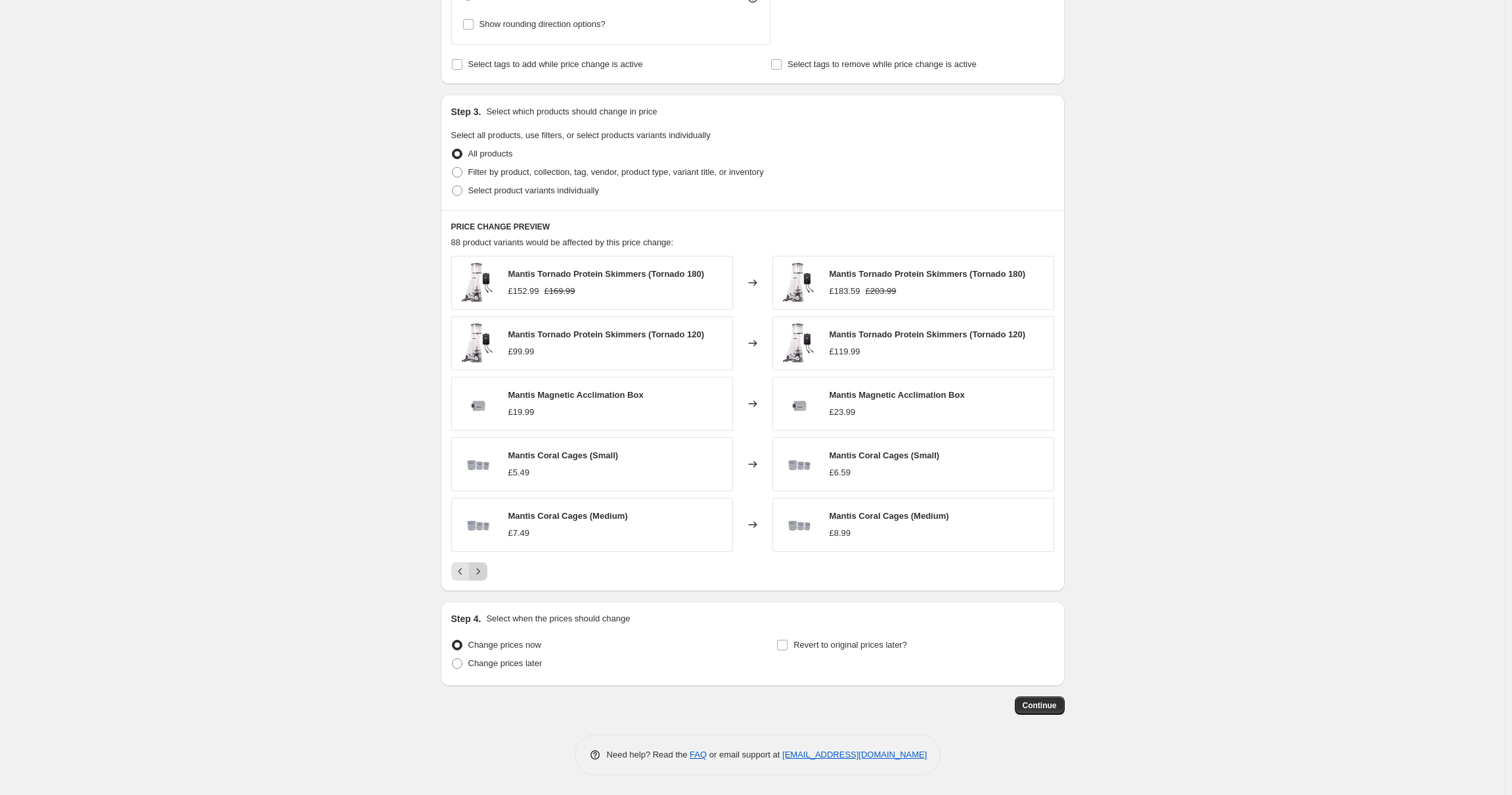
click at [479, 573] on icon "Next" at bounding box center [478, 571] width 13 height 13
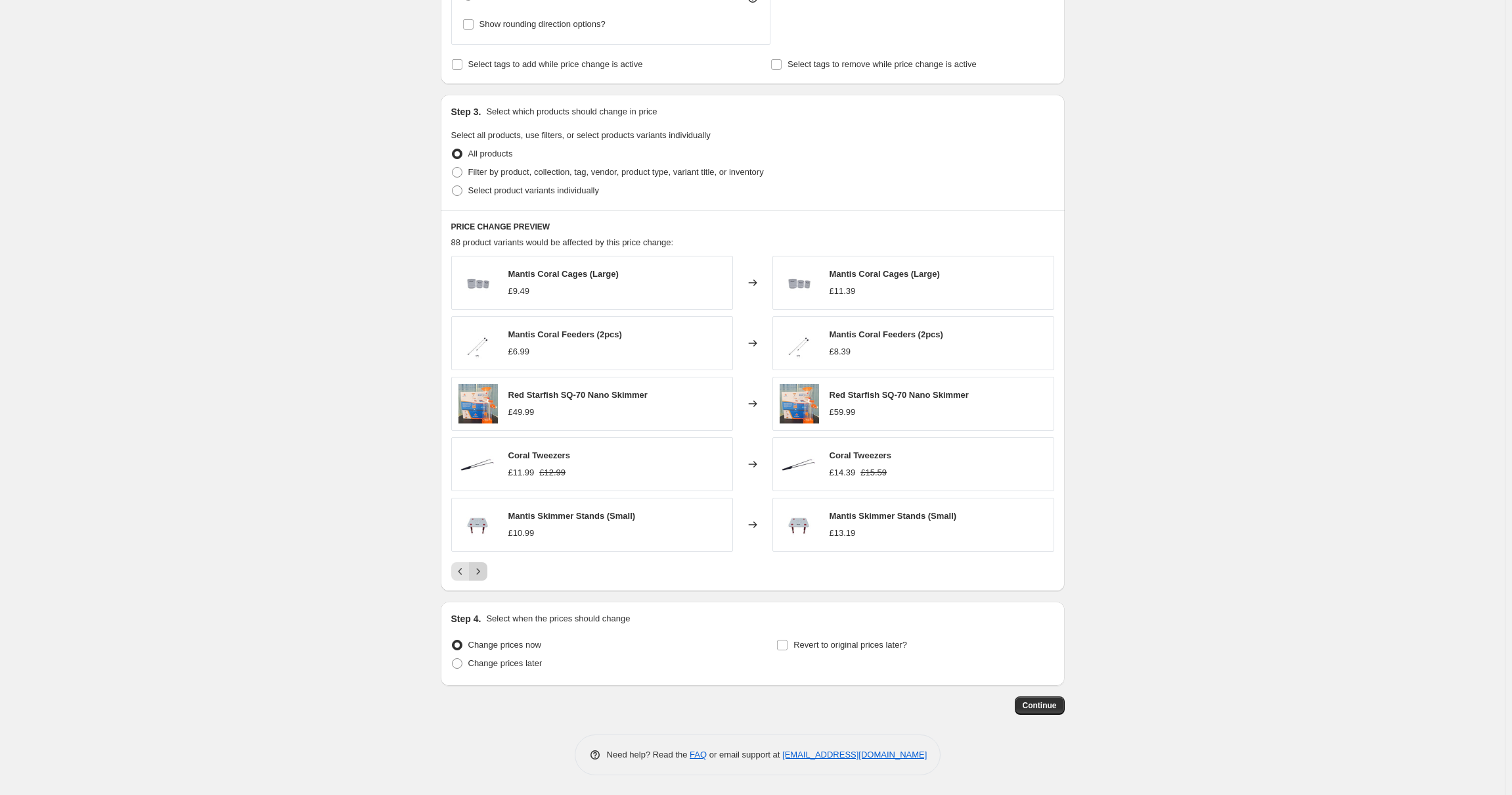
click at [479, 573] on icon "Next" at bounding box center [478, 571] width 13 height 13
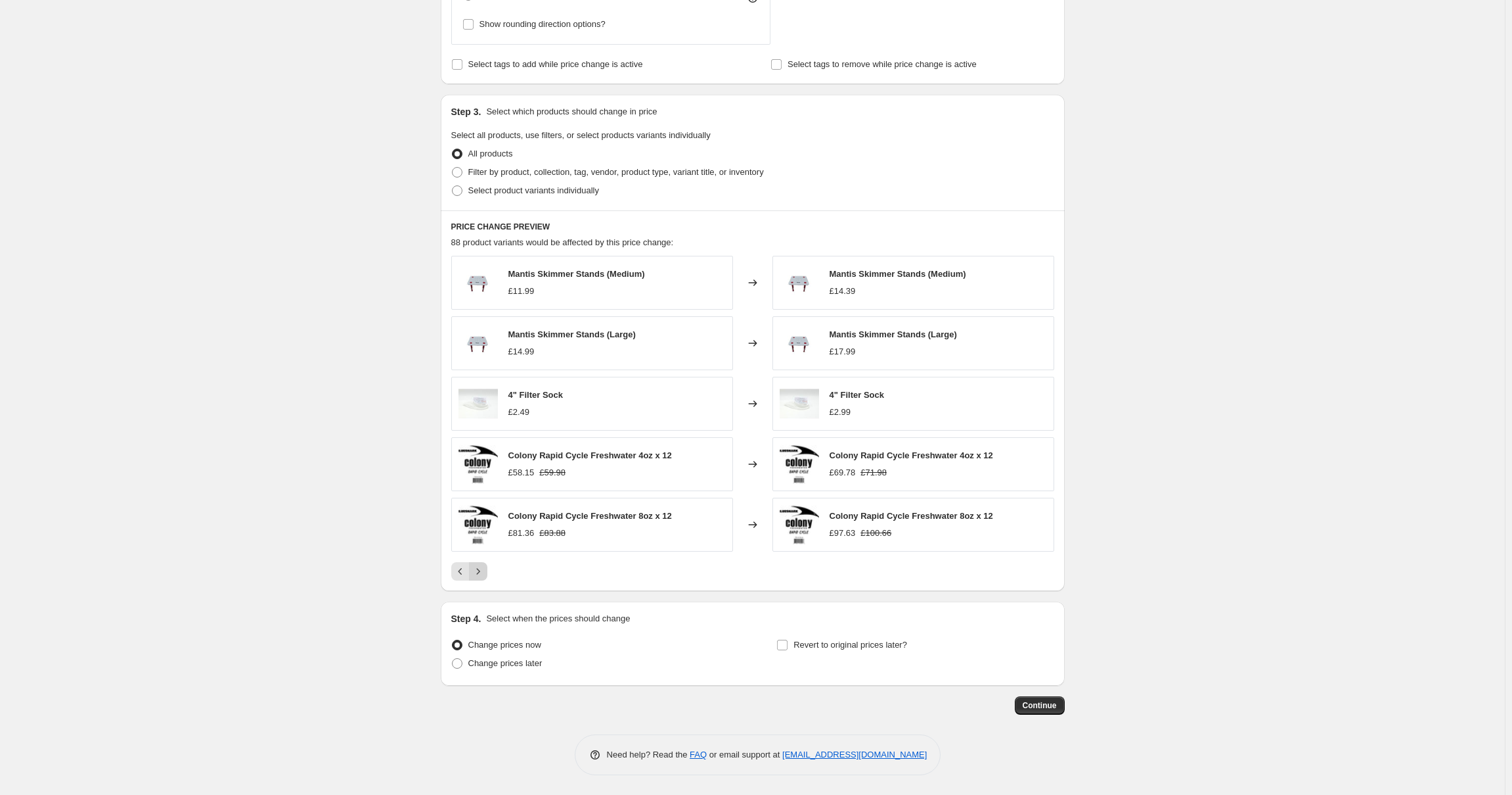
click at [479, 573] on icon "Next" at bounding box center [478, 571] width 13 height 13
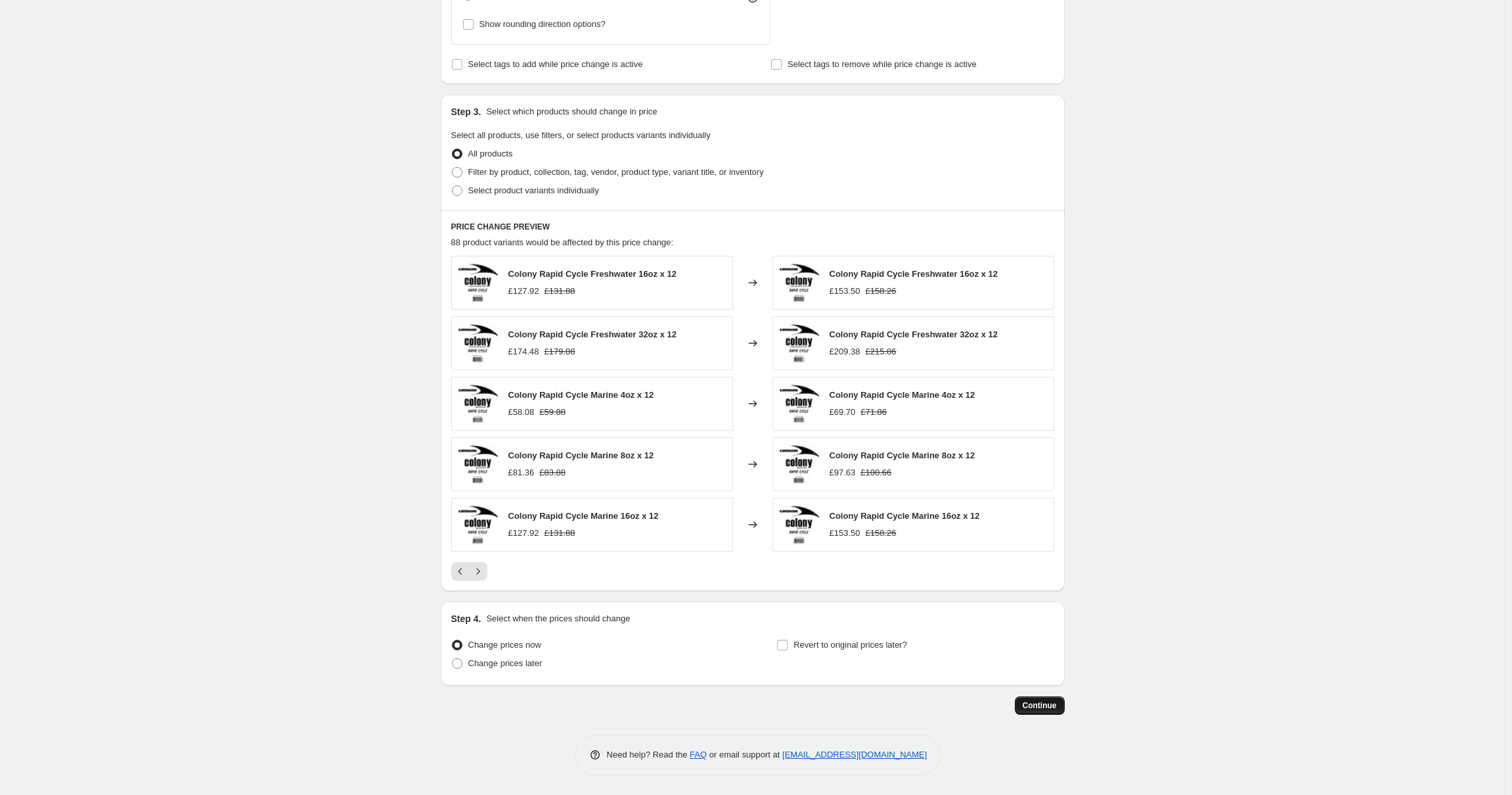
click at [1044, 702] on span "Continue" at bounding box center [1039, 705] width 34 height 10
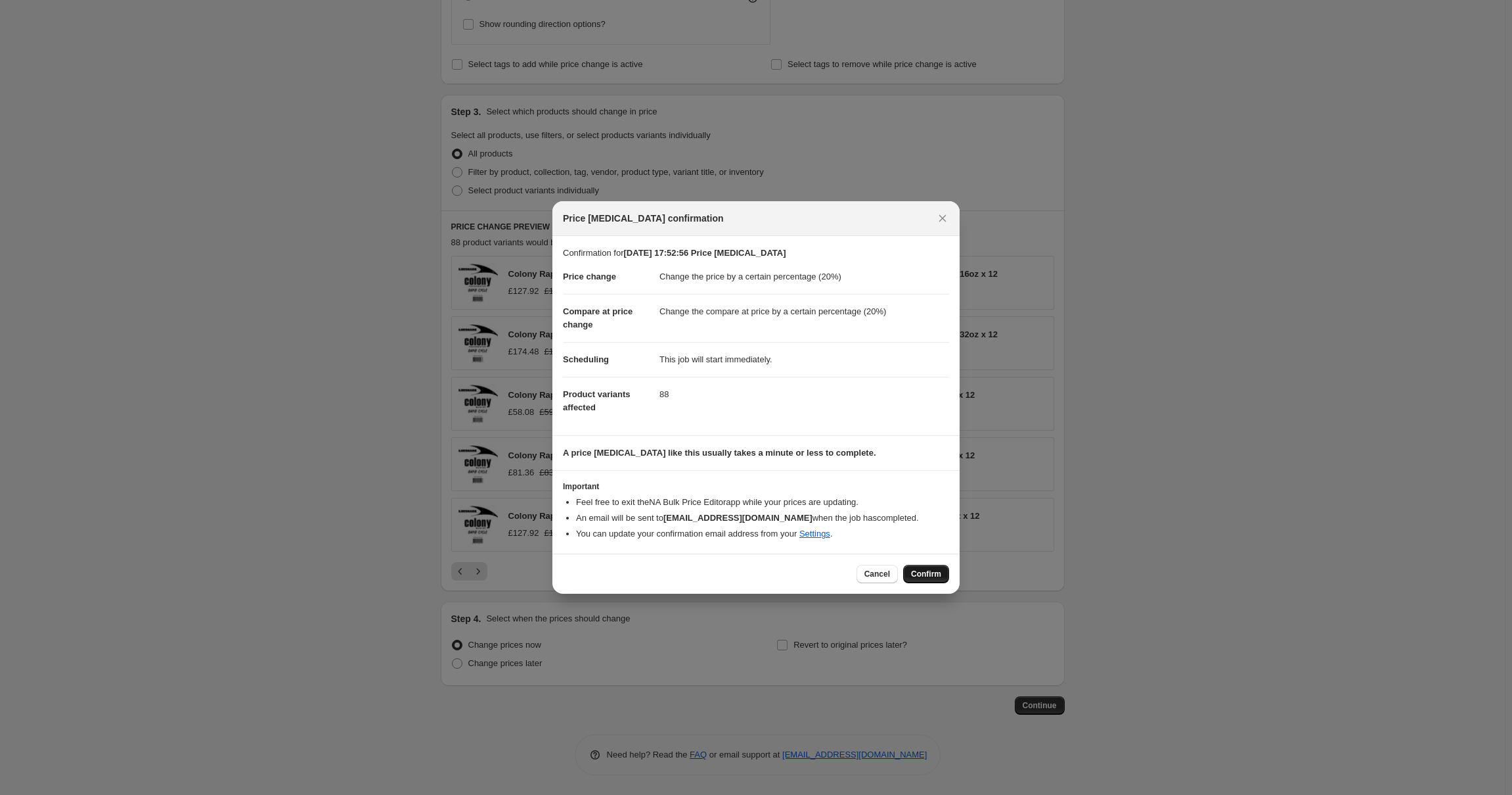
click at [938, 578] on span "Confirm" at bounding box center [926, 573] width 30 height 10
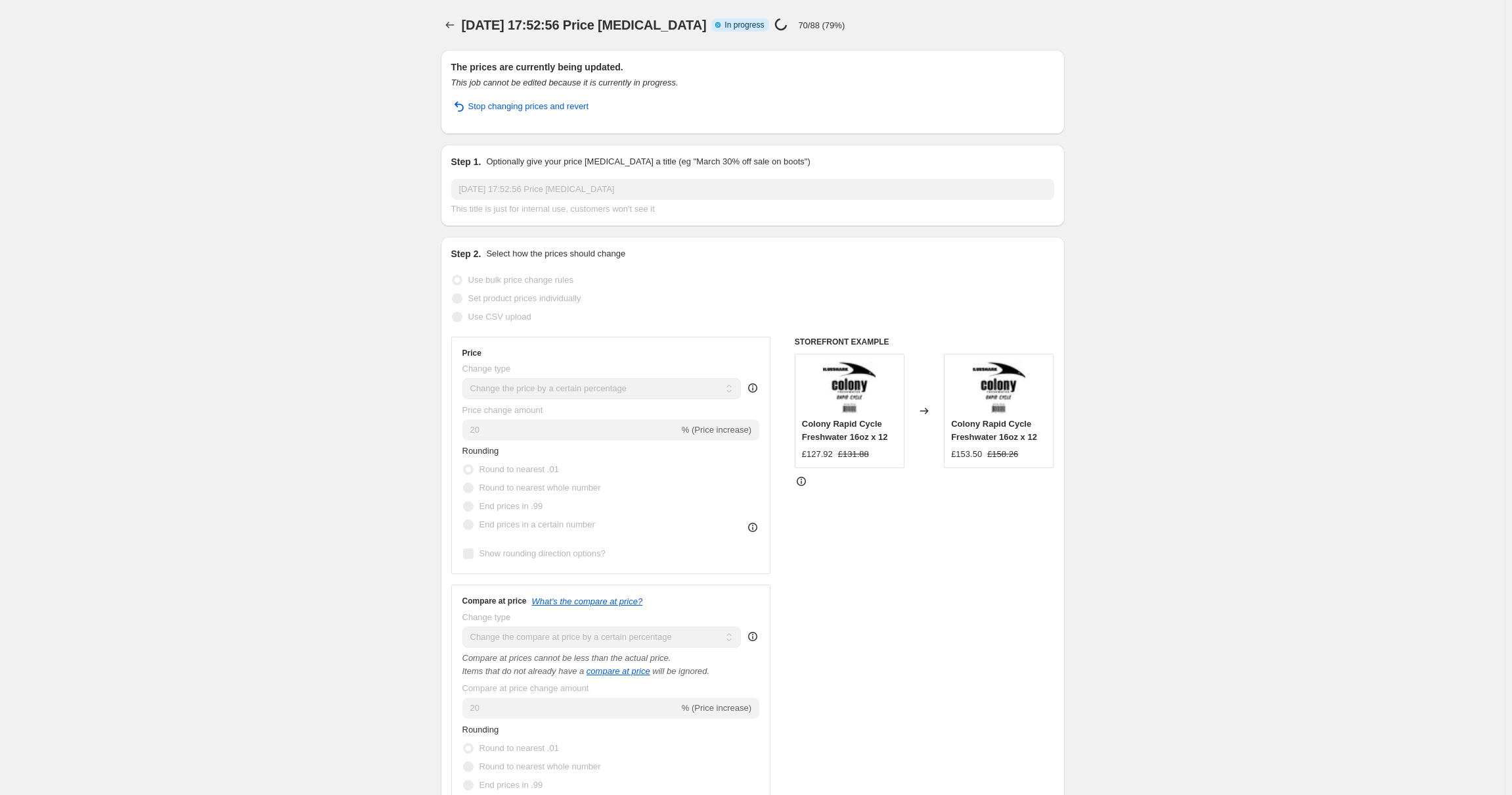
select select "percentage"
